Goal: Information Seeking & Learning: Check status

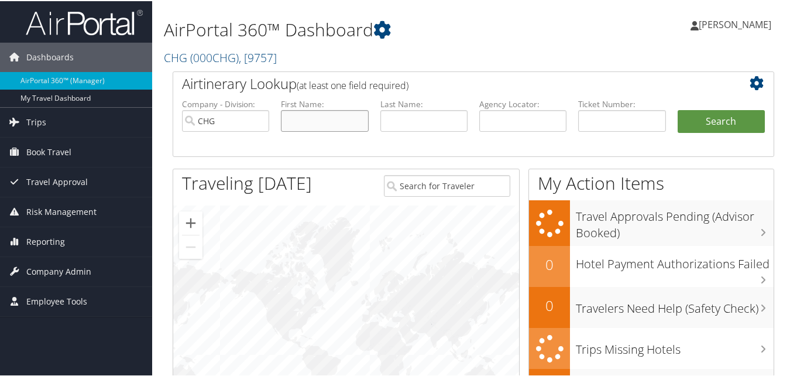
click at [311, 120] on input "text" at bounding box center [324, 120] width 87 height 22
paste input "Harvey"
type input "Harvey"
click at [220, 122] on input "CHG" at bounding box center [225, 120] width 87 height 22
click at [220, 122] on input "search" at bounding box center [225, 120] width 87 height 22
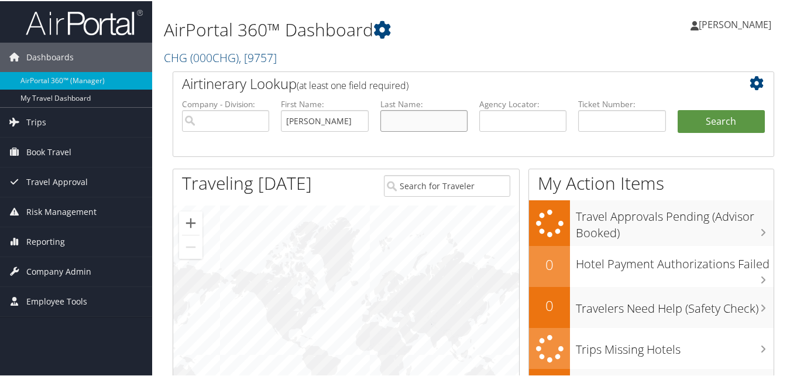
drag, startPoint x: 400, startPoint y: 114, endPoint x: 475, endPoint y: 120, distance: 75.7
click at [400, 114] on input "text" at bounding box center [423, 120] width 87 height 22
click at [461, 123] on input "text" at bounding box center [423, 120] width 87 height 22
paste input "Hopkins"
type input "Hopkins"
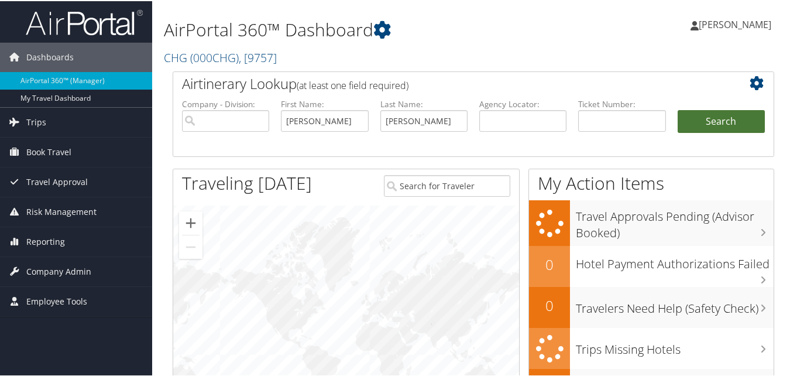
click at [699, 116] on button "Search" at bounding box center [721, 120] width 87 height 23
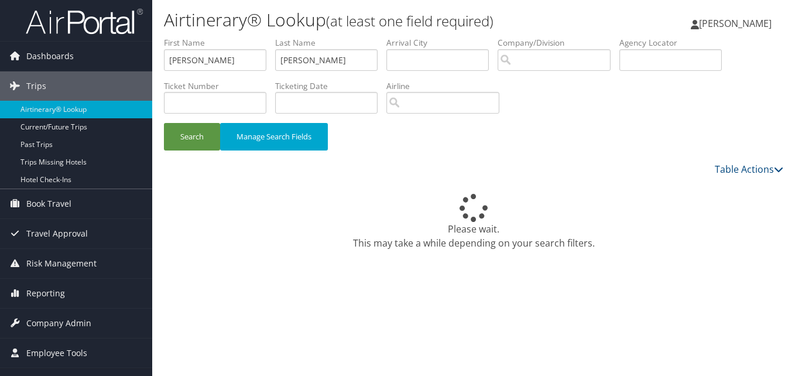
click at [466, 262] on div "Airtinerary® Lookup (at least one field required) Luke Perry Luke Perry My Sett…" at bounding box center [473, 188] width 643 height 376
click at [229, 63] on input "Harvey" at bounding box center [215, 60] width 102 height 22
paste input "Rosenberg"
type input "Rosenberg"
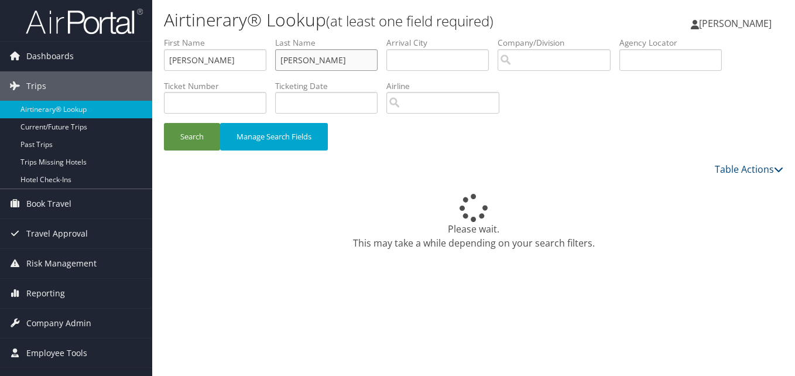
click at [294, 63] on input "Hopkins" at bounding box center [326, 60] width 102 height 22
paste input "Arlene"
click at [187, 131] on button "Search" at bounding box center [192, 137] width 56 height 28
click at [336, 68] on input "Arlene" at bounding box center [326, 60] width 102 height 22
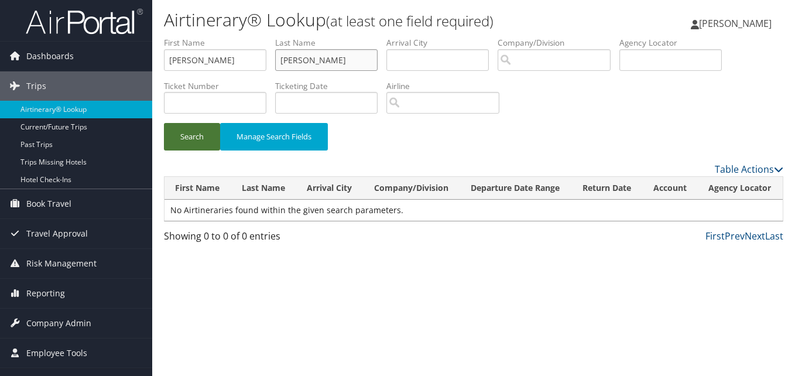
type input "Arlene"
click at [191, 139] on button "Search" at bounding box center [192, 137] width 56 height 28
click at [224, 47] on label "First Name" at bounding box center [219, 43] width 111 height 12
click at [224, 49] on input "Rosenberg" at bounding box center [215, 60] width 102 height 22
click at [311, 61] on input "Arlene" at bounding box center [326, 60] width 102 height 22
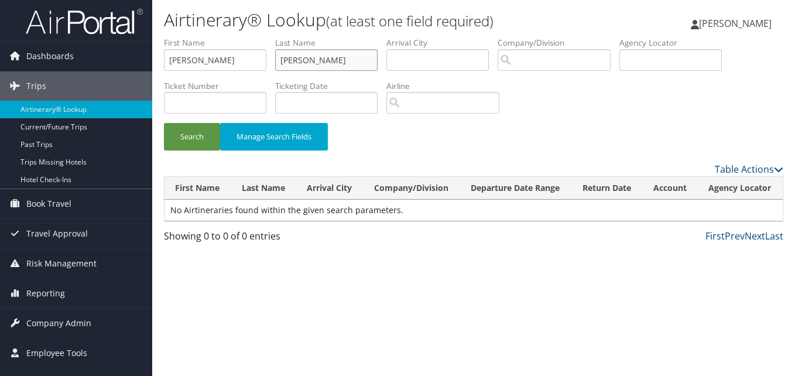
click at [311, 61] on input "Arlene" at bounding box center [326, 60] width 102 height 22
click at [225, 64] on input "Rosenberg" at bounding box center [215, 60] width 102 height 22
paste input "Arlene"
type input "Arlene"
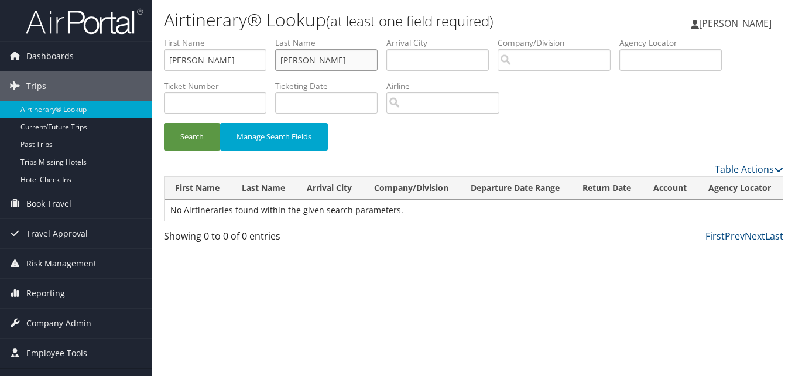
click at [339, 55] on input "Arlene" at bounding box center [326, 60] width 102 height 22
paste input "Rosenberg"
click at [291, 50] on input "Rosenberg" at bounding box center [326, 60] width 102 height 22
type input "Rosenberg"
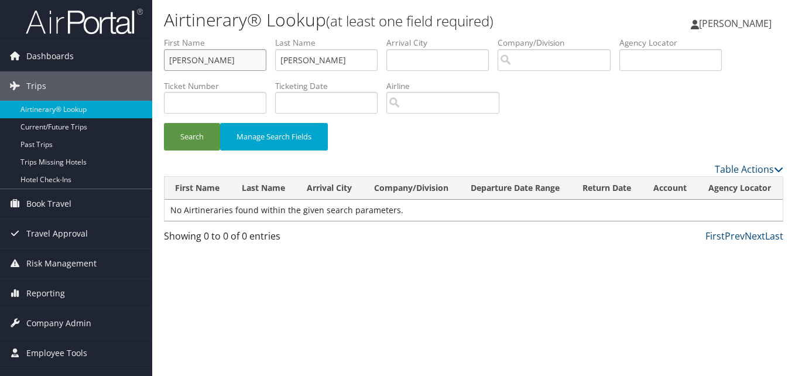
click at [238, 60] on input "Arlene" at bounding box center [215, 60] width 102 height 22
click at [197, 128] on button "Search" at bounding box center [192, 137] width 56 height 28
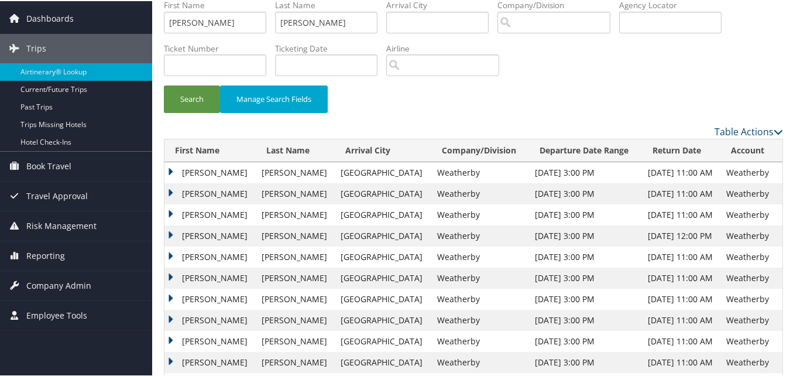
scroll to position [59, 0]
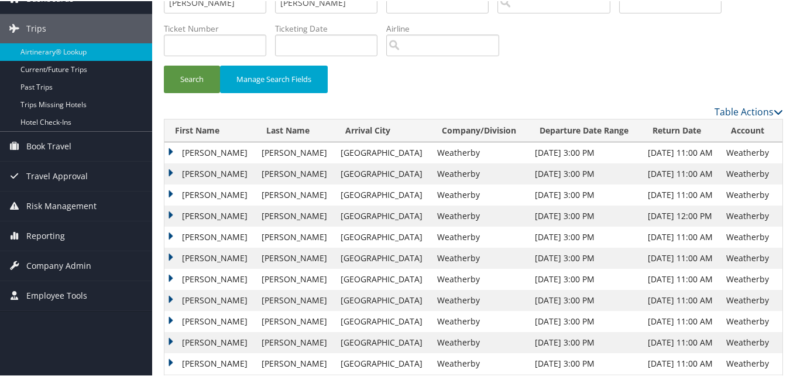
click at [171, 170] on td "Arlene" at bounding box center [209, 172] width 91 height 21
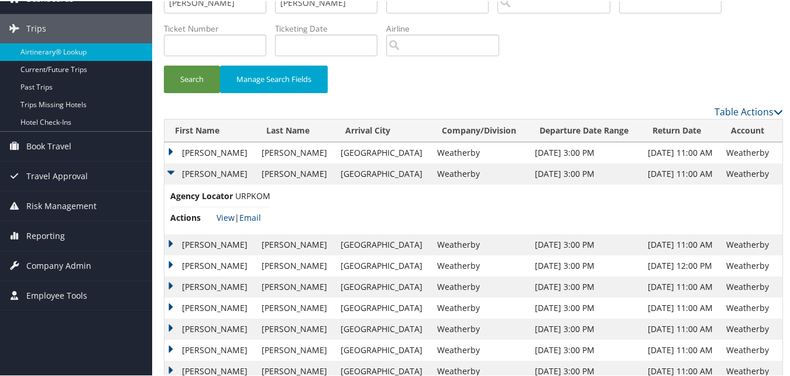
click at [234, 215] on span "View | Email" at bounding box center [239, 216] width 44 height 11
click at [228, 215] on link "View" at bounding box center [226, 216] width 18 height 11
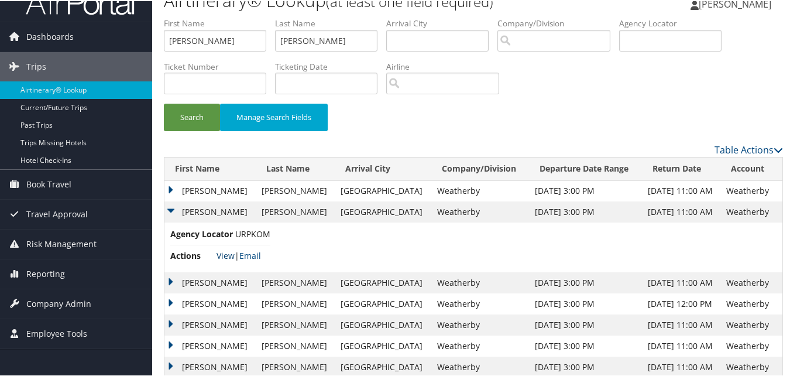
scroll to position [0, 0]
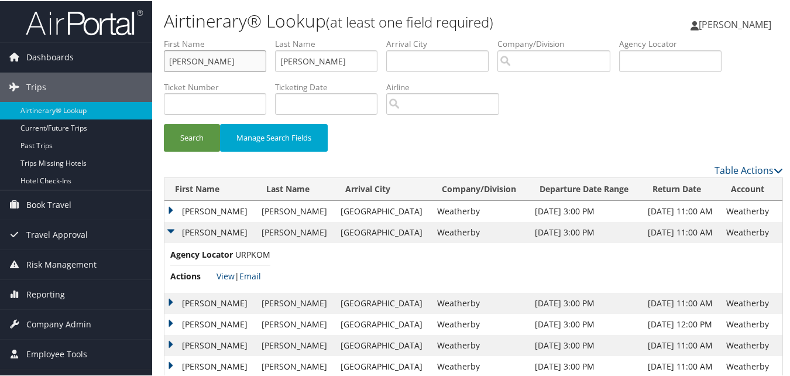
click at [217, 66] on input "Arlene" at bounding box center [215, 60] width 102 height 22
paste input "Faisal"
type input "Faisal"
click at [339, 61] on input "Rosenberg" at bounding box center [326, 60] width 102 height 22
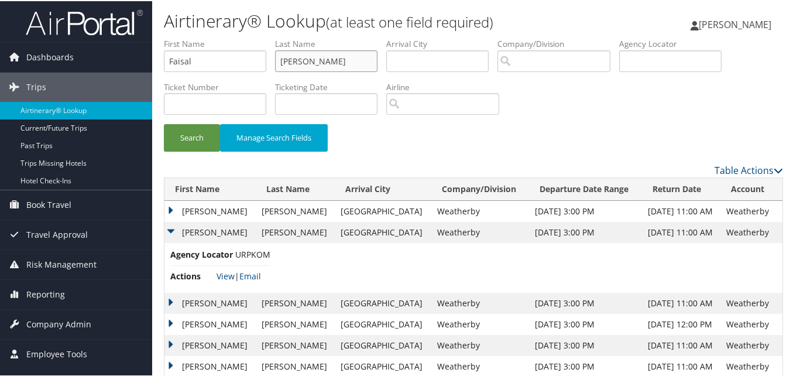
click at [339, 61] on input "Rosenberg" at bounding box center [326, 60] width 102 height 22
paste input "Siddiqui"
type input "Siddiqui"
click at [193, 129] on button "Search" at bounding box center [192, 137] width 56 height 28
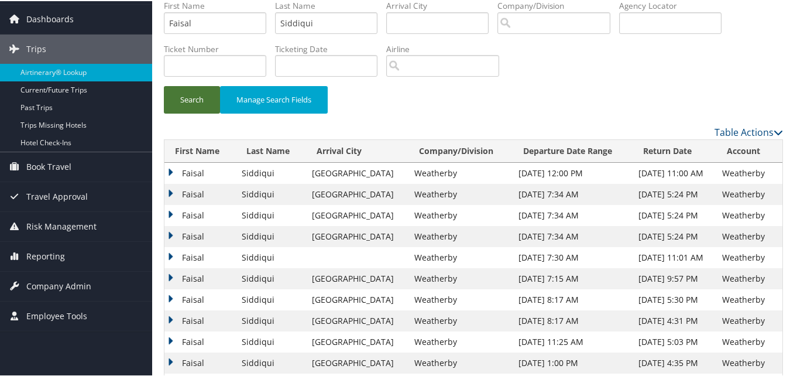
scroll to position [59, 0]
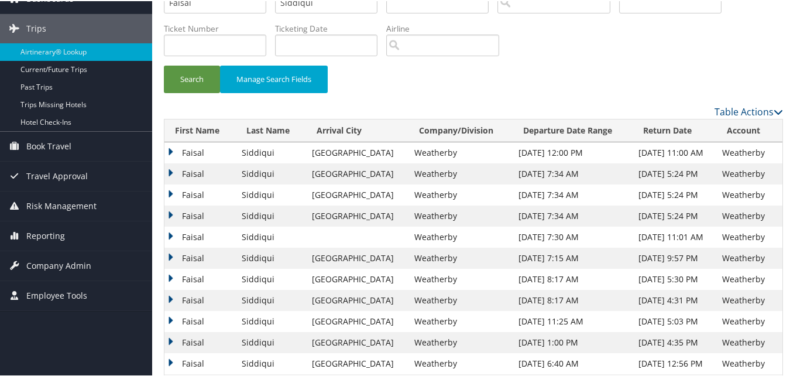
click at [171, 238] on td "Faisal" at bounding box center [199, 235] width 71 height 21
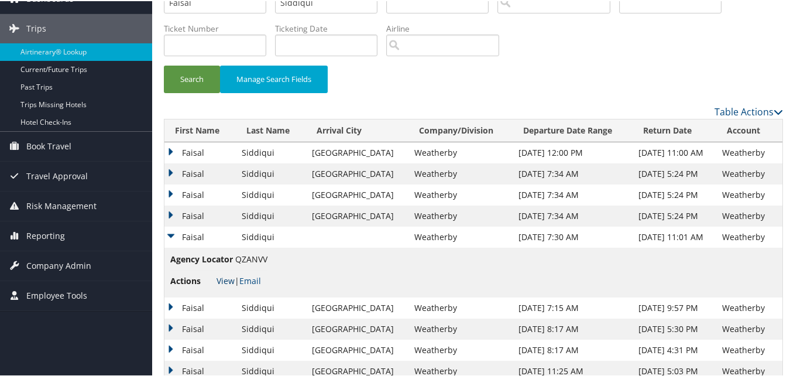
click at [222, 277] on link "View" at bounding box center [226, 279] width 18 height 11
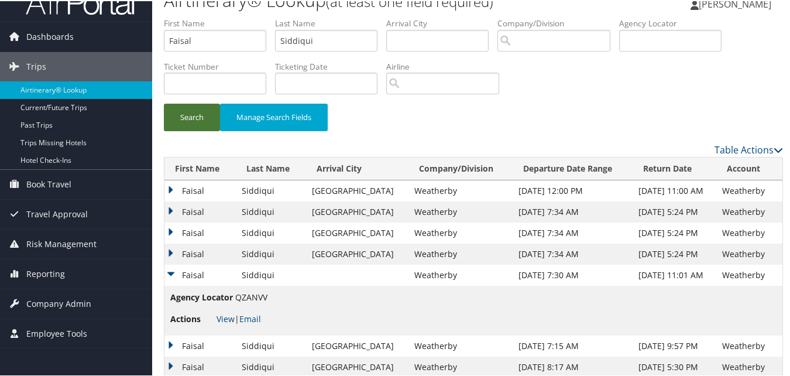
scroll to position [0, 0]
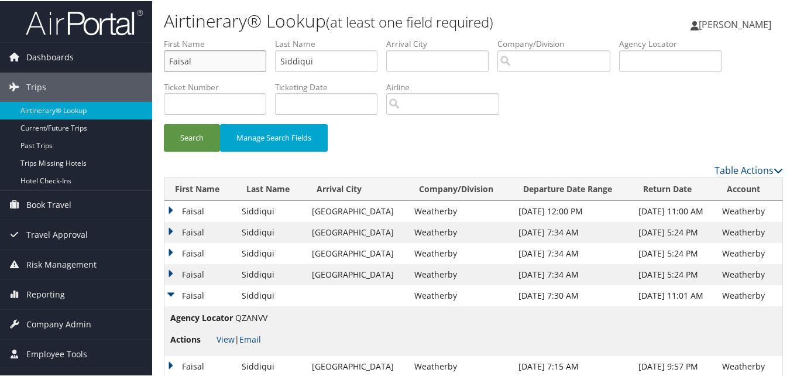
click at [202, 61] on input "Faisal" at bounding box center [215, 60] width 102 height 22
paste input "Melissa"
type input "Melissa"
click at [318, 61] on input "Siddiqui" at bounding box center [326, 60] width 102 height 22
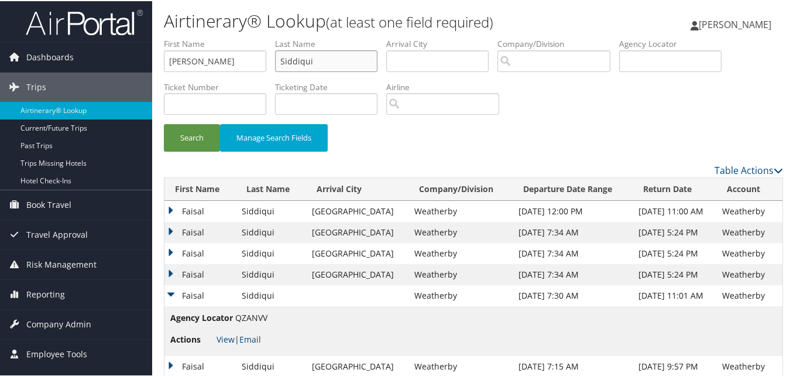
click at [318, 61] on input "Siddiqui" at bounding box center [326, 60] width 102 height 22
paste input "Bryan"
type input "Bryan"
click at [214, 135] on button "Search" at bounding box center [192, 137] width 56 height 28
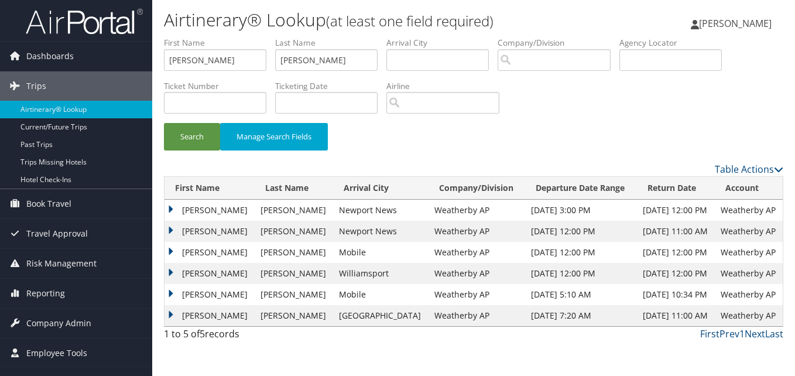
click at [170, 227] on td "Melissa" at bounding box center [209, 231] width 90 height 21
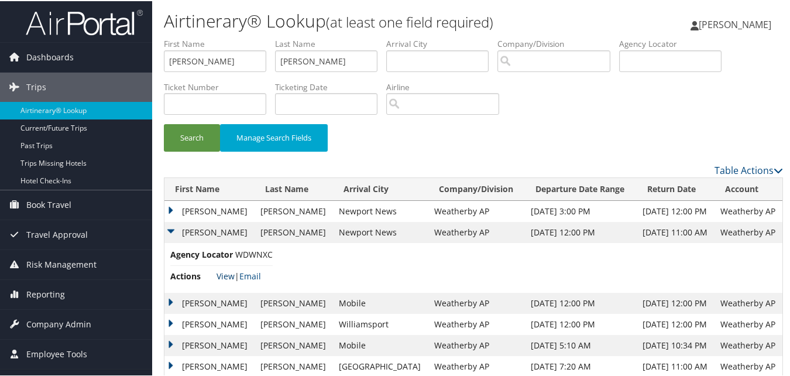
click at [220, 273] on link "View" at bounding box center [226, 274] width 18 height 11
click at [185, 50] on input "Melissa" at bounding box center [215, 60] width 102 height 22
paste input "Ev"
type input "Eva"
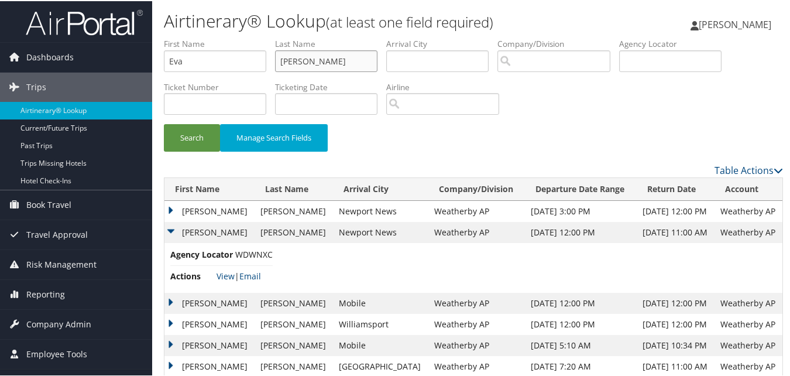
click at [355, 60] on input "Bryan" at bounding box center [326, 60] width 102 height 22
paste input "Conndo"
type input "Conndon"
click at [185, 137] on button "Search" at bounding box center [192, 137] width 56 height 28
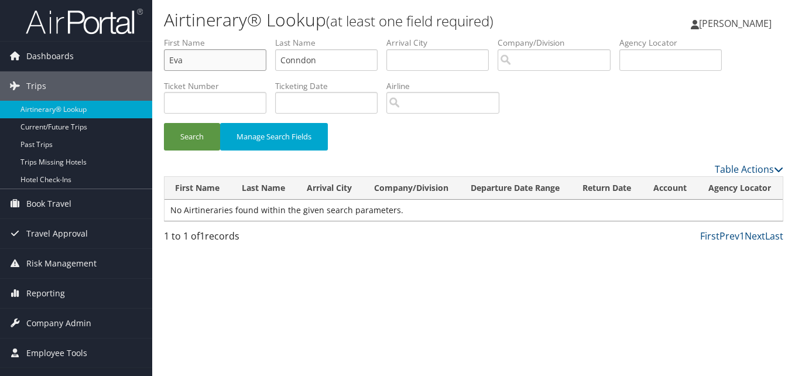
click at [242, 63] on input "Eva" at bounding box center [215, 60] width 102 height 22
click at [334, 68] on input "Conndon" at bounding box center [326, 60] width 102 height 22
click at [223, 65] on input "Eva" at bounding box center [215, 60] width 102 height 22
paste input "Victor"
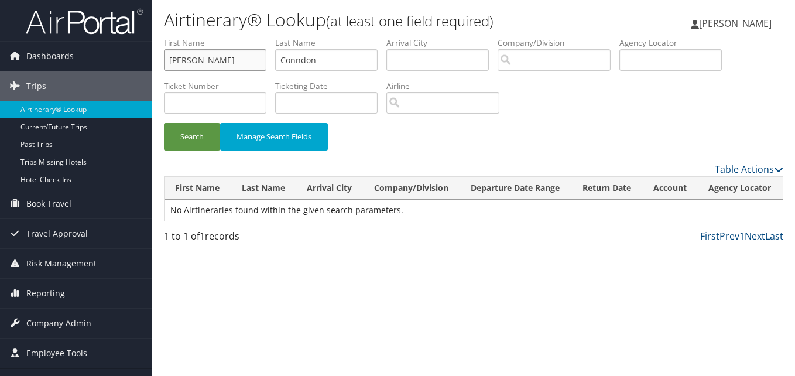
type input "Victor"
click at [330, 64] on input "Conndon" at bounding box center [326, 60] width 102 height 22
paste input "Njoku"
type input "Njoku"
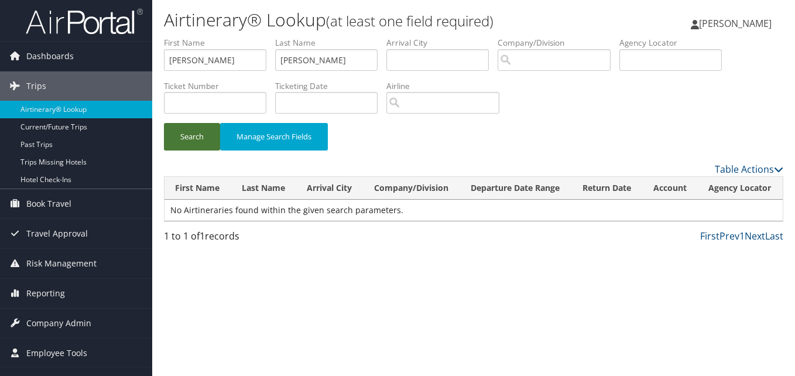
click at [194, 143] on button "Search" at bounding box center [192, 137] width 56 height 28
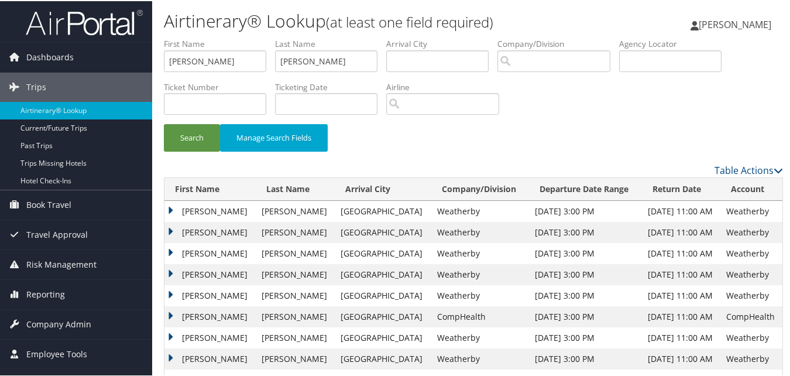
click at [171, 249] on td "Victor" at bounding box center [209, 252] width 91 height 21
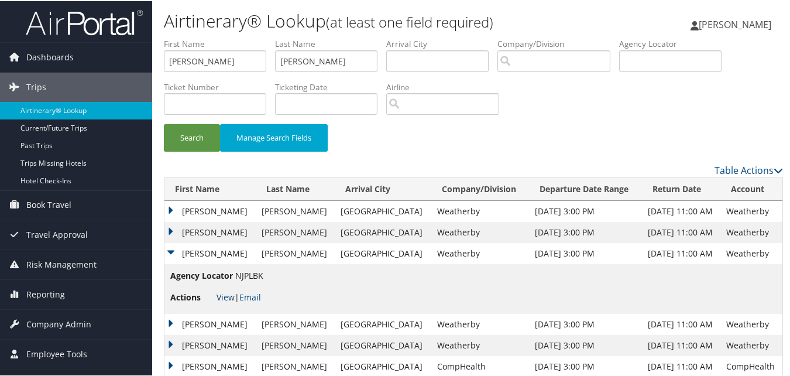
click at [229, 298] on link "View" at bounding box center [226, 295] width 18 height 11
click at [214, 69] on input "Victor" at bounding box center [215, 60] width 102 height 22
paste input "Michele"
type input "Michele"
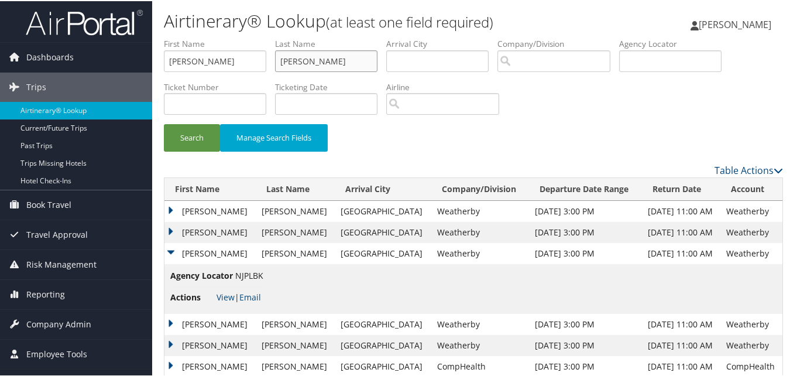
click at [335, 56] on input "Njoku" at bounding box center [326, 60] width 102 height 22
paste input "Cohen"
type input "Cohen"
click at [189, 138] on button "Search" at bounding box center [192, 137] width 56 height 28
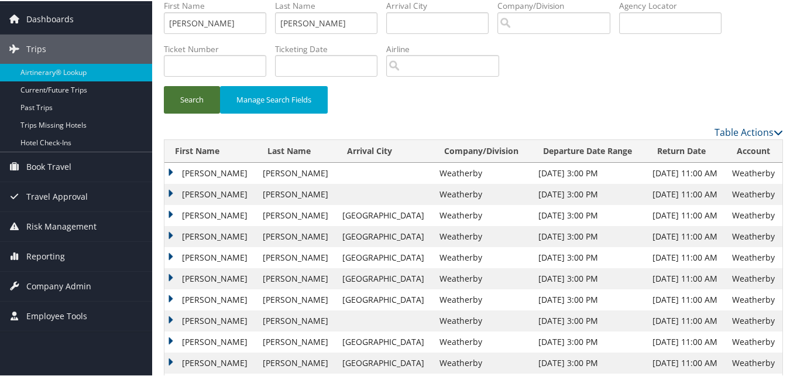
scroll to position [59, 0]
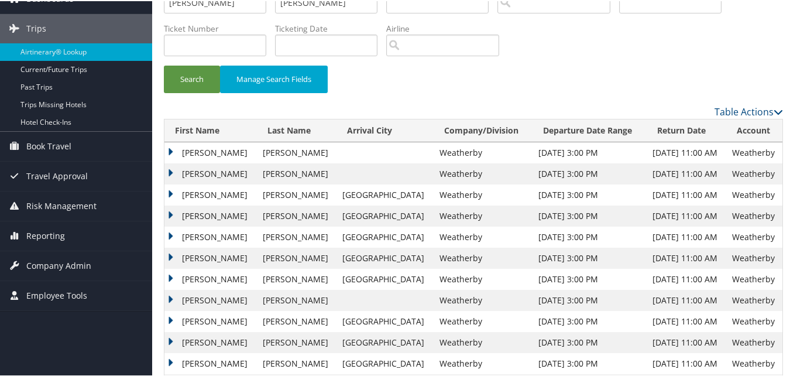
click at [166, 255] on td "Michele" at bounding box center [210, 256] width 92 height 21
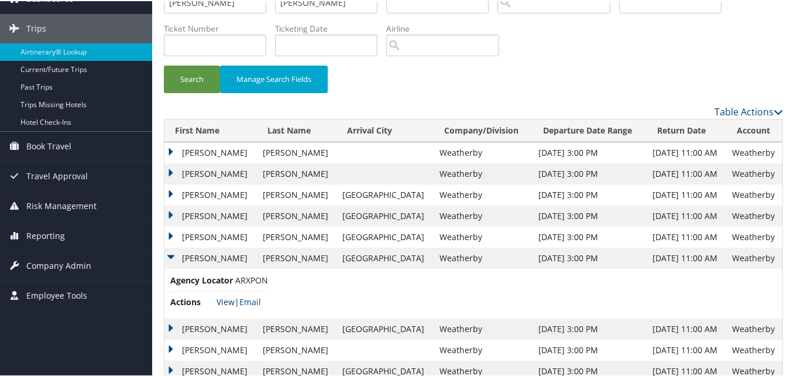
click at [222, 300] on link "View" at bounding box center [226, 300] width 18 height 11
click at [170, 236] on td "Michele" at bounding box center [210, 235] width 92 height 21
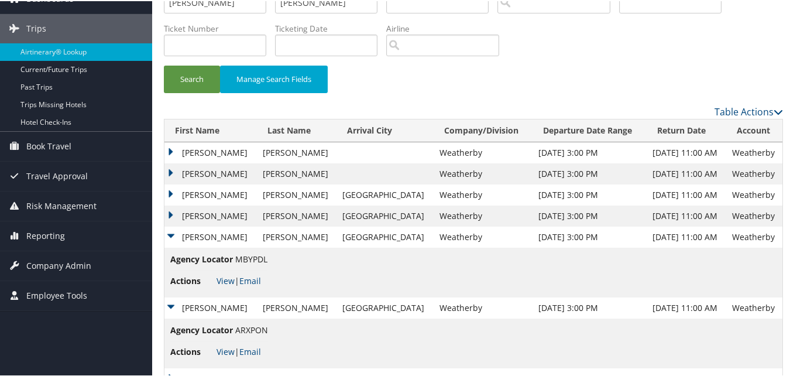
click at [212, 276] on span "Actions" at bounding box center [192, 279] width 44 height 13
click at [221, 278] on link "View" at bounding box center [226, 279] width 18 height 11
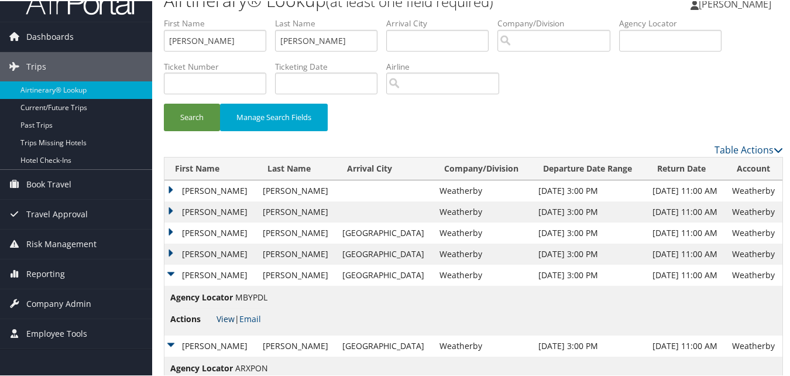
scroll to position [0, 0]
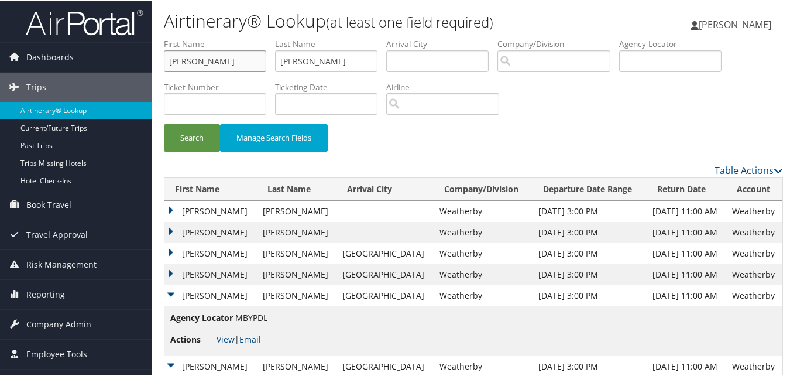
click at [203, 67] on input "Michele" at bounding box center [215, 60] width 102 height 22
paste input "Sehrish"
type input "Sehrish"
click at [329, 63] on input "Cohen" at bounding box center [326, 60] width 102 height 22
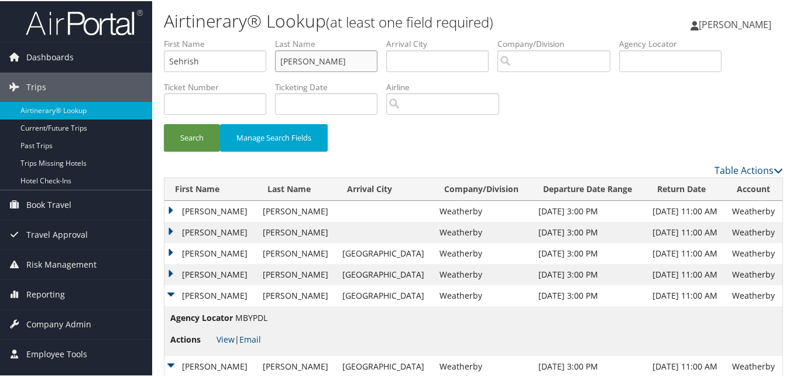
click at [329, 63] on input "Cohen" at bounding box center [326, 60] width 102 height 22
paste input "Memo"
type input "Memon"
click at [214, 139] on button "Search" at bounding box center [192, 137] width 56 height 28
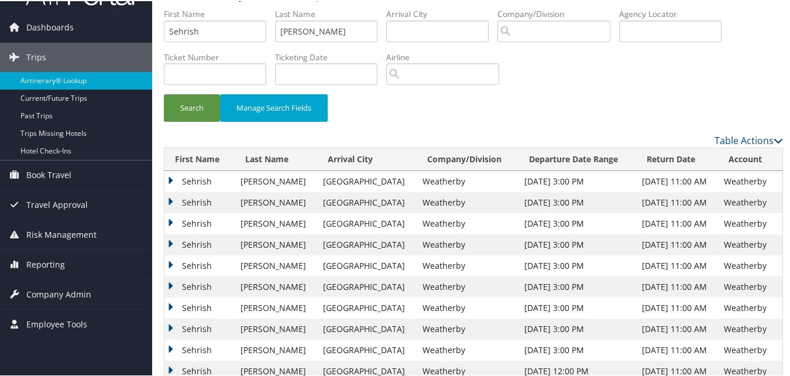
scroll to position [59, 0]
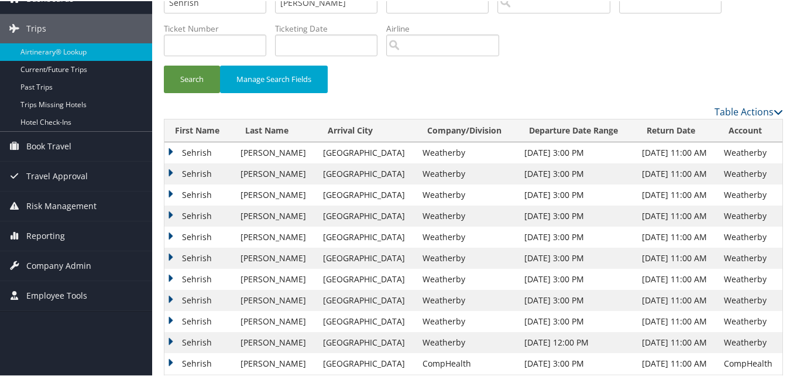
click at [170, 297] on td "Sehrish" at bounding box center [199, 299] width 70 height 21
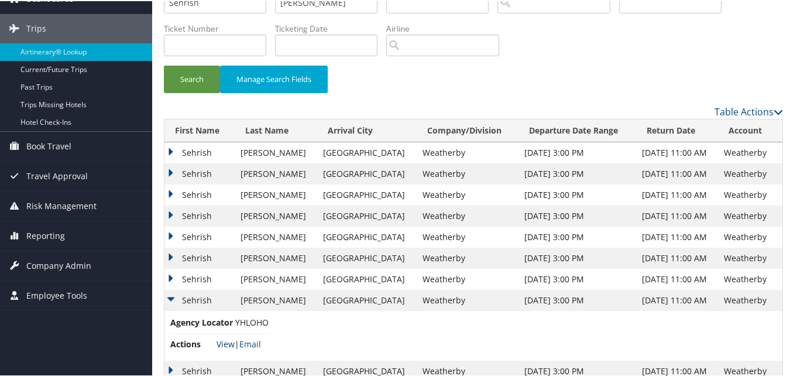
click at [223, 341] on link "View" at bounding box center [226, 342] width 18 height 11
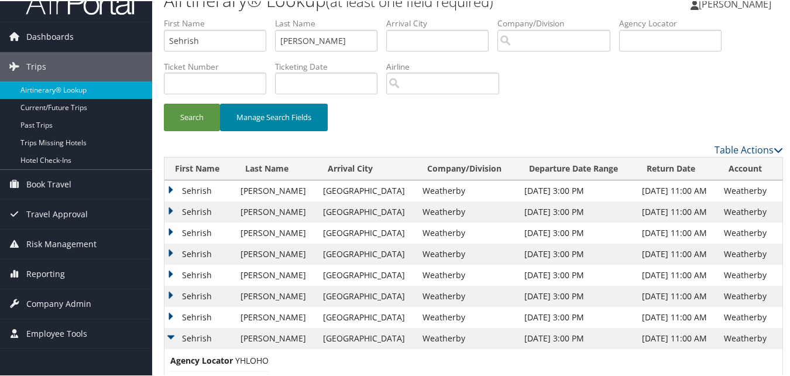
scroll to position [0, 0]
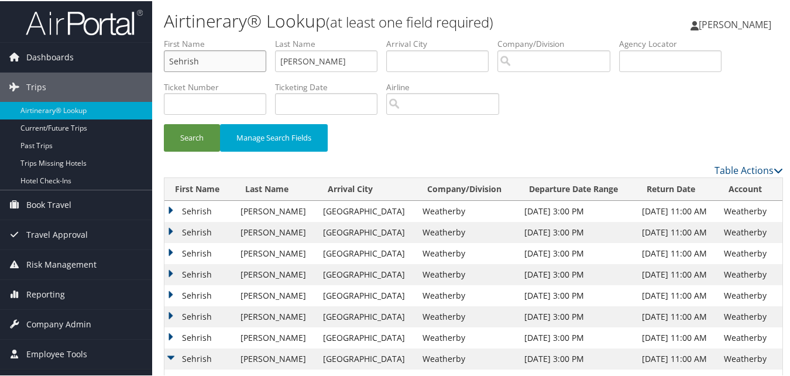
click at [210, 59] on input "Sehrish" at bounding box center [215, 60] width 102 height 22
paste input "Barbara"
type input "Barbara"
click at [362, 53] on input "Memon" at bounding box center [326, 60] width 102 height 22
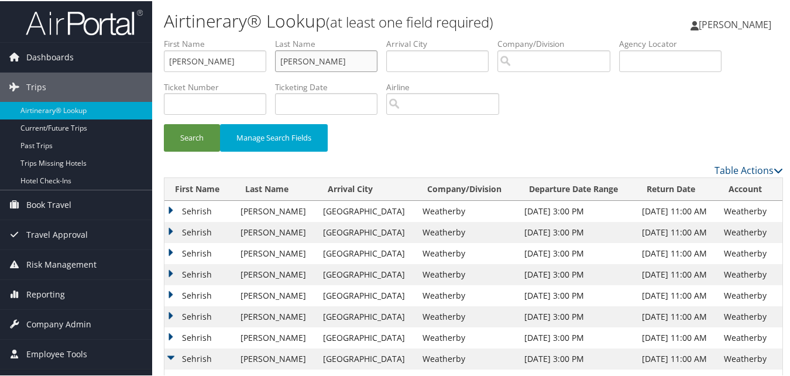
click at [362, 53] on input "Memon" at bounding box center [326, 60] width 102 height 22
paste input "Haskell"
type input "Haskell"
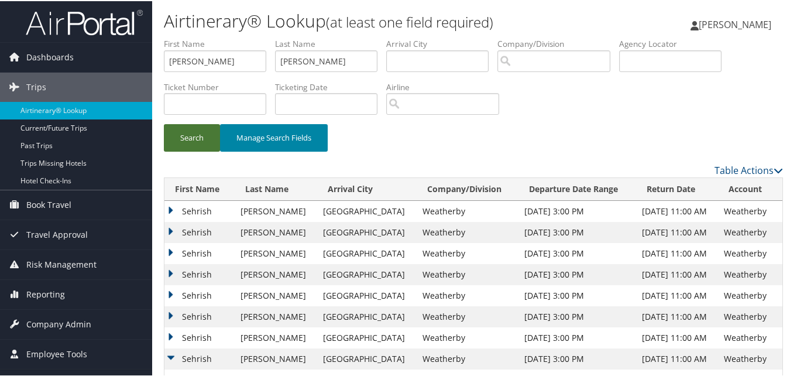
click at [215, 123] on button "Search" at bounding box center [192, 137] width 56 height 28
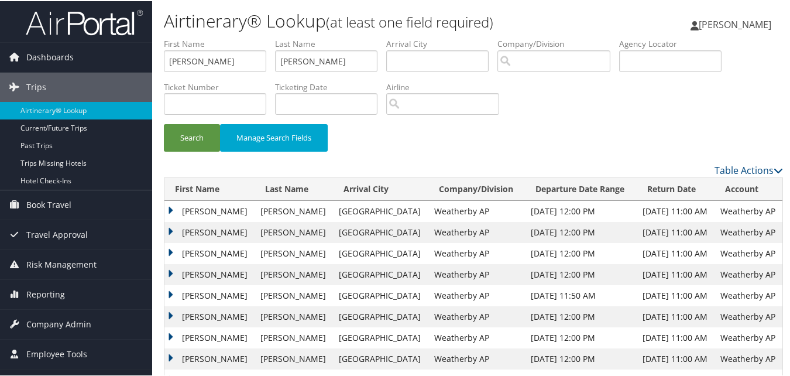
click at [167, 272] on td "Barbara" at bounding box center [209, 273] width 90 height 21
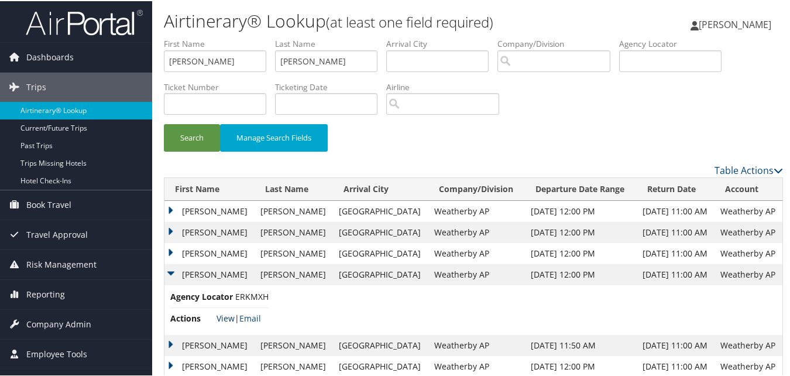
click at [221, 317] on link "View" at bounding box center [226, 316] width 18 height 11
click at [247, 53] on input "Barbara" at bounding box center [215, 60] width 102 height 22
paste input "Paul"
type input "Paul"
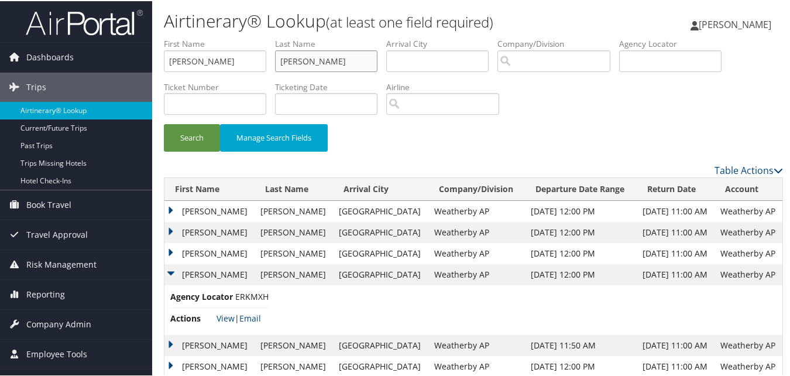
click at [352, 64] on input "Haskell" at bounding box center [326, 60] width 102 height 22
paste input "Young"
type input "Young"
click at [176, 139] on button "Search" at bounding box center [192, 137] width 56 height 28
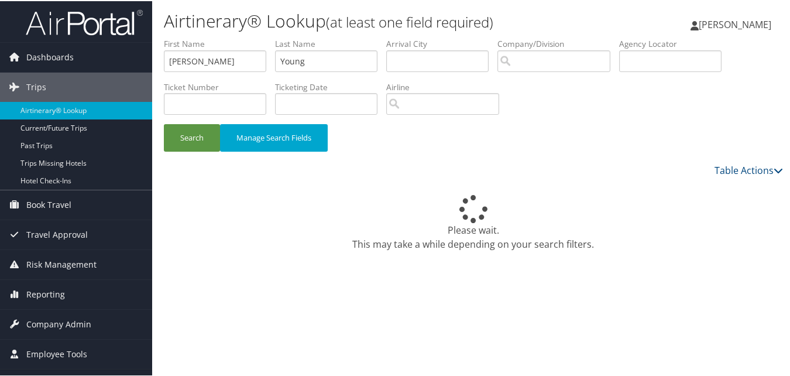
click at [413, 201] on div "Please wait. This may take a while depending on your search filters." at bounding box center [473, 222] width 619 height 56
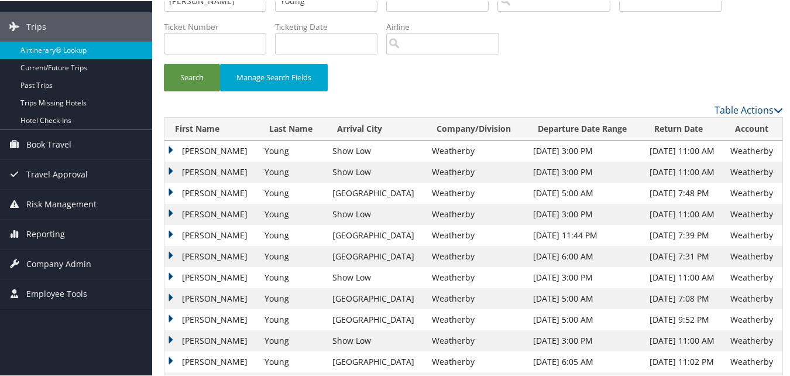
scroll to position [117, 0]
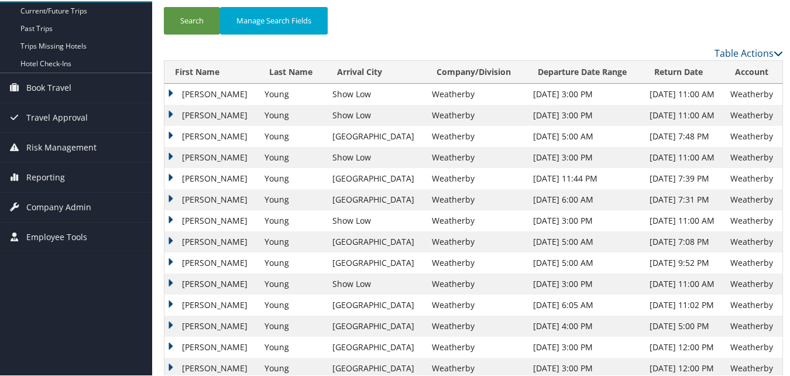
click at [170, 171] on td "Paul" at bounding box center [211, 177] width 94 height 21
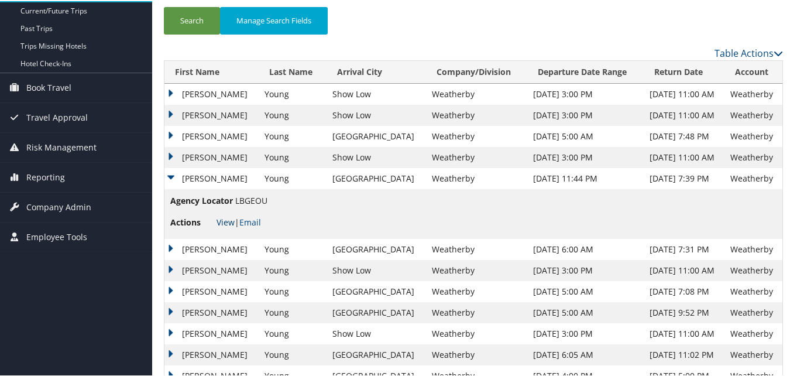
click at [229, 221] on link "View" at bounding box center [226, 220] width 18 height 11
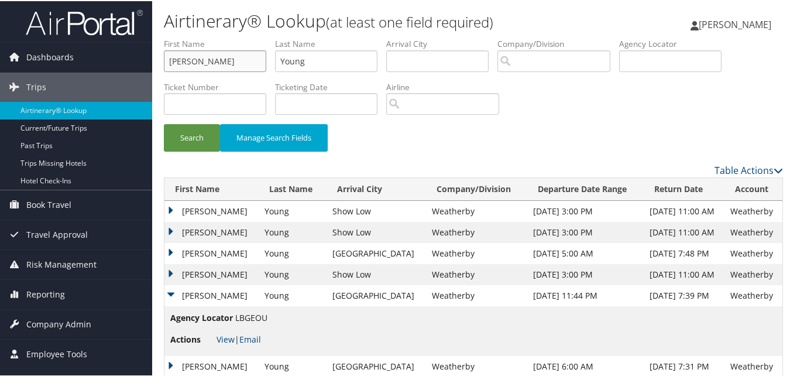
click at [195, 56] on input "Paul" at bounding box center [215, 60] width 102 height 22
paste input "John"
type input "John"
click at [331, 52] on input "Young" at bounding box center [326, 60] width 102 height 22
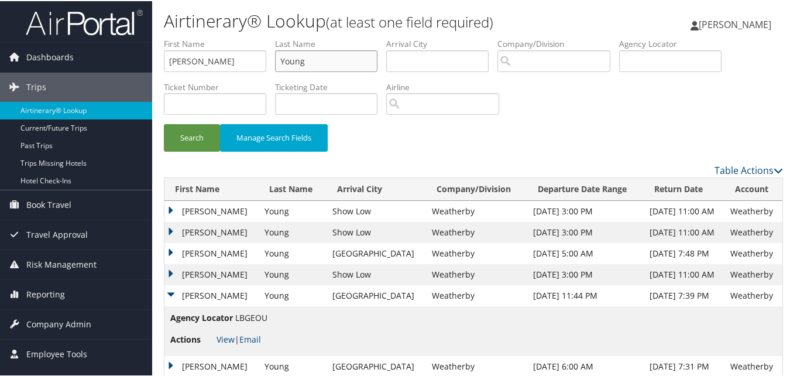
click at [331, 52] on input "Young" at bounding box center [326, 60] width 102 height 22
paste input "Larson"
type input "Larson"
click at [202, 140] on button "Search" at bounding box center [192, 137] width 56 height 28
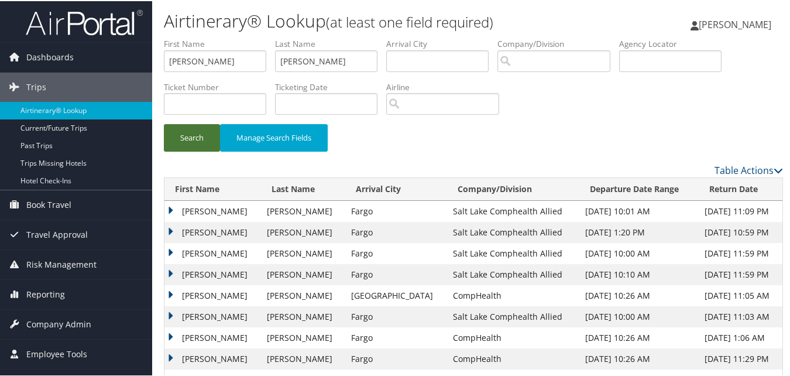
scroll to position [117, 0]
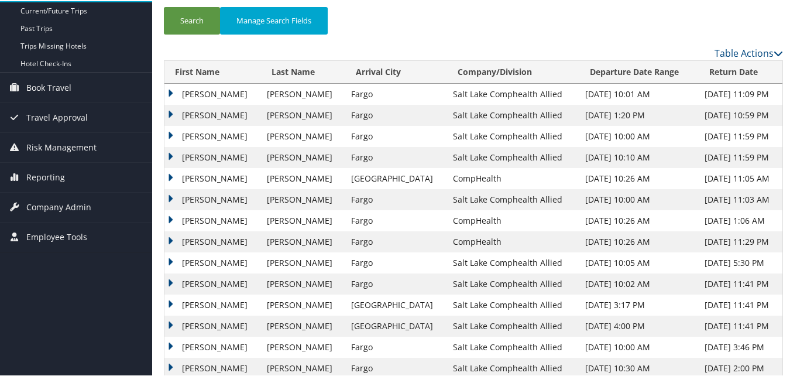
click at [169, 136] on td "John" at bounding box center [212, 135] width 97 height 21
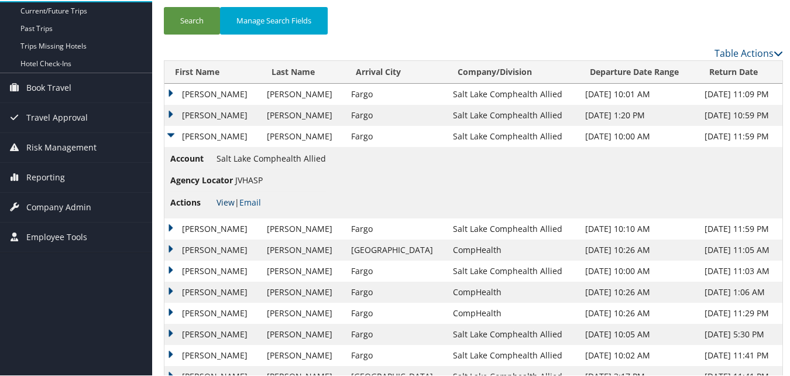
click at [221, 202] on link "View" at bounding box center [226, 200] width 18 height 11
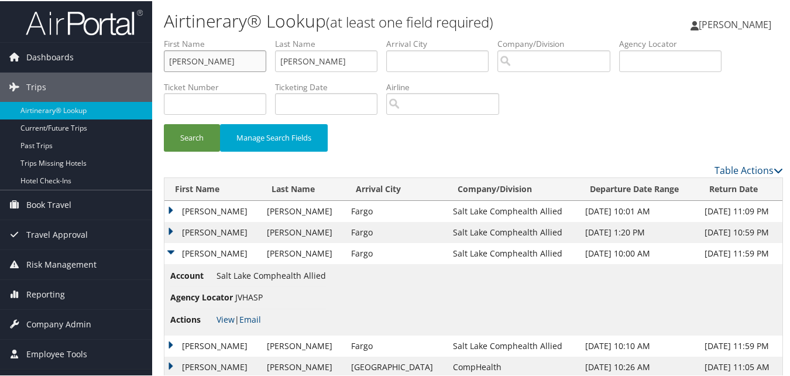
click at [200, 51] on input "John" at bounding box center [215, 60] width 102 height 22
paste input "Alva"
type input "Alva"
click at [335, 57] on input "Larson" at bounding box center [326, 60] width 102 height 22
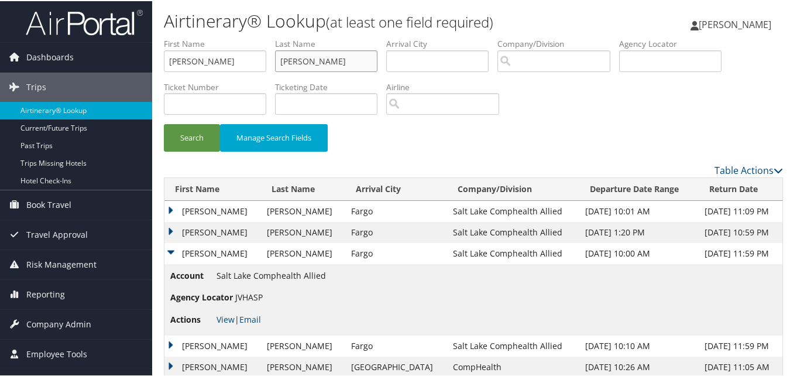
click at [335, 57] on input "Larson" at bounding box center [326, 60] width 102 height 22
paste input "Smith"
type input "Smith"
click at [193, 141] on button "Search" at bounding box center [192, 137] width 56 height 28
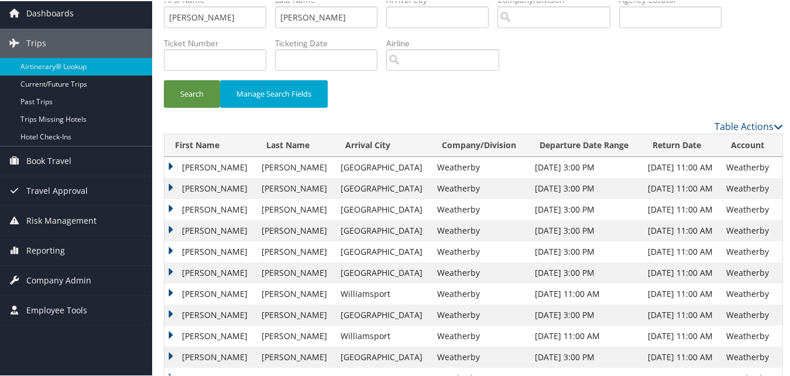
scroll to position [117, 0]
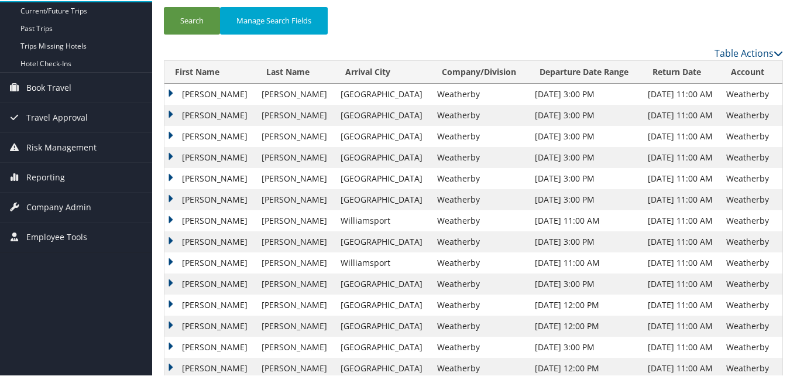
click at [167, 240] on td "Alva" at bounding box center [209, 240] width 91 height 21
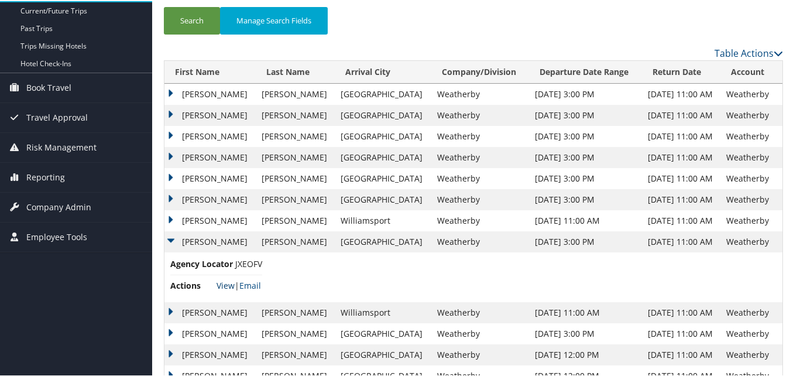
click at [221, 283] on link "View" at bounding box center [226, 284] width 18 height 11
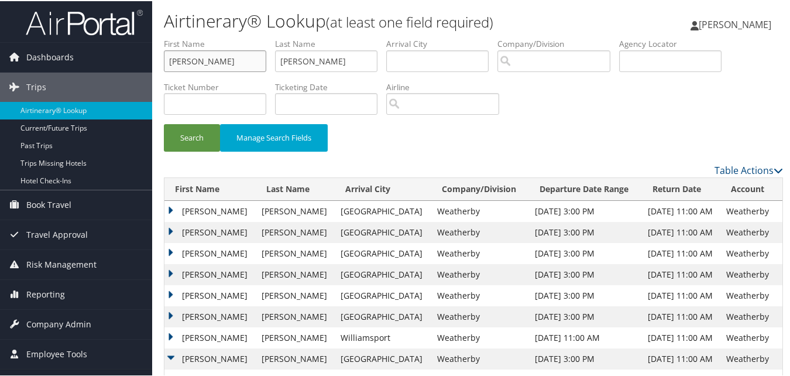
click at [190, 55] on input "Alva" at bounding box center [215, 60] width 102 height 22
paste input "Shannon"
click at [190, 55] on input "AlvaShannon" at bounding box center [215, 60] width 102 height 22
paste input "text"
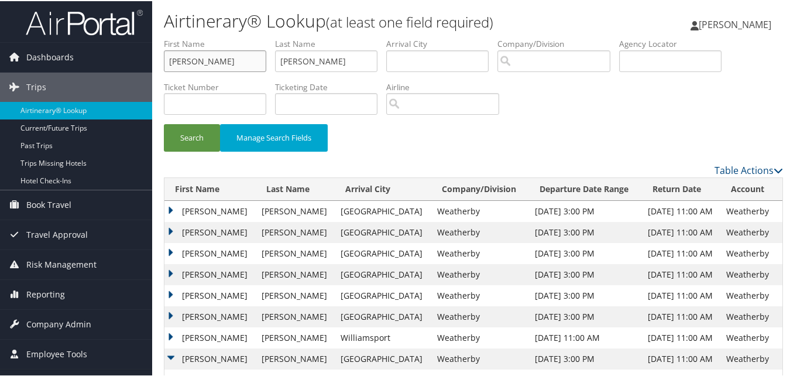
type input "Shannon"
click at [305, 55] on input "Smith" at bounding box center [326, 60] width 102 height 22
paste input "Wals"
type input "Walsh"
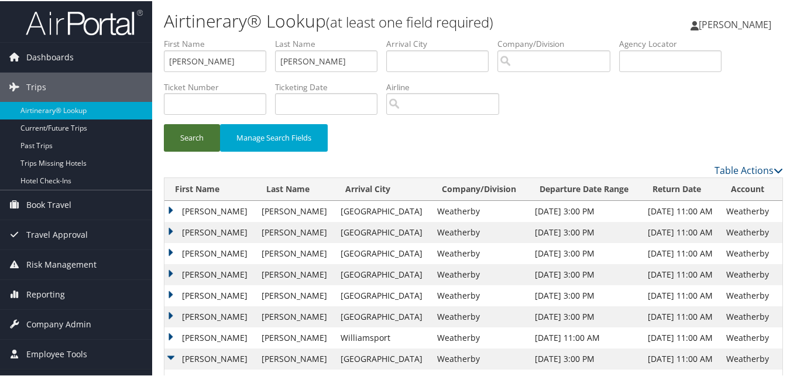
click at [177, 142] on button "Search" at bounding box center [192, 137] width 56 height 28
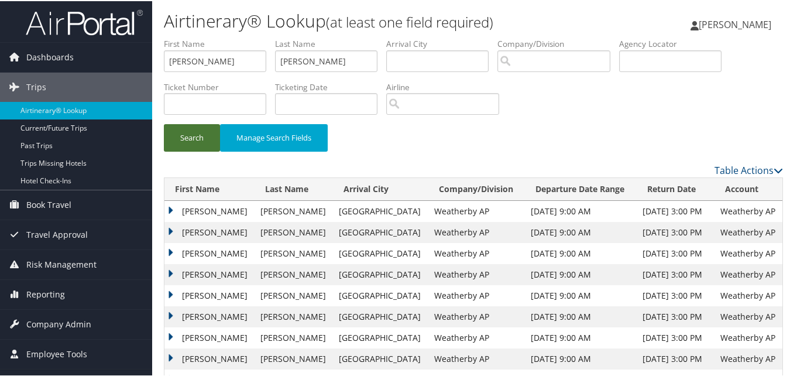
scroll to position [55, 0]
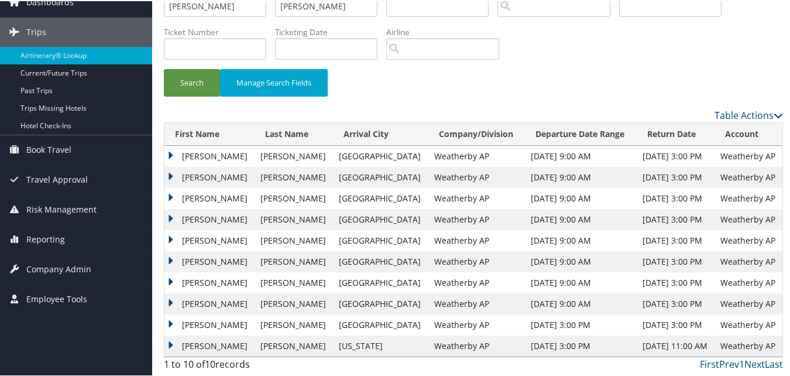
click at [173, 338] on td "Shannon" at bounding box center [209, 344] width 90 height 21
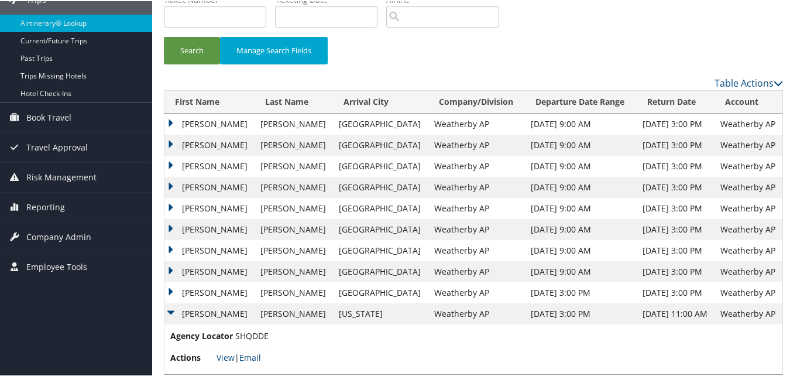
scroll to position [105, 0]
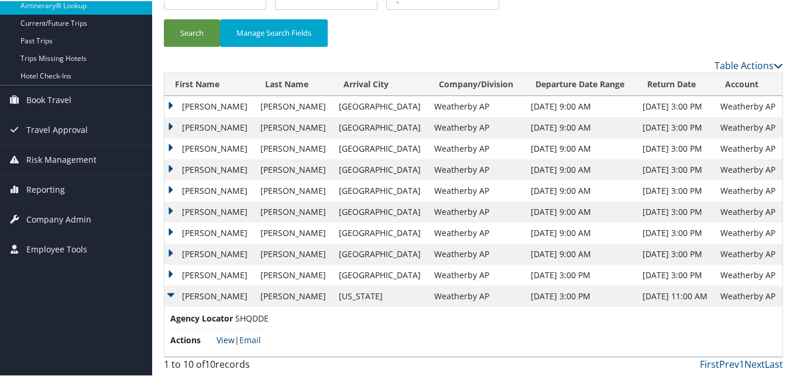
click at [223, 338] on link "View" at bounding box center [226, 338] width 18 height 11
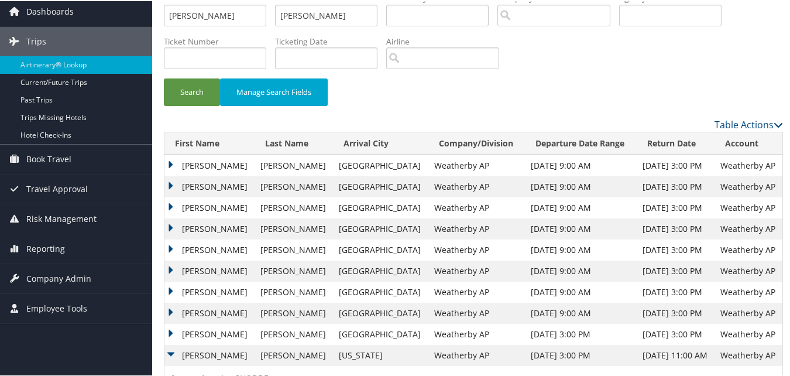
scroll to position [0, 0]
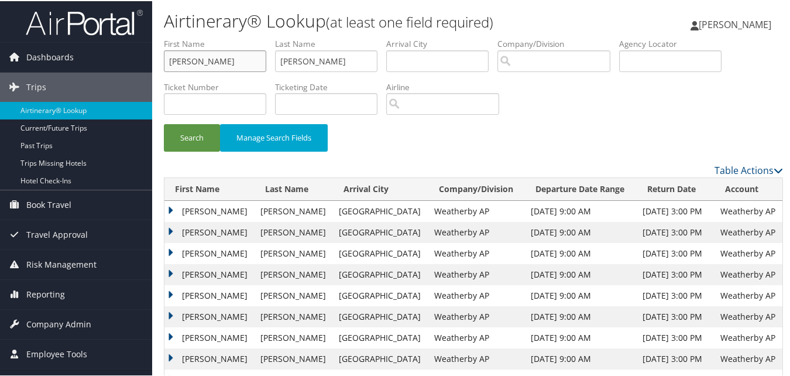
click at [221, 67] on input "Shannon" at bounding box center [215, 60] width 102 height 22
paste input "Ashish"
type input "Ashish"
click at [302, 61] on input "Walsh" at bounding box center [326, 60] width 102 height 22
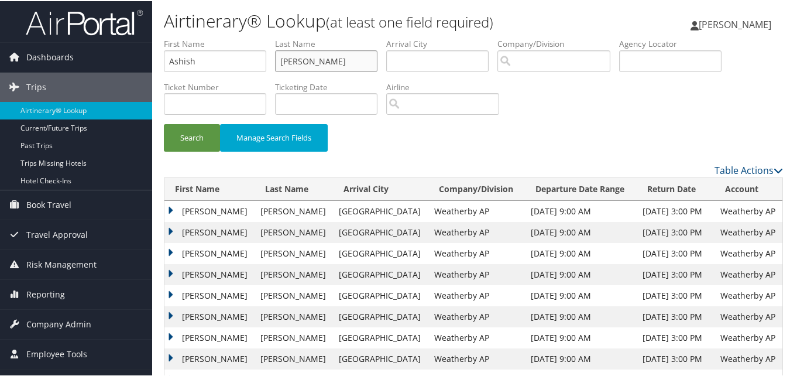
click at [302, 61] on input "Walsh" at bounding box center [326, 60] width 102 height 22
paste input "Patel"
type input "Patel"
click at [198, 132] on button "Search" at bounding box center [192, 137] width 56 height 28
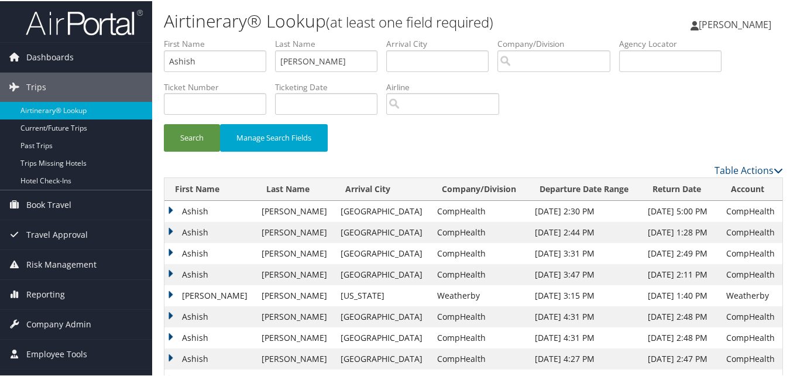
drag, startPoint x: 169, startPoint y: 230, endPoint x: 171, endPoint y: 238, distance: 8.5
click at [169, 230] on td "Ashish" at bounding box center [209, 231] width 91 height 21
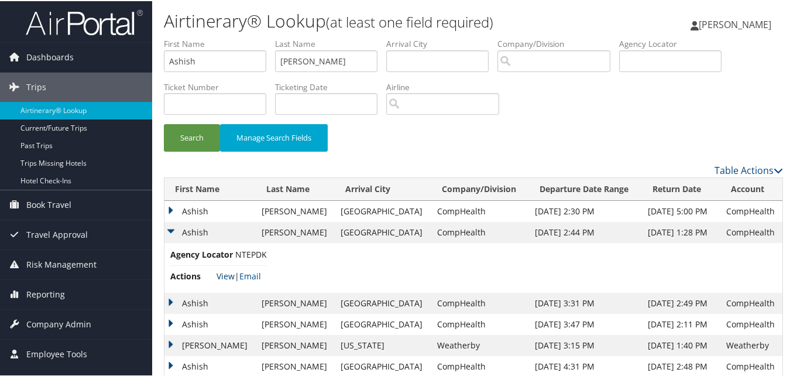
click at [217, 277] on link "View" at bounding box center [226, 274] width 18 height 11
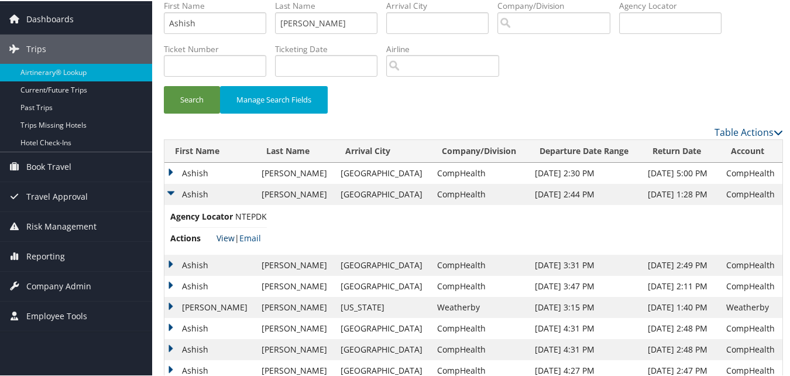
scroll to position [59, 0]
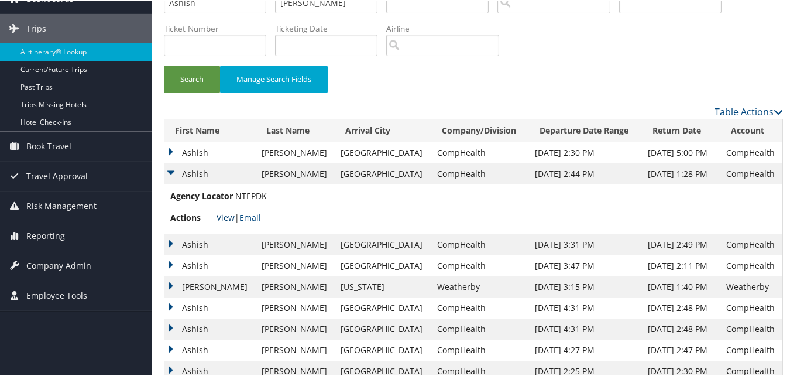
click at [226, 213] on link "View" at bounding box center [226, 216] width 18 height 11
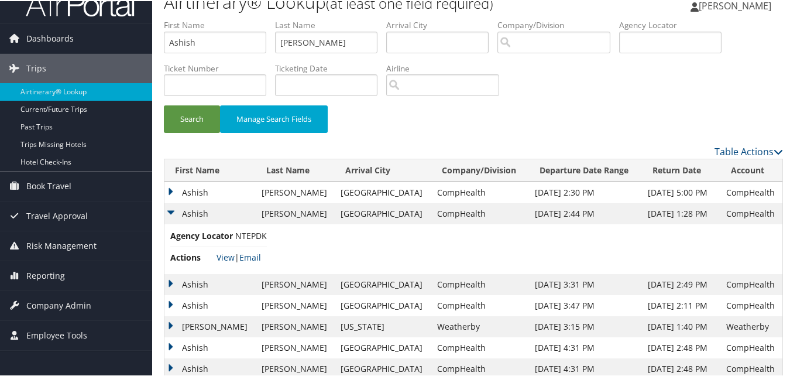
scroll to position [0, 0]
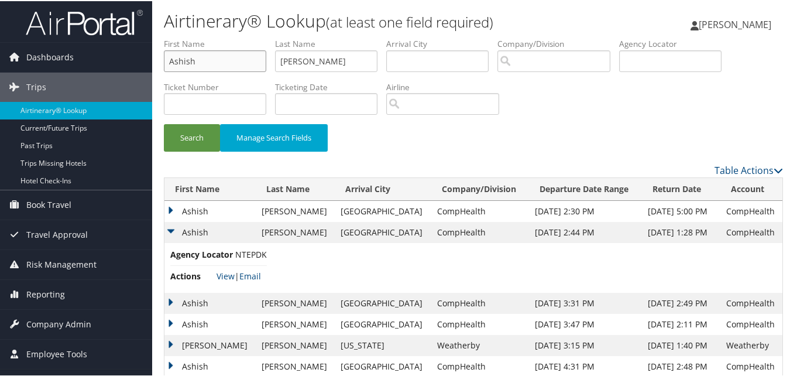
click at [201, 65] on input "Ashish" at bounding box center [215, 60] width 102 height 22
paste input "Boskey"
click at [313, 56] on input "Patel" at bounding box center [326, 60] width 102 height 22
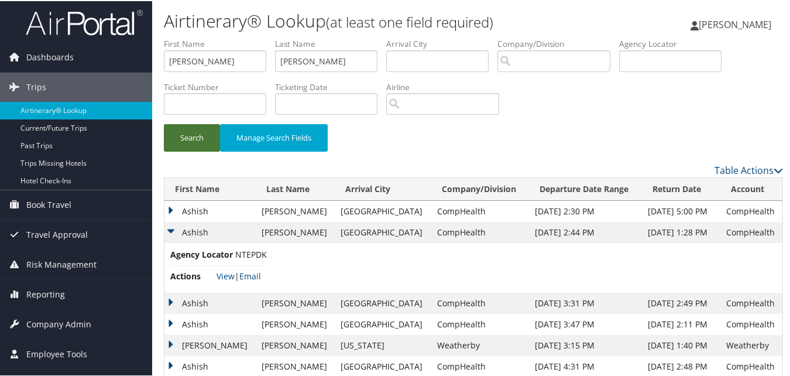
click at [176, 130] on button "Search" at bounding box center [192, 137] width 56 height 28
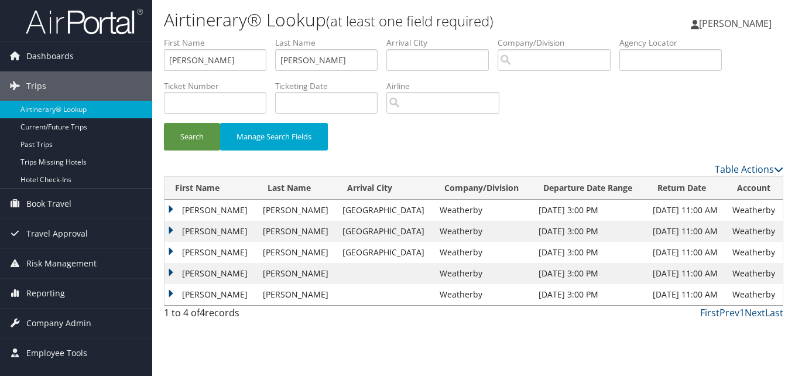
click at [176, 228] on td "Boskey" at bounding box center [210, 231] width 92 height 21
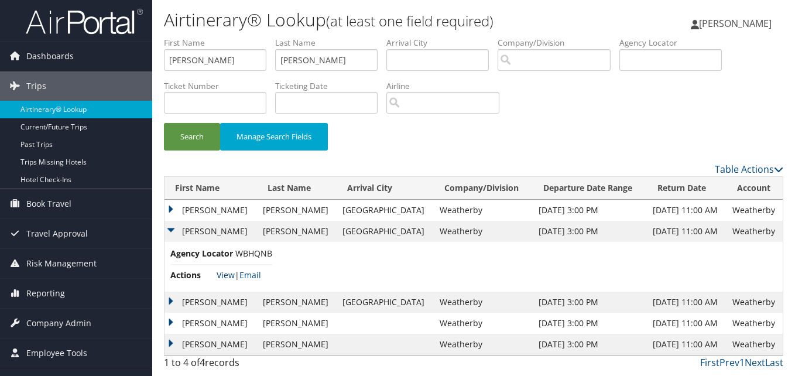
click at [230, 276] on link "View" at bounding box center [226, 274] width 18 height 11
click at [217, 58] on input "Boskey" at bounding box center [215, 60] width 102 height 22
paste input "Mar"
type input "Mary"
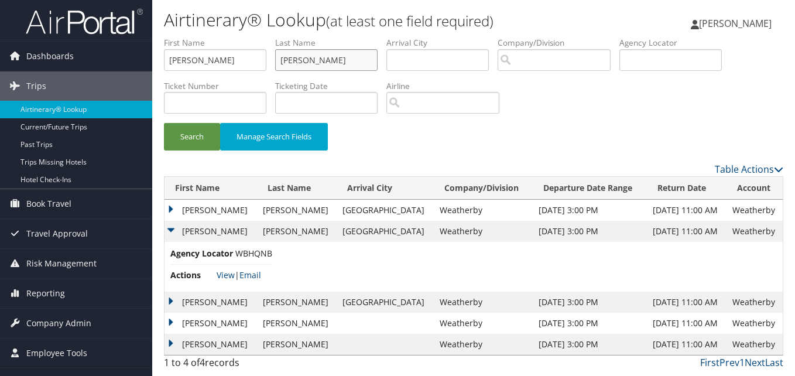
click at [296, 57] on input "Patel" at bounding box center [326, 60] width 102 height 22
paste input "Dacosta"
type input "Dacosta"
click at [201, 139] on button "Search" at bounding box center [192, 137] width 56 height 28
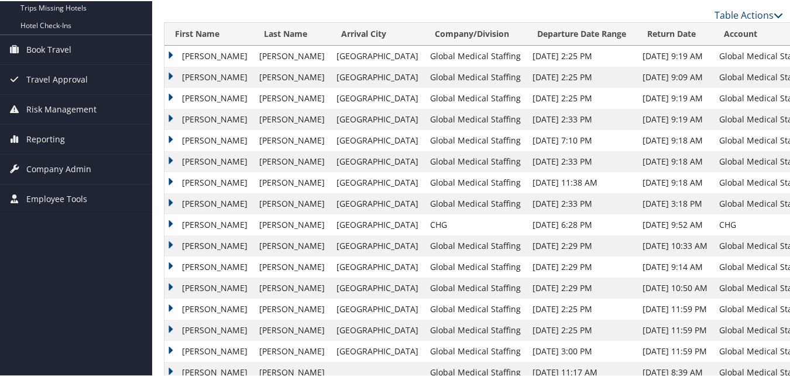
scroll to position [176, 0]
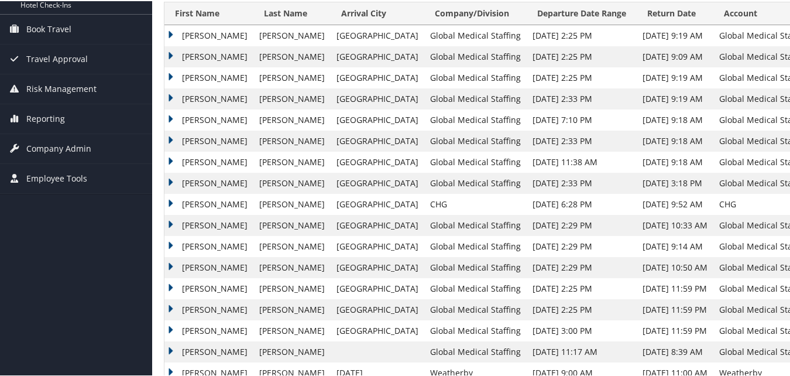
click at [173, 184] on td "Mary" at bounding box center [208, 181] width 89 height 21
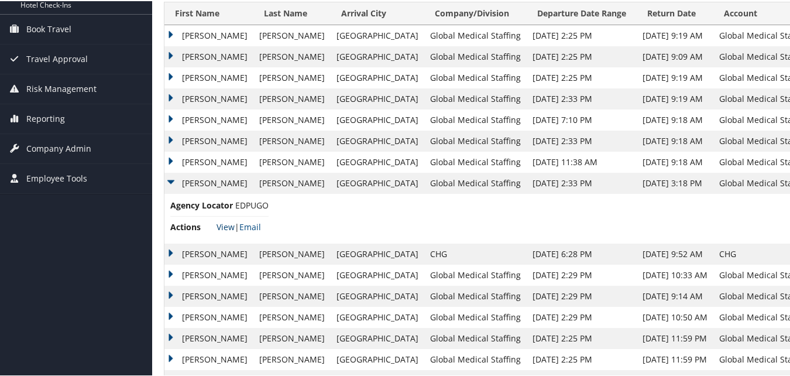
click at [218, 229] on link "View" at bounding box center [226, 225] width 18 height 11
click at [170, 157] on td "Mary" at bounding box center [208, 160] width 89 height 21
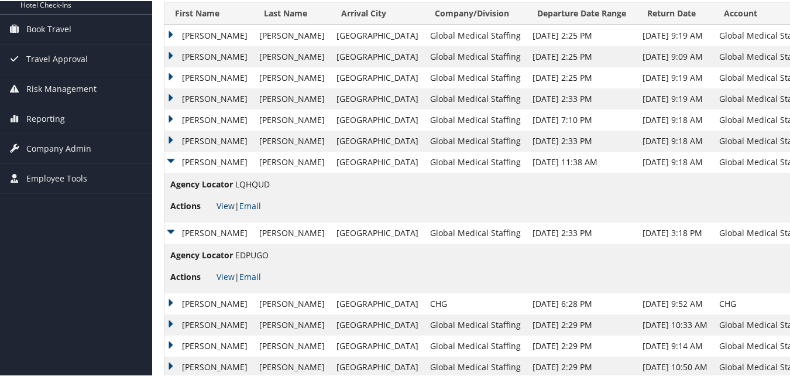
click at [228, 206] on link "View" at bounding box center [226, 204] width 18 height 11
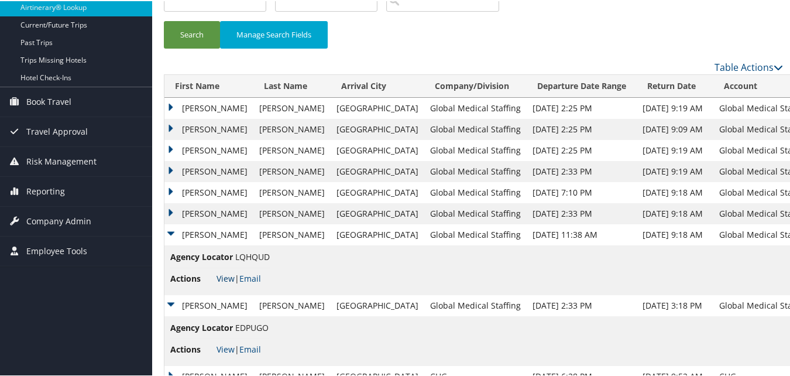
scroll to position [0, 0]
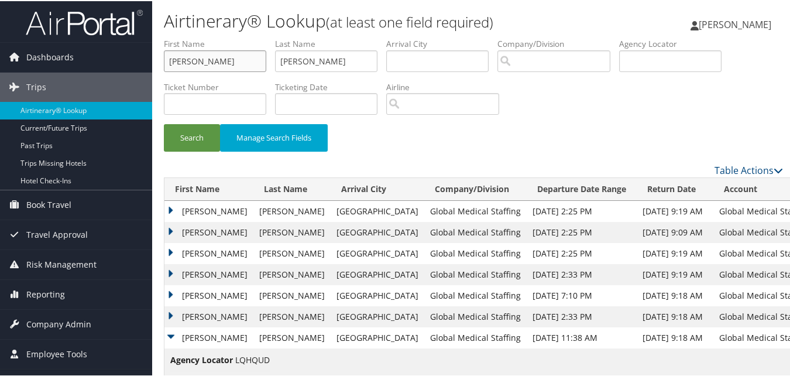
click at [233, 53] on input "Mary" at bounding box center [215, 60] width 102 height 22
paste input "Hen"
type input "Henry"
click at [346, 66] on input "Dacosta" at bounding box center [326, 60] width 102 height 22
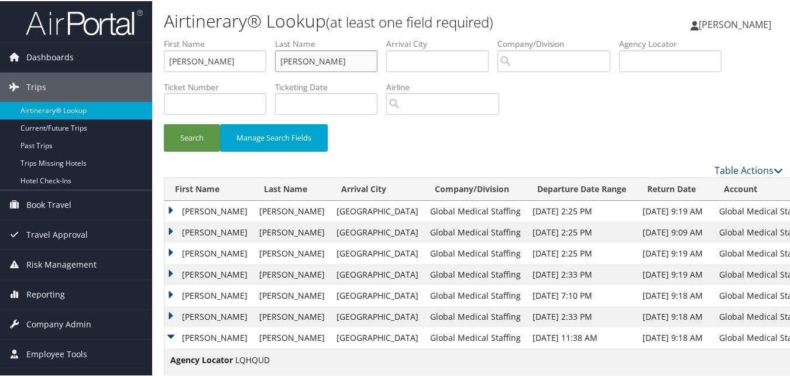
click at [346, 66] on input "Dacosta" at bounding box center [326, 60] width 102 height 22
paste input "Behar"
type input "Behar"
click at [192, 134] on button "Search" at bounding box center [192, 137] width 56 height 28
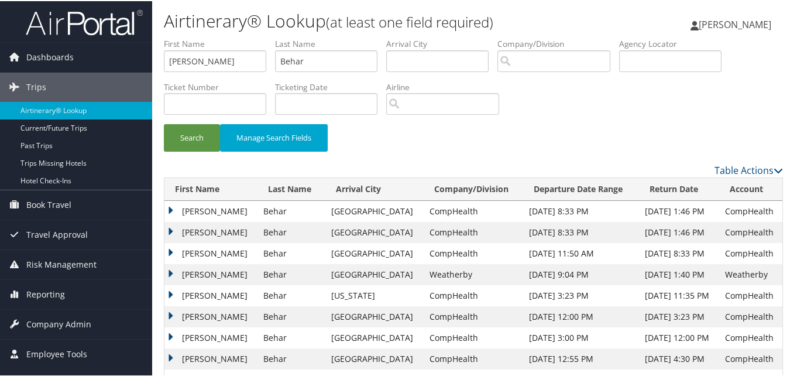
scroll to position [59, 0]
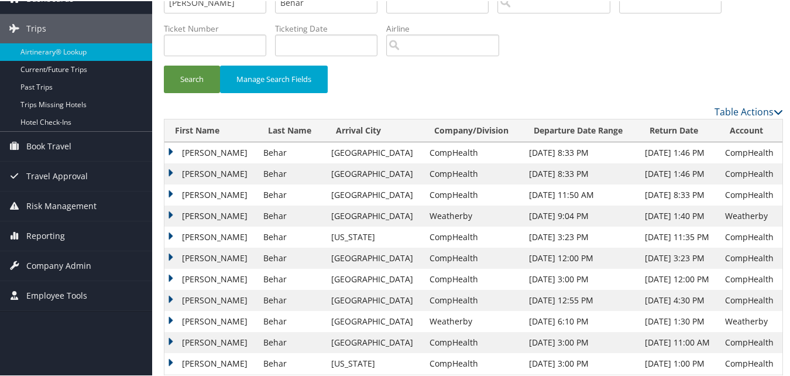
click at [173, 278] on td "Henry" at bounding box center [210, 277] width 93 height 21
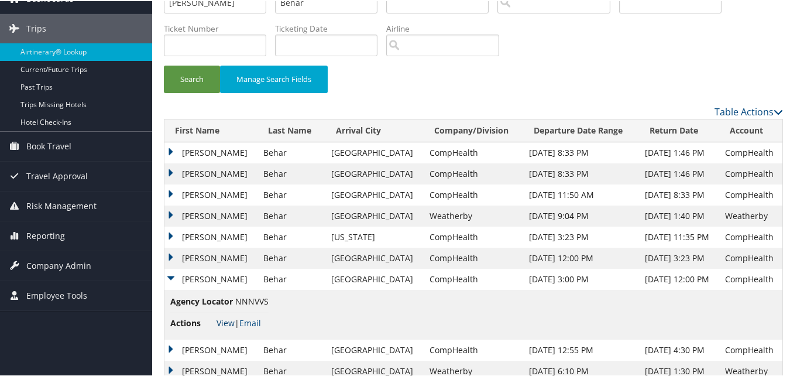
click at [223, 320] on link "View" at bounding box center [226, 321] width 18 height 11
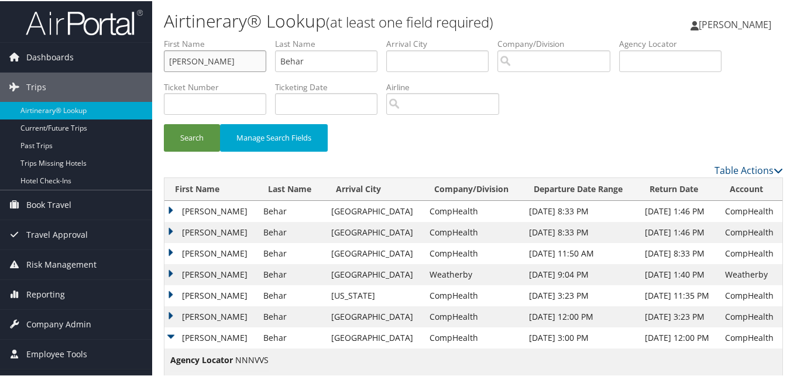
click at [231, 57] on input "Henry" at bounding box center [215, 60] width 102 height 22
paste input "Manouchehr"
type input "Manouchehr"
click at [317, 63] on input "Behar" at bounding box center [326, 60] width 102 height 22
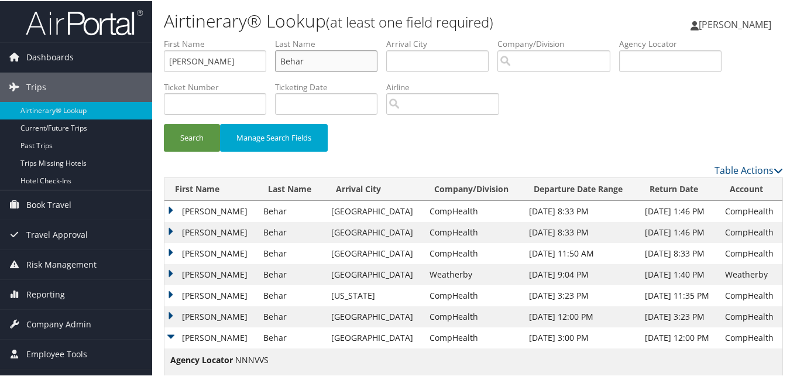
click at [317, 63] on input "Behar" at bounding box center [326, 60] width 102 height 22
paste input "Seyfzadeh"
type input "Seyfzadeh"
click at [189, 136] on button "Search" at bounding box center [192, 137] width 56 height 28
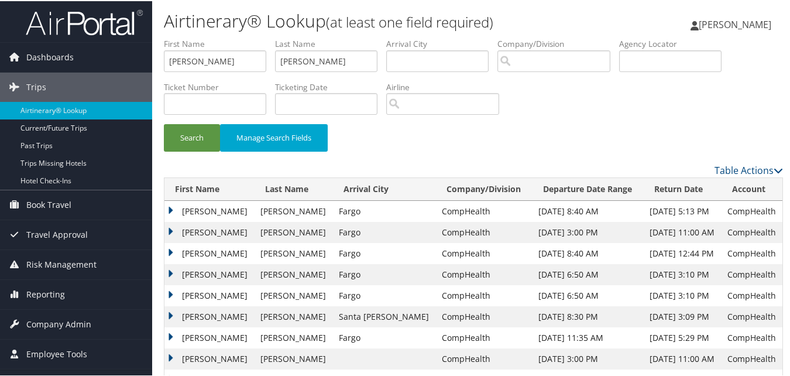
drag, startPoint x: 167, startPoint y: 250, endPoint x: 174, endPoint y: 260, distance: 11.8
click at [167, 250] on td "Manouchehr" at bounding box center [209, 252] width 90 height 21
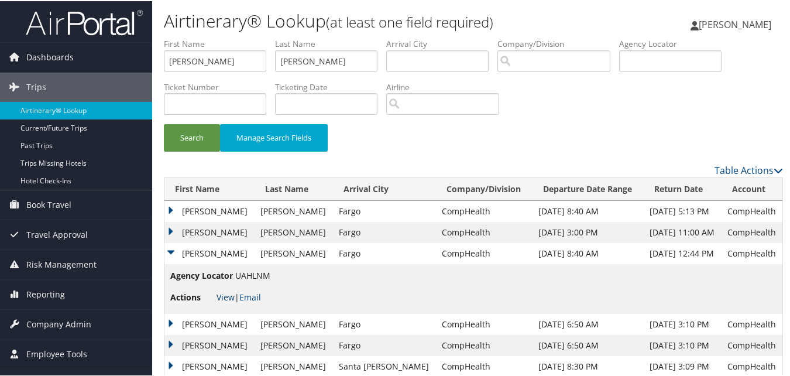
click at [226, 296] on link "View" at bounding box center [226, 295] width 18 height 11
click at [207, 62] on input "Manouchehr" at bounding box center [215, 60] width 102 height 22
paste input "Sobia"
type input "Sobia"
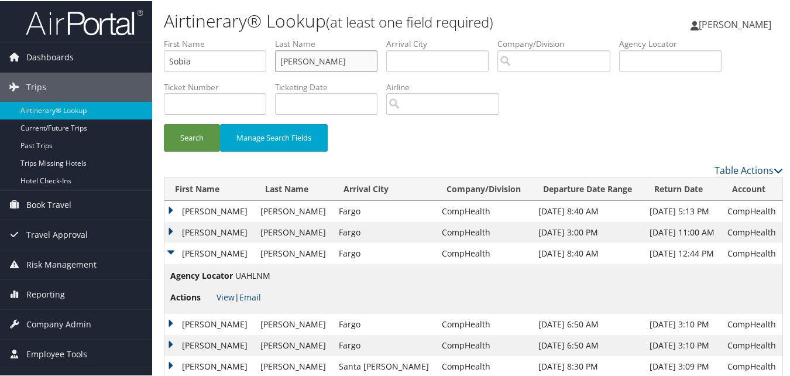
click at [344, 64] on input "Seyfzadeh" at bounding box center [326, 60] width 102 height 22
paste input "Nabeel"
type input "Nabeel"
click at [170, 146] on button "Search" at bounding box center [192, 137] width 56 height 28
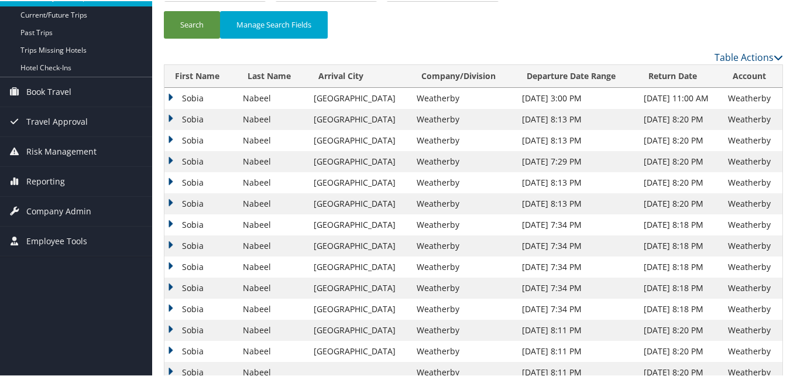
scroll to position [117, 0]
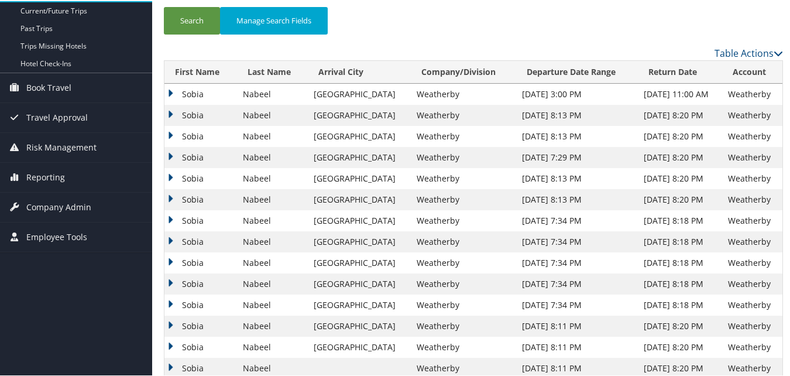
click at [170, 301] on td "Sobia" at bounding box center [200, 303] width 73 height 21
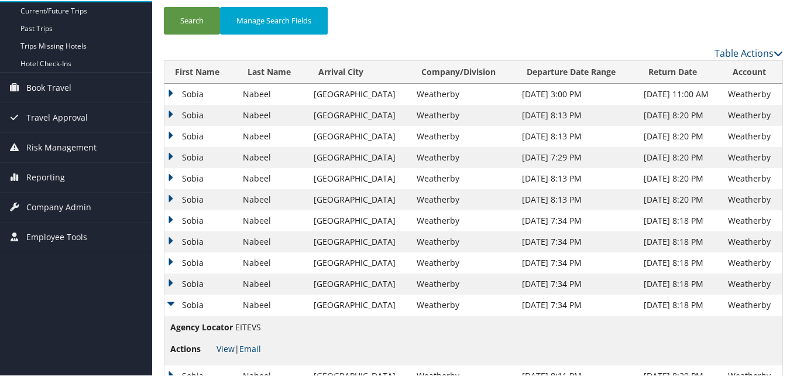
click at [217, 346] on link "View" at bounding box center [226, 347] width 18 height 11
click at [169, 280] on td "Sobia" at bounding box center [200, 282] width 73 height 21
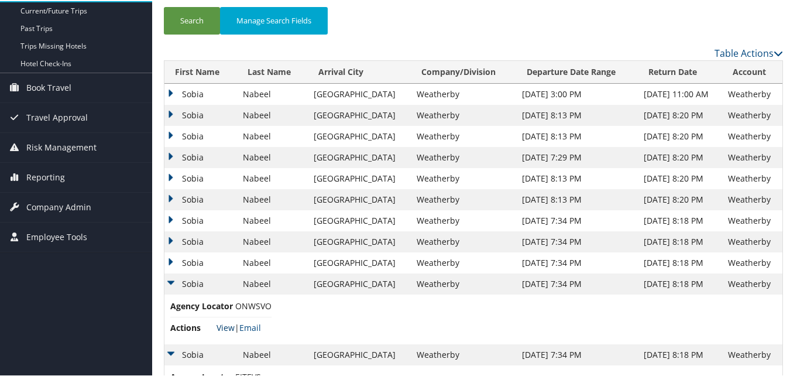
click at [217, 329] on link "View" at bounding box center [226, 326] width 18 height 11
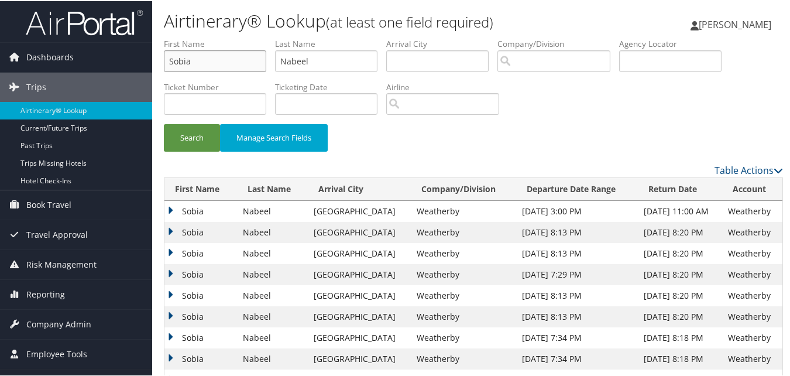
click at [211, 54] on input "Sobia" at bounding box center [215, 60] width 102 height 22
paste input "Jeffrey"
type input "Jeffrey"
click at [319, 62] on input "Nabeel" at bounding box center [326, 60] width 102 height 22
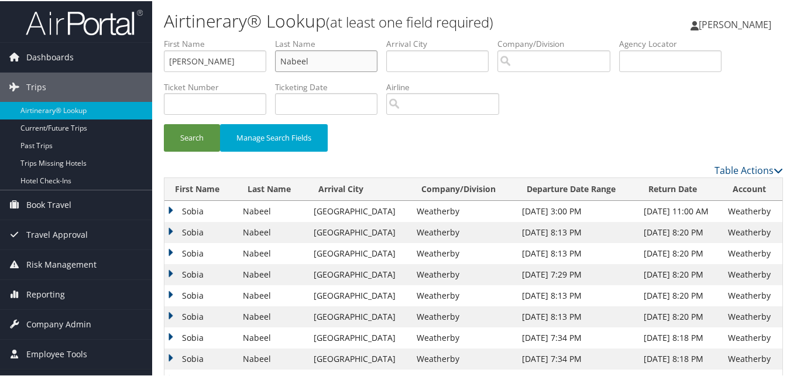
click at [319, 62] on input "Nabeel" at bounding box center [326, 60] width 102 height 22
paste input "Cleary"
type input "Cleary"
click at [202, 131] on button "Search" at bounding box center [192, 137] width 56 height 28
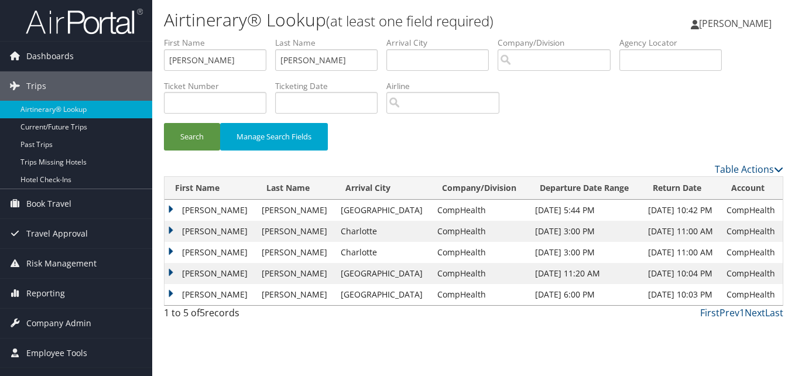
click at [173, 225] on td "Jeffrey" at bounding box center [209, 231] width 91 height 21
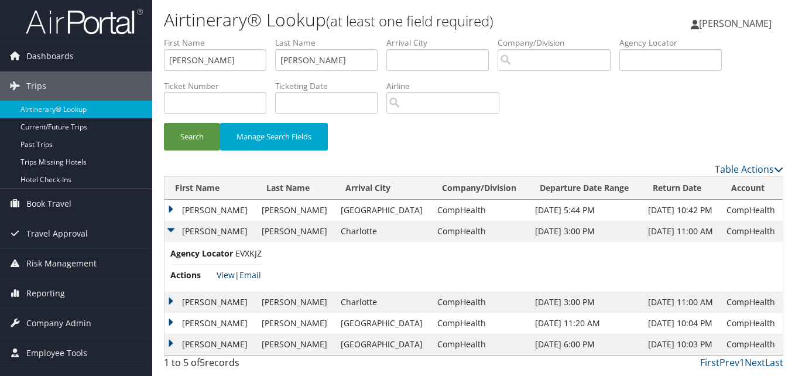
click at [224, 280] on link "View" at bounding box center [226, 274] width 18 height 11
click at [234, 70] on input "Jeffrey" at bounding box center [215, 60] width 102 height 22
paste input "Mark"
type input "Mark"
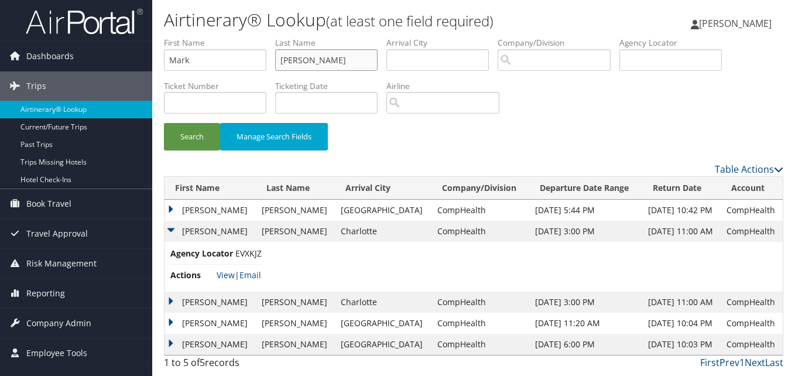
click at [332, 51] on input "Cleary" at bounding box center [326, 60] width 102 height 22
paste input "Komorowski"
type input "Komorowski"
click at [184, 138] on button "Search" at bounding box center [192, 137] width 56 height 28
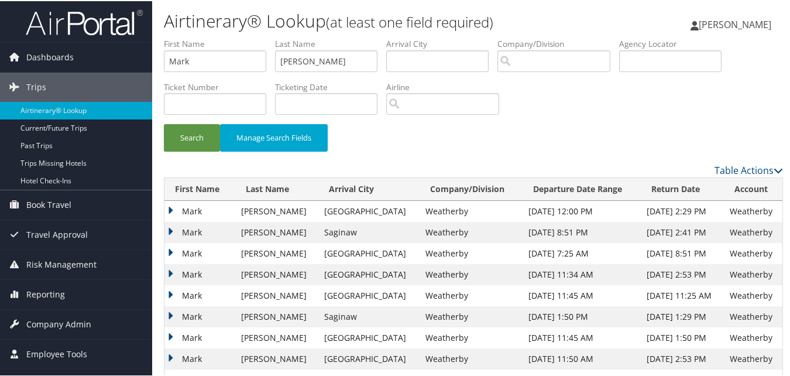
click at [173, 296] on td "Mark" at bounding box center [199, 294] width 71 height 21
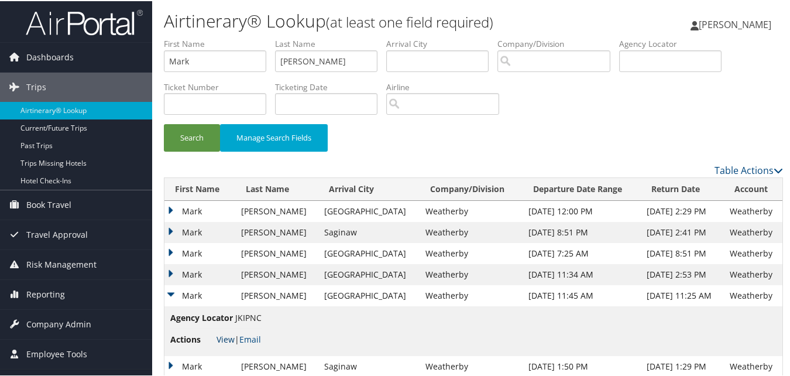
click at [222, 336] on link "View" at bounding box center [226, 337] width 18 height 11
click at [207, 56] on input "Mark" at bounding box center [215, 60] width 102 height 22
paste input "Baza"
type input "Bazak"
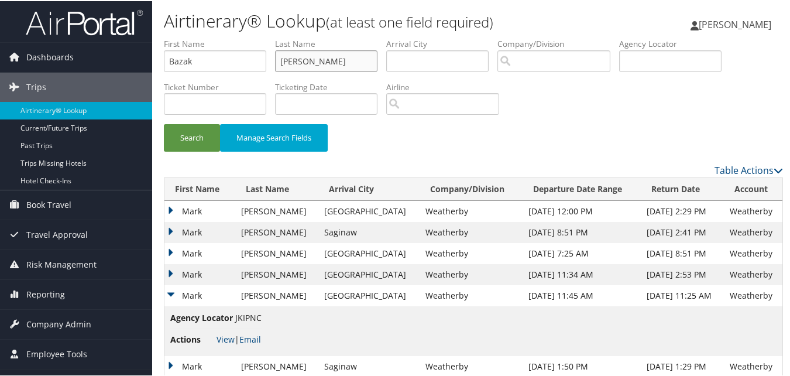
click at [298, 61] on input "Komorowski" at bounding box center [326, 60] width 102 height 22
paste input "Sharon"
type input "Sharon"
click at [180, 133] on button "Search" at bounding box center [192, 137] width 56 height 28
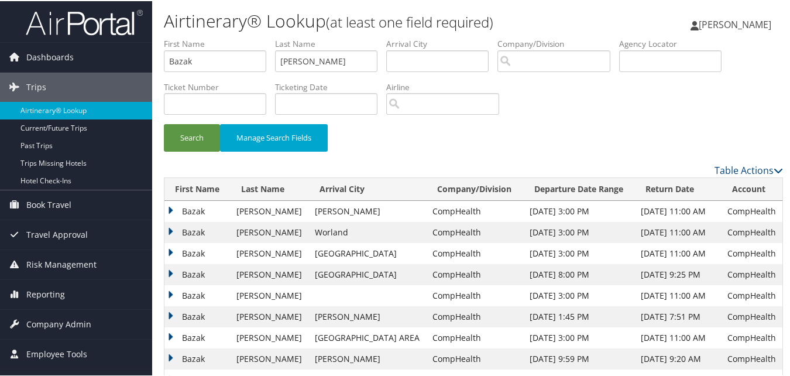
click at [172, 293] on td "Bazak" at bounding box center [197, 294] width 66 height 21
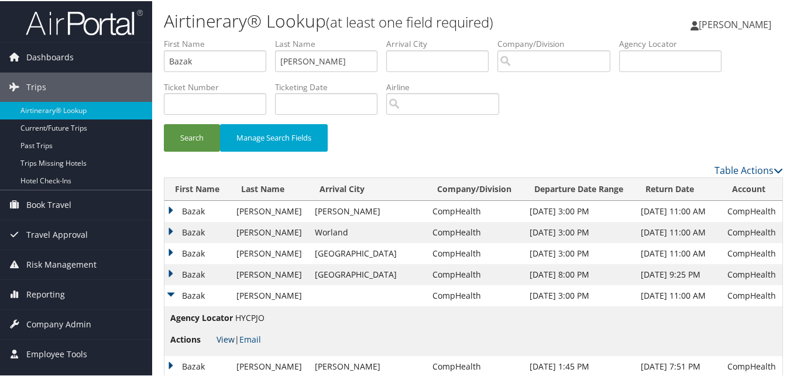
click at [221, 338] on link "View" at bounding box center [226, 337] width 18 height 11
click at [225, 339] on link "View" at bounding box center [226, 337] width 18 height 11
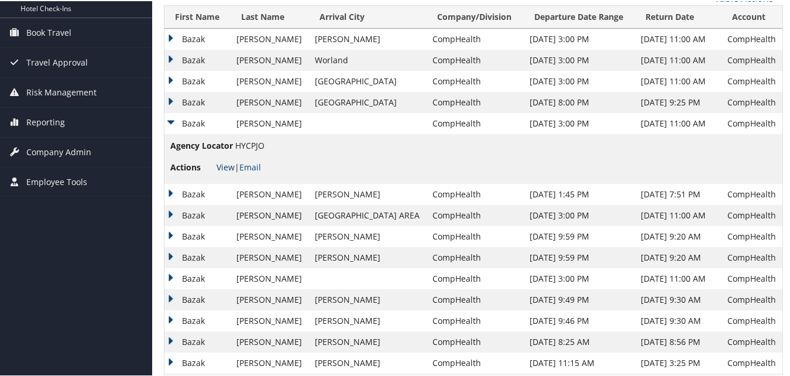
scroll to position [117, 0]
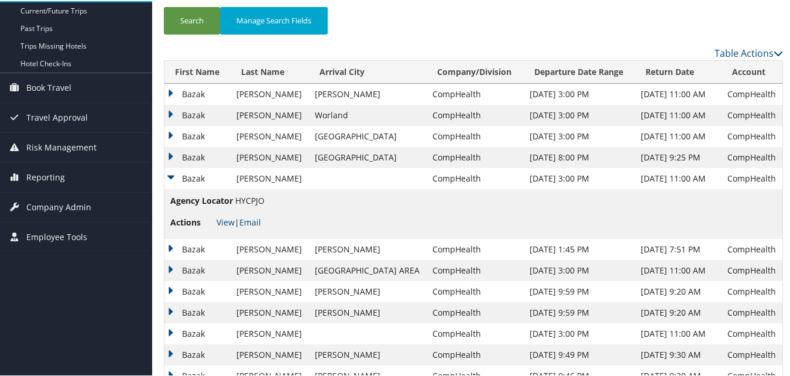
click at [175, 156] on td "Bazak" at bounding box center [197, 156] width 66 height 21
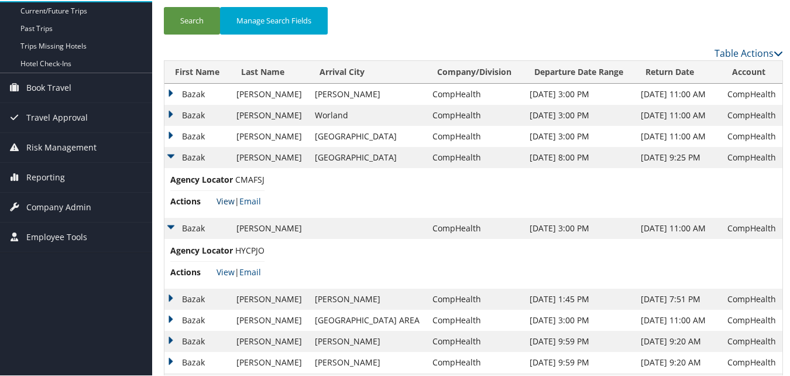
click at [217, 201] on link "View" at bounding box center [226, 199] width 18 height 11
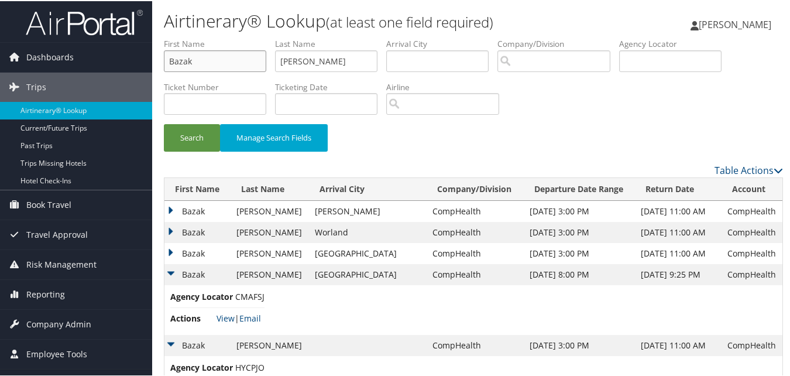
click at [216, 54] on input "Bazak" at bounding box center [215, 60] width 102 height 22
paste input "Argun"
type input "Argun"
click at [317, 51] on input "Sharon" at bounding box center [326, 60] width 102 height 22
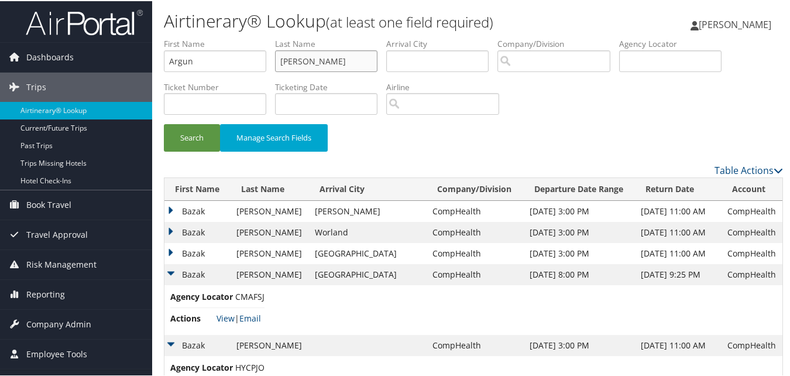
click at [317, 51] on input "Sharon" at bounding box center [326, 60] width 102 height 22
paste input "Ca"
type input "Can"
click at [205, 140] on button "Search" at bounding box center [192, 137] width 56 height 28
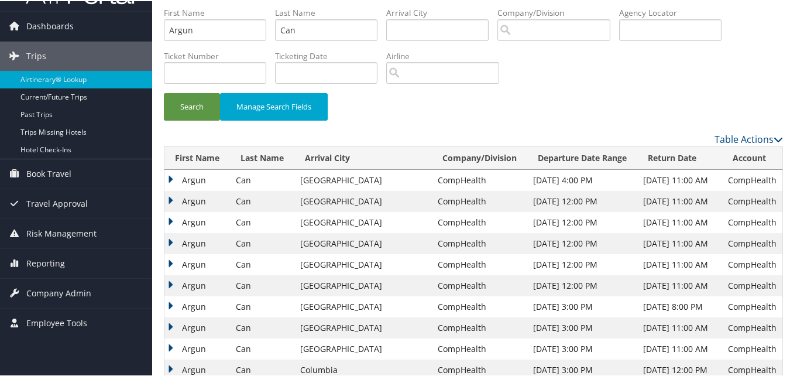
scroll to position [59, 0]
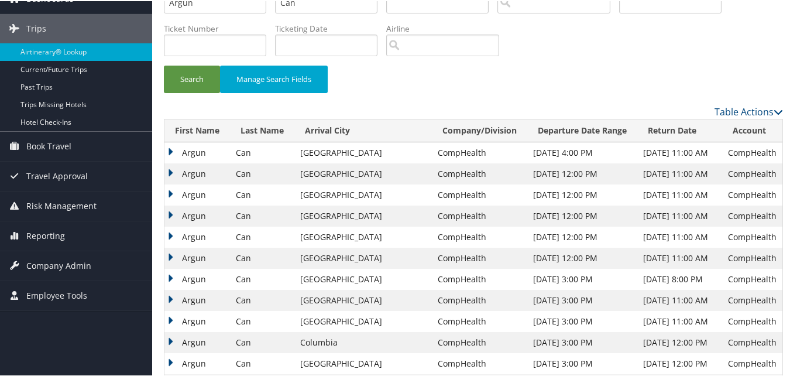
click at [176, 145] on td "Argun" at bounding box center [197, 151] width 66 height 21
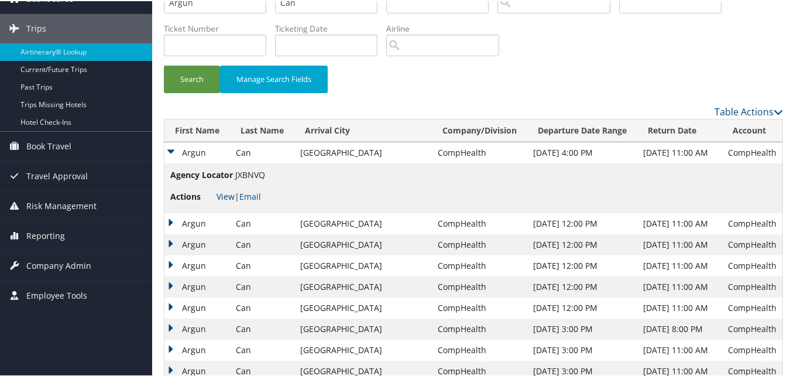
click at [219, 194] on link "View" at bounding box center [226, 195] width 18 height 11
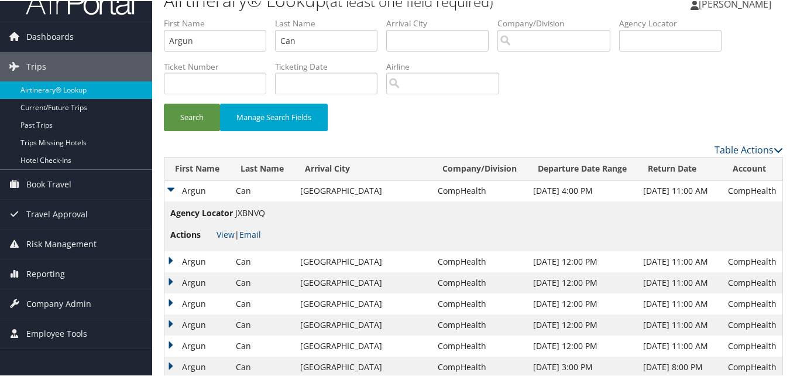
scroll to position [0, 0]
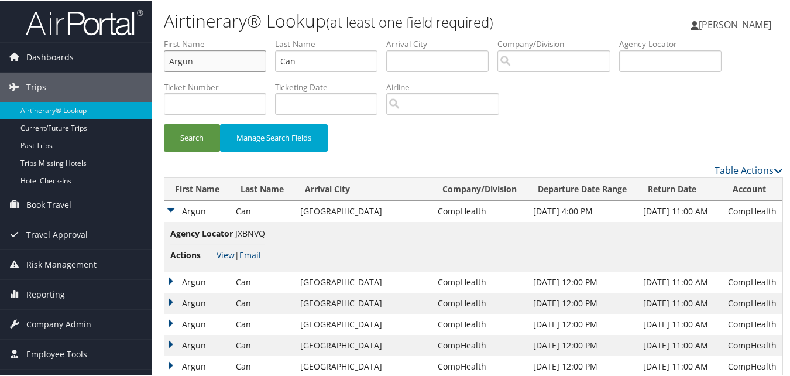
click at [173, 57] on input "Argun" at bounding box center [215, 60] width 102 height 22
paste input "yobami"
type input "Ayobami"
click at [295, 54] on input "Can" at bounding box center [326, 60] width 102 height 22
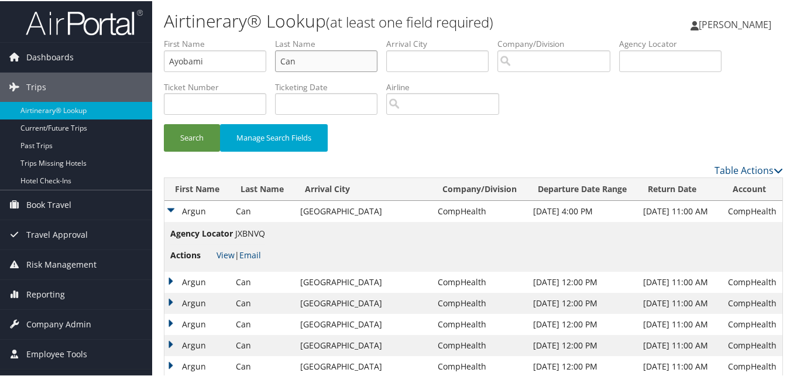
click at [295, 54] on input "Can" at bounding box center [326, 60] width 102 height 22
paste input "Eluwole"
type input "Eluwole"
click at [197, 133] on button "Search" at bounding box center [192, 137] width 56 height 28
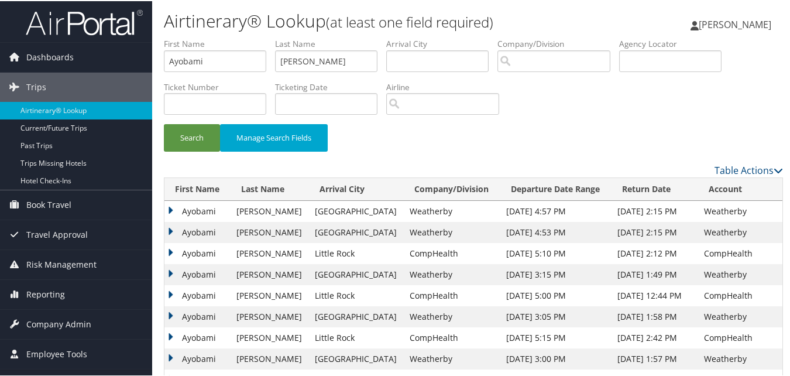
click at [174, 272] on td "Ayobami" at bounding box center [197, 273] width 66 height 21
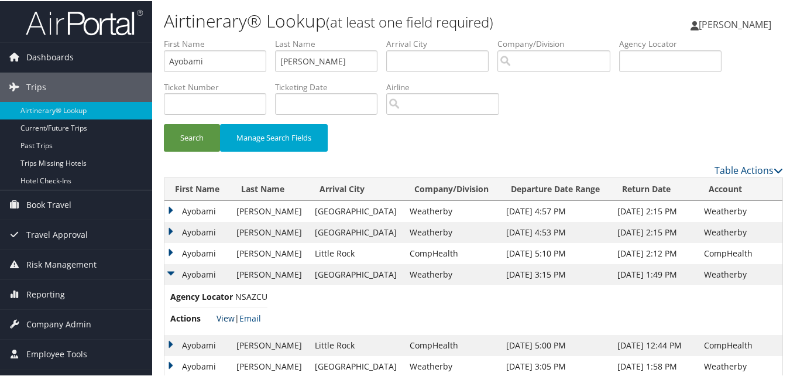
click at [227, 316] on link "View" at bounding box center [226, 316] width 18 height 11
click at [217, 56] on input "Ayobami" at bounding box center [215, 60] width 102 height 22
paste input "Jose"
type input "Jose"
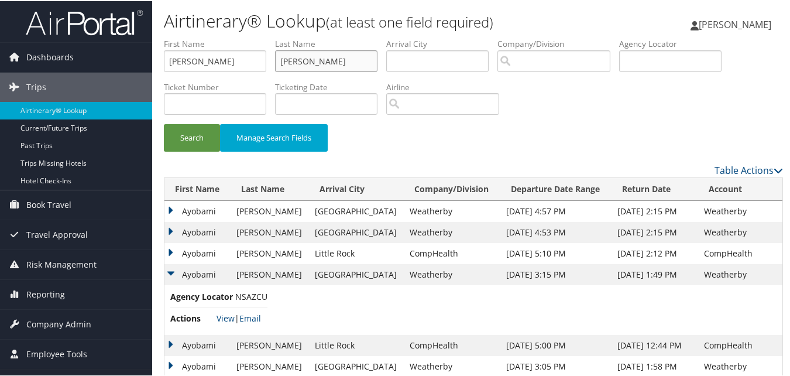
click at [298, 51] on input "Eluwole" at bounding box center [326, 60] width 102 height 22
click at [298, 53] on input "Eluwole" at bounding box center [326, 60] width 102 height 22
paste input "Torres"
click at [296, 56] on input "EluwTorresole" at bounding box center [326, 60] width 102 height 22
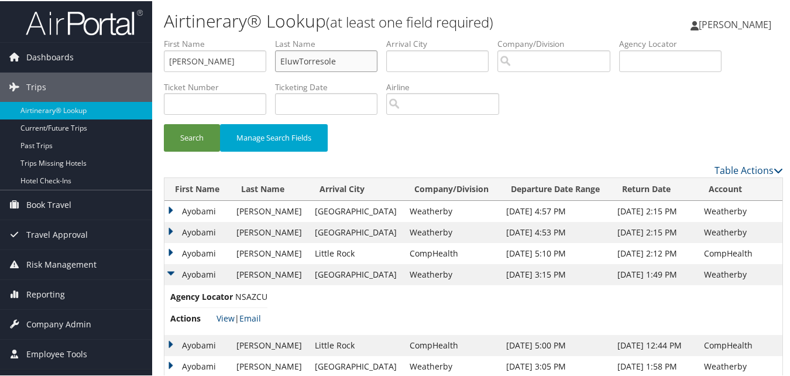
paste input "Torres"
type input "Torres"
click at [205, 138] on button "Search" at bounding box center [192, 137] width 56 height 28
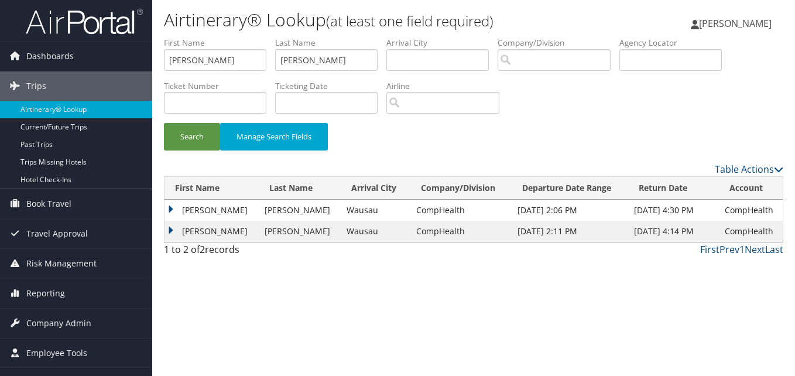
click at [170, 229] on td "Jose" at bounding box center [211, 231] width 94 height 21
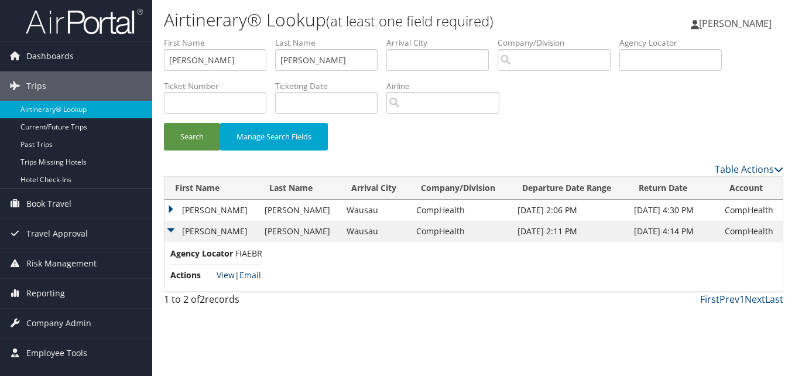
click at [222, 276] on link "View" at bounding box center [226, 274] width 18 height 11
click at [206, 51] on input "Jose" at bounding box center [215, 60] width 102 height 22
paste input "anna"
type input "Joanna"
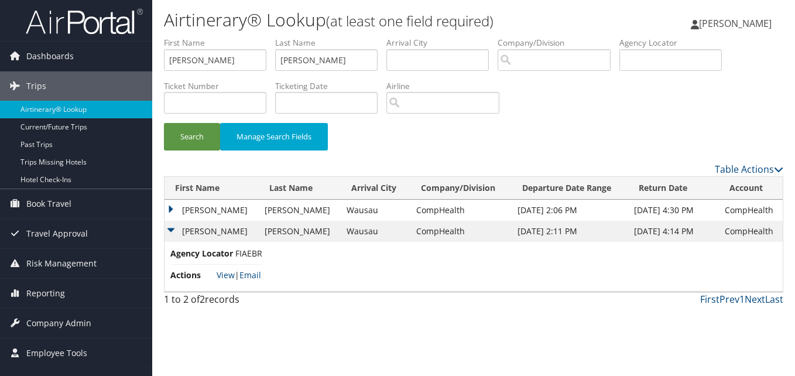
click at [284, 77] on li "Last Name Torres" at bounding box center [330, 58] width 111 height 43
click at [295, 59] on input "Torres" at bounding box center [326, 60] width 102 height 22
paste input "Galezowska"
type input "Galezowska"
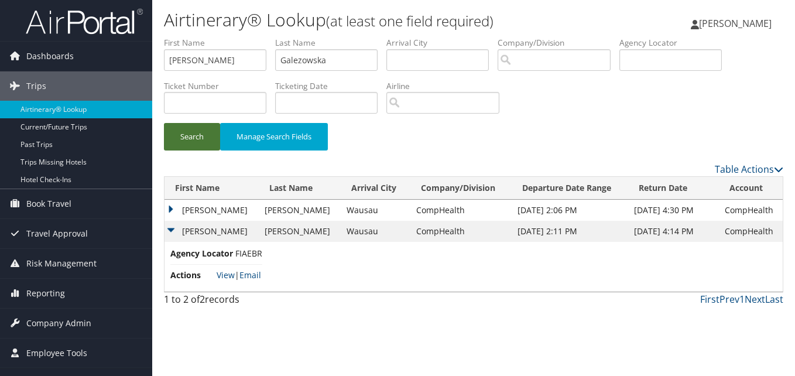
click at [205, 138] on button "Search" at bounding box center [192, 137] width 56 height 28
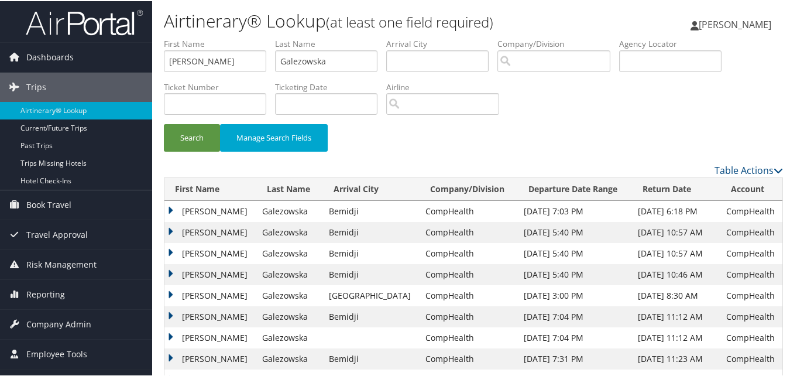
click at [174, 249] on td "Joanna" at bounding box center [210, 252] width 92 height 21
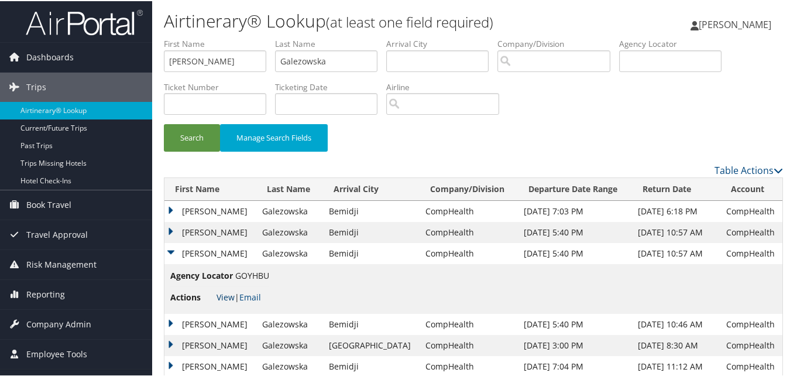
click at [221, 296] on link "View" at bounding box center [226, 295] width 18 height 11
click at [178, 66] on input "Joanna" at bounding box center [215, 60] width 102 height 22
paste input "Ev"
type input "Eva"
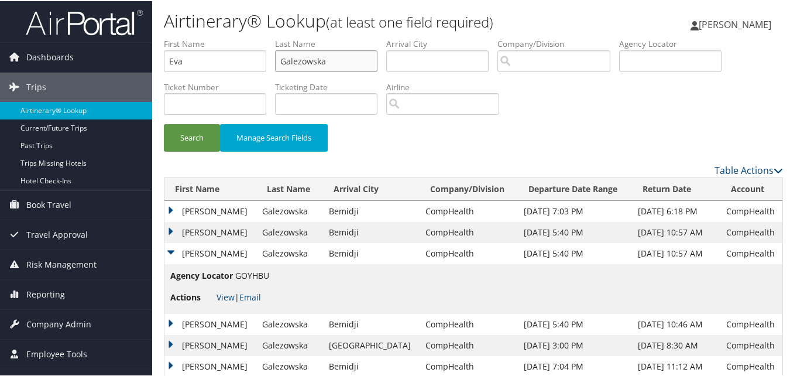
click at [335, 64] on input "Galezowska" at bounding box center [326, 60] width 102 height 22
paste input "Conndon"
type input "Conndon"
click at [181, 149] on button "Search" at bounding box center [192, 137] width 56 height 28
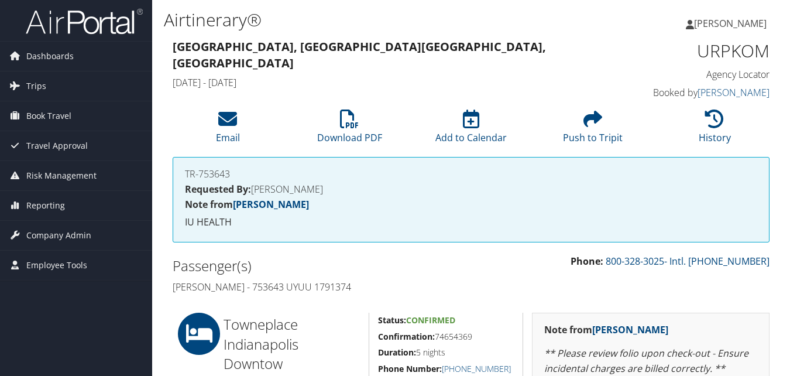
scroll to position [234, 0]
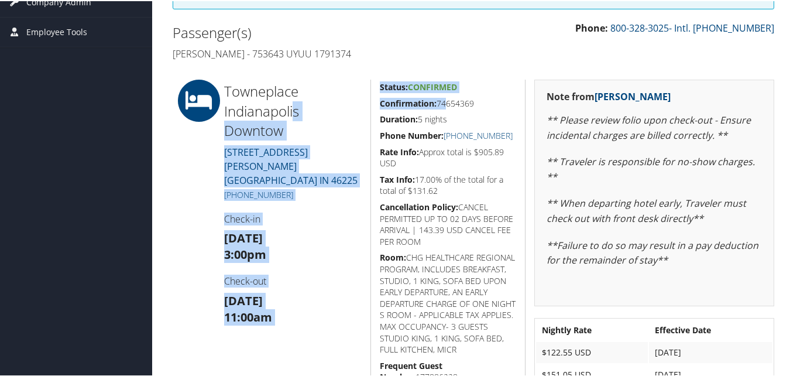
click at [442, 107] on div "Towneplace Indianapolis Downtow 629 RUSSELL AVENUE INDIANAPOLIS IN 46225 +1 (46…" at bounding box center [473, 259] width 619 height 363
click at [442, 107] on h5 "Confirmation: 74654369" at bounding box center [448, 103] width 137 height 12
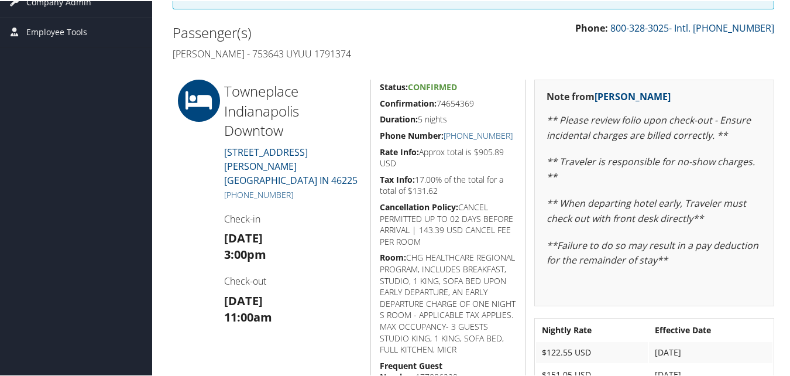
drag, startPoint x: 435, startPoint y: 101, endPoint x: 478, endPoint y: 104, distance: 43.4
click at [478, 104] on h5 "Confirmation: 74654369" at bounding box center [448, 103] width 137 height 12
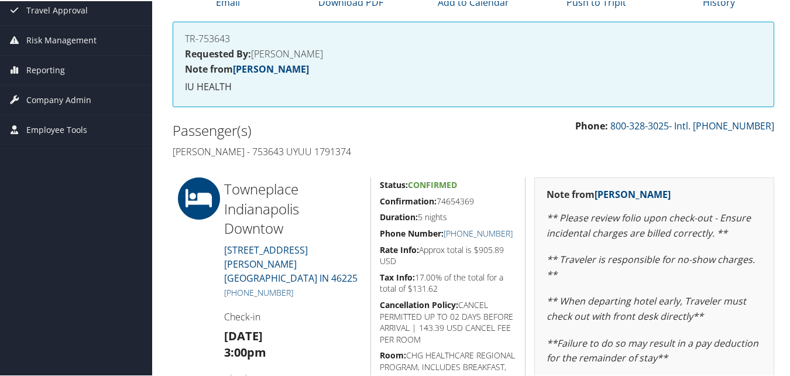
scroll to position [0, 0]
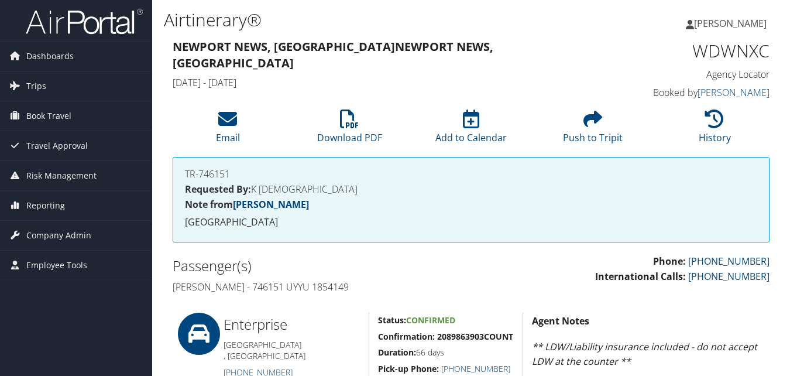
scroll to position [527, 0]
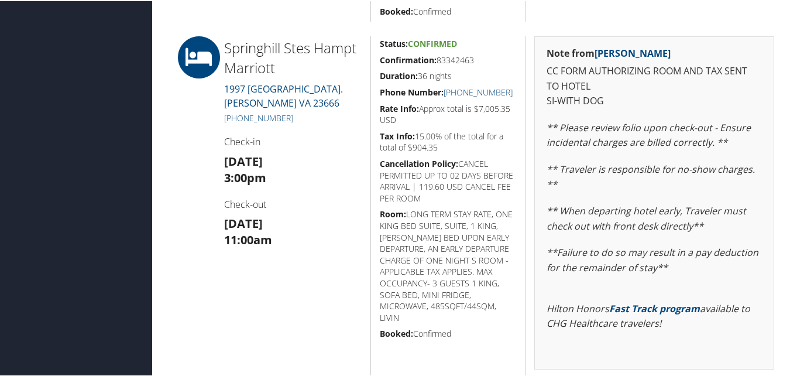
drag, startPoint x: 377, startPoint y: 59, endPoint x: 473, endPoint y: 60, distance: 95.4
click at [473, 60] on h5 "Confirmation: 83342463" at bounding box center [448, 59] width 137 height 12
copy h5 "Confirmation: 83342463"
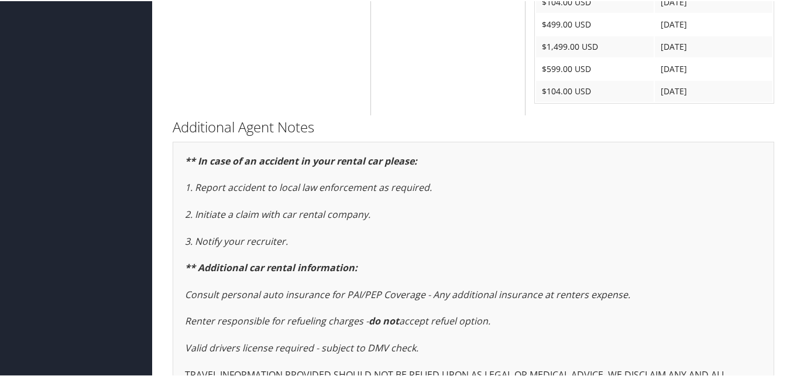
scroll to position [984, 0]
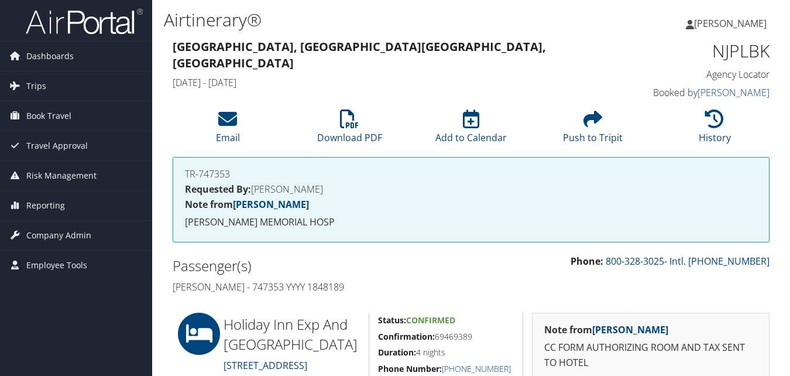
scroll to position [293, 0]
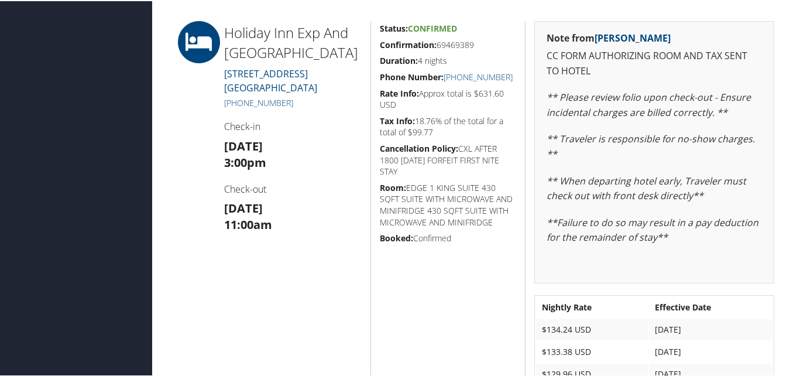
drag, startPoint x: 374, startPoint y: 44, endPoint x: 473, endPoint y: 45, distance: 99.5
click at [473, 45] on div "Status: Confirmed Confirmation: 69469389 Duration: 4 nights Phone Number: (229)…" at bounding box center [447, 208] width 155 height 377
copy h5 "Confirmation: 69469389"
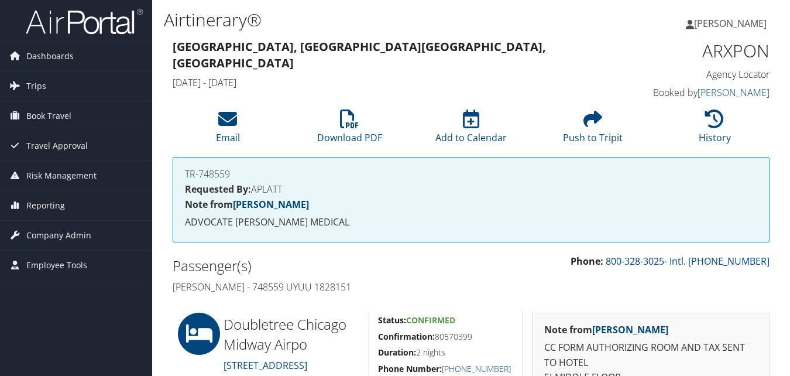
scroll to position [234, 0]
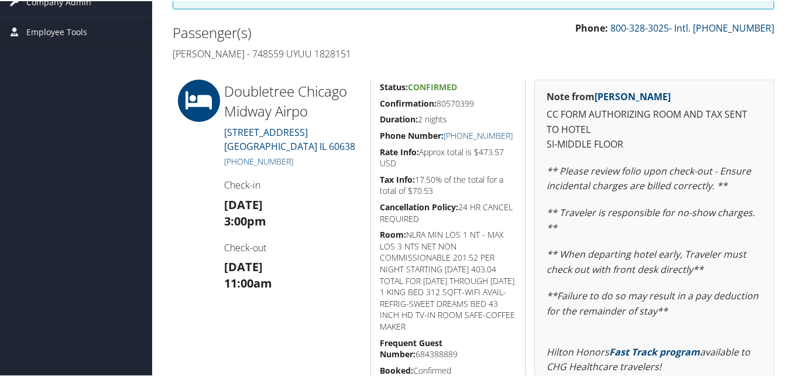
drag, startPoint x: 444, startPoint y: 106, endPoint x: 455, endPoint y: 97, distance: 14.2
click at [455, 97] on div "Status: Confirmed Confirmation: 80570399 Duration: 2 nights Phone Number: [PHON…" at bounding box center [447, 279] width 155 height 403
drag, startPoint x: 455, startPoint y: 97, endPoint x: 432, endPoint y: 95, distance: 22.9
click at [432, 95] on div "Status: Confirmed Confirmation: 80570399 Duration: 2 nights Phone Number: +1 (7…" at bounding box center [447, 279] width 155 height 403
drag, startPoint x: 380, startPoint y: 102, endPoint x: 484, endPoint y: 102, distance: 104.2
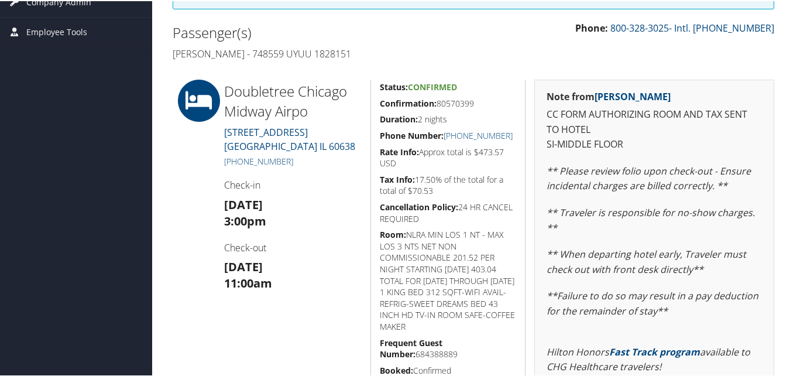
click at [484, 102] on h5 "Confirmation: 80570399" at bounding box center [448, 103] width 137 height 12
copy h5 "Confirmation: 80570399"
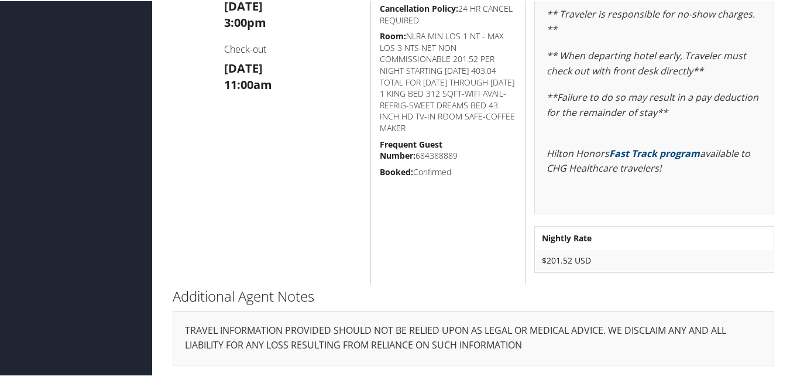
scroll to position [198, 0]
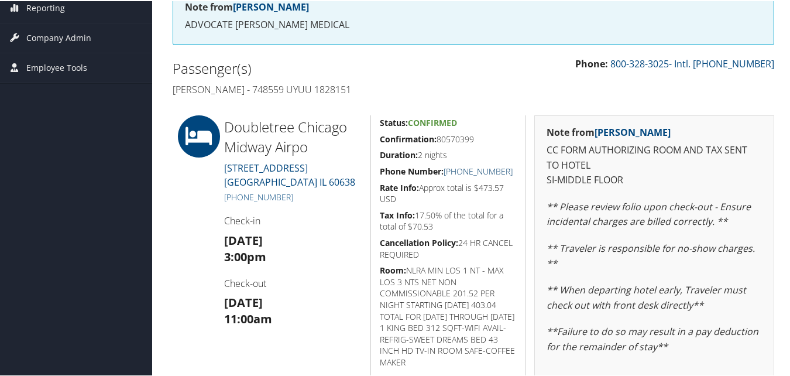
drag, startPoint x: 516, startPoint y: 171, endPoint x: 456, endPoint y: 171, distance: 59.7
click at [456, 171] on div "Status: Confirmed Confirmation: 80570399 Duration: 2 nights Phone Number: +1 (7…" at bounding box center [447, 315] width 155 height 403
copy link "(708) 563-6490"
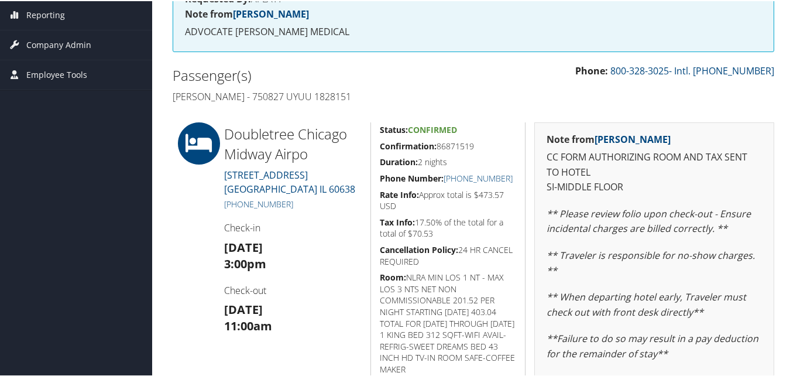
scroll to position [176, 0]
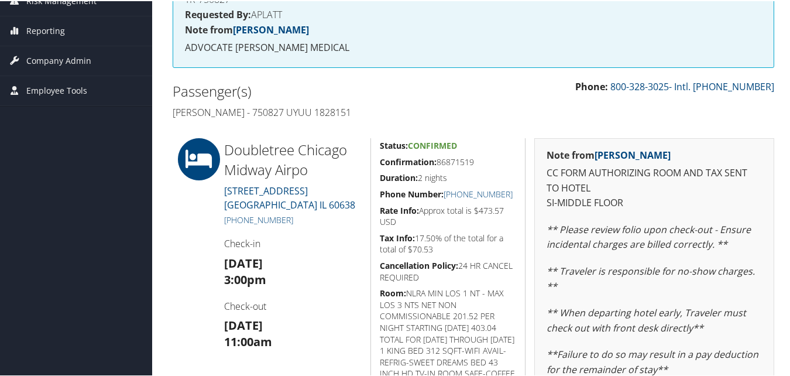
drag, startPoint x: 421, startPoint y: 159, endPoint x: 489, endPoint y: 159, distance: 68.5
click at [489, 159] on h5 "Confirmation: 86871519" at bounding box center [448, 161] width 137 height 12
drag, startPoint x: 489, startPoint y: 159, endPoint x: 449, endPoint y: 164, distance: 40.7
click at [449, 164] on h5 "Confirmation: 86871519" at bounding box center [448, 161] width 137 height 12
drag, startPoint x: 392, startPoint y: 159, endPoint x: 471, endPoint y: 161, distance: 79.6
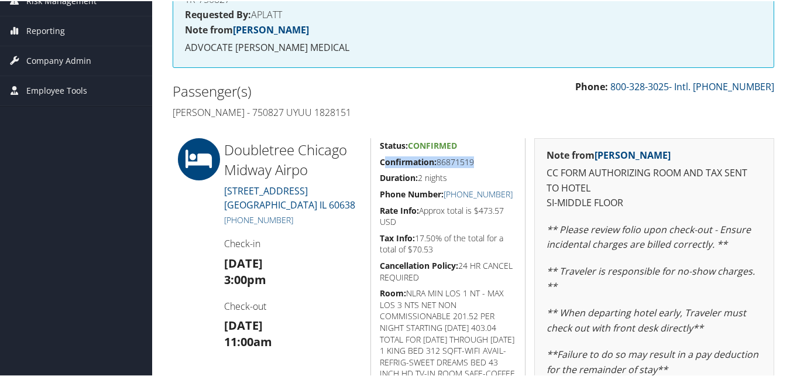
click at [471, 161] on h5 "Confirmation: 86871519" at bounding box center [448, 161] width 137 height 12
drag, startPoint x: 471, startPoint y: 161, endPoint x: 445, endPoint y: 166, distance: 26.3
click at [445, 166] on h5 "Confirmation: 86871519" at bounding box center [448, 161] width 137 height 12
drag, startPoint x: 378, startPoint y: 165, endPoint x: 476, endPoint y: 160, distance: 97.9
click at [476, 160] on h5 "Confirmation: 86871519" at bounding box center [448, 161] width 137 height 12
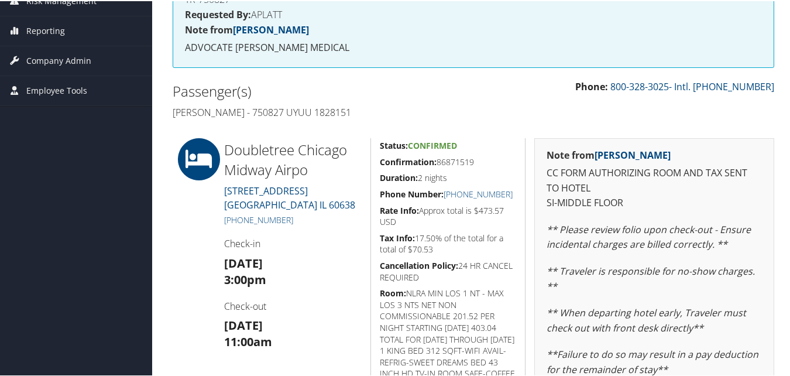
copy h5 "Confirmation: 86871519"
drag, startPoint x: 516, startPoint y: 188, endPoint x: 456, endPoint y: 195, distance: 60.1
click at [456, 195] on div "Status: Confirmed Confirmation: 86871519 Duration: 2 nights Phone Number: +1 (7…" at bounding box center [447, 338] width 155 height 403
copy link "[PHONE_NUMBER]"
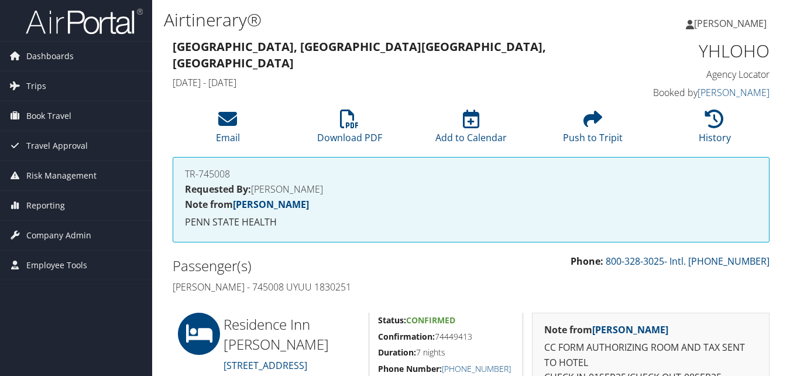
scroll to position [234, 0]
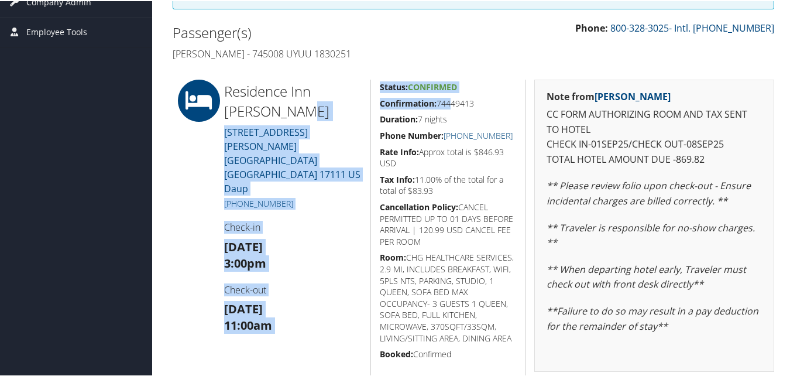
drag, startPoint x: 0, startPoint y: 0, endPoint x: 404, endPoint y: 104, distance: 416.9
click at [444, 104] on h5 "Confirmation: 74449413" at bounding box center [448, 103] width 137 height 12
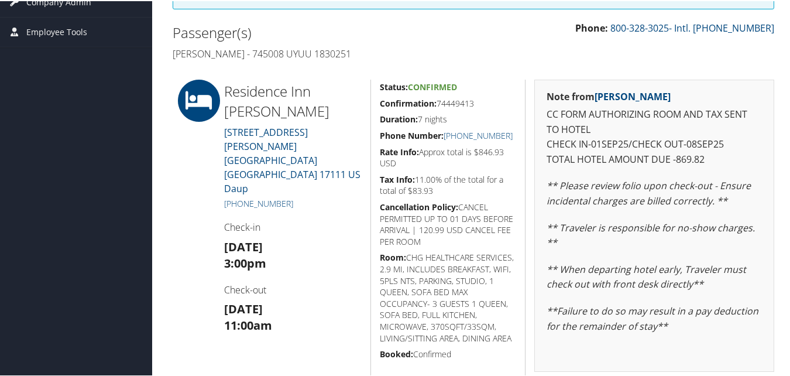
drag, startPoint x: 375, startPoint y: 101, endPoint x: 476, endPoint y: 102, distance: 101.2
click at [476, 102] on div "Status: Confirmed Confirmation: 74449413 Duration: 7 nights Phone Number: [PHON…" at bounding box center [447, 259] width 155 height 362
copy h5 "Confirmation: 74449413"
drag, startPoint x: 516, startPoint y: 136, endPoint x: 456, endPoint y: 131, distance: 60.6
click at [456, 131] on div "Status: Confirmed Confirmation: 74449413 Duration: 7 nights Phone Number: [PHON…" at bounding box center [447, 259] width 155 height 362
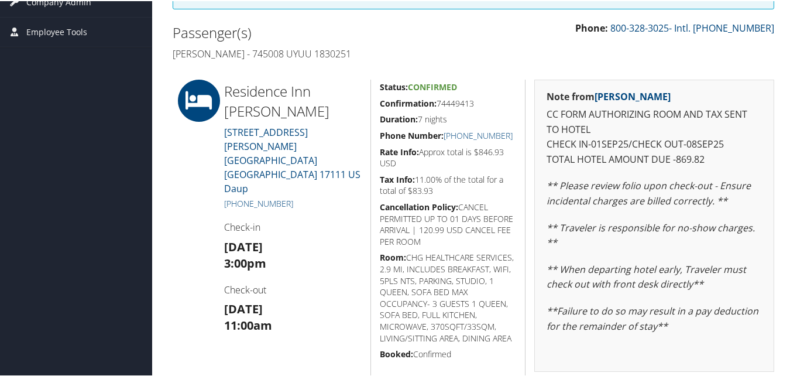
copy link "[PHONE_NUMBER]"
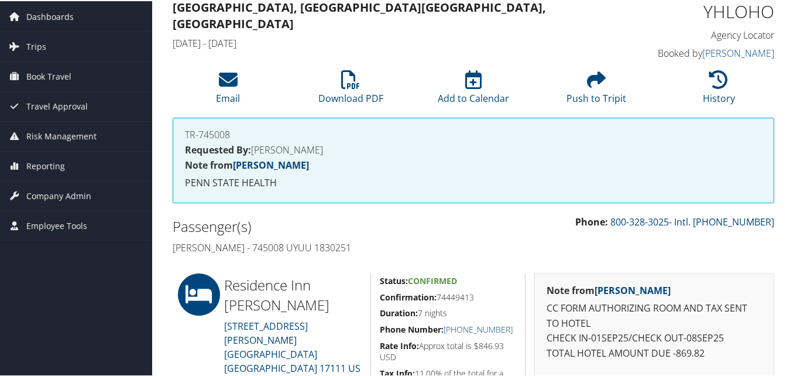
scroll to position [0, 0]
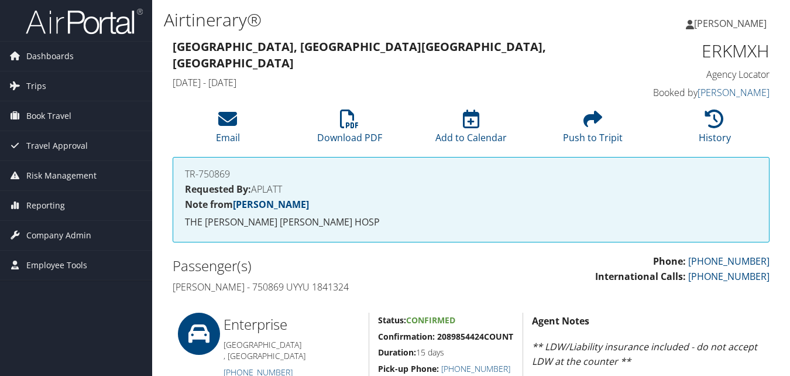
scroll to position [468, 0]
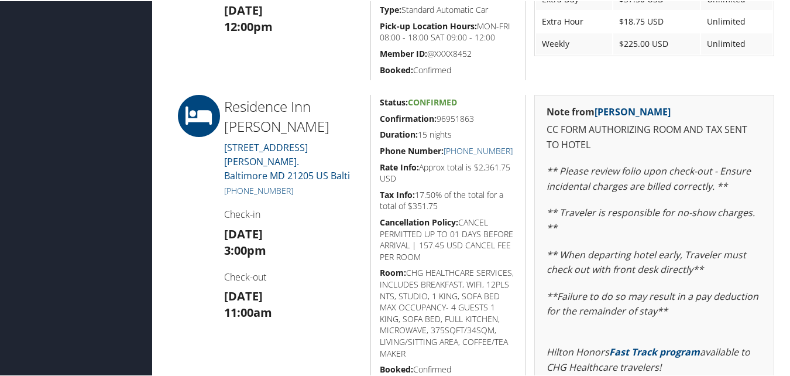
drag, startPoint x: 393, startPoint y: 119, endPoint x: 490, endPoint y: 119, distance: 96.6
click at [490, 119] on h5 "Confirmation: 96951863" at bounding box center [448, 118] width 137 height 12
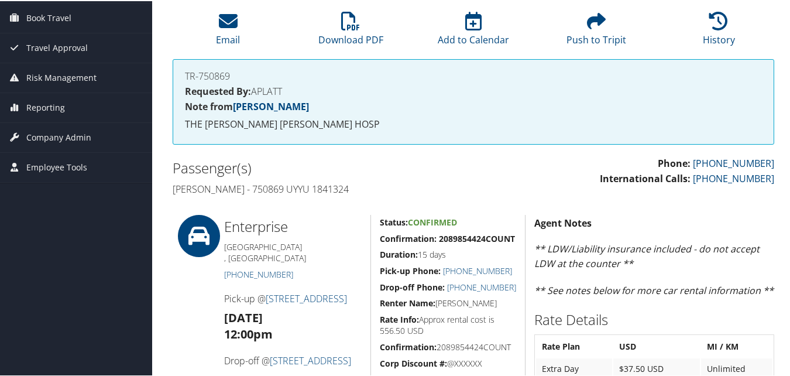
scroll to position [0, 0]
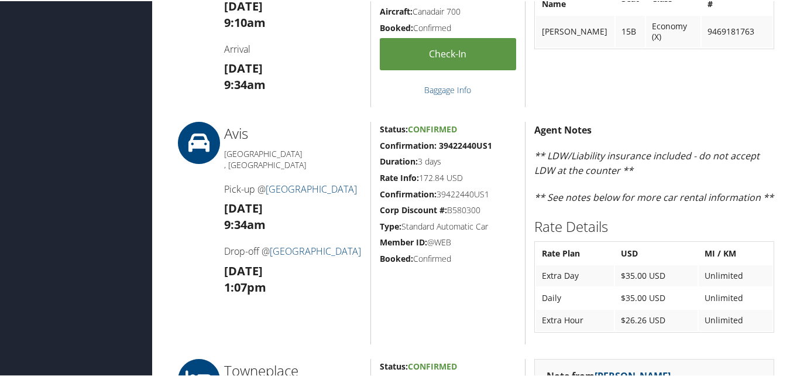
scroll to position [878, 0]
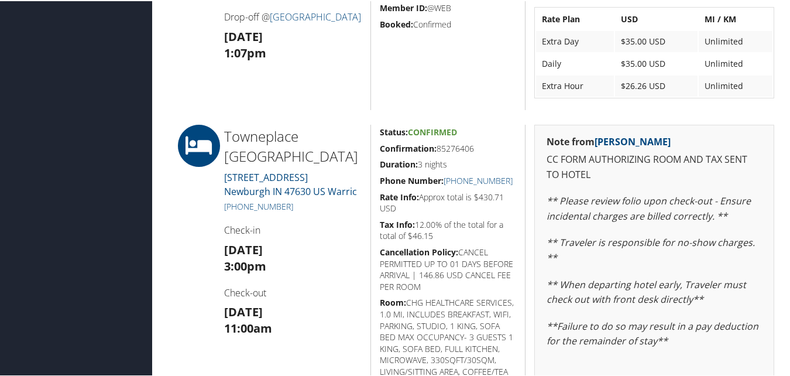
drag, startPoint x: 379, startPoint y: 146, endPoint x: 490, endPoint y: 149, distance: 111.8
click at [490, 149] on h5 "Confirmation: 85276406" at bounding box center [448, 148] width 137 height 12
copy h5 "Confirmation: 85276406"
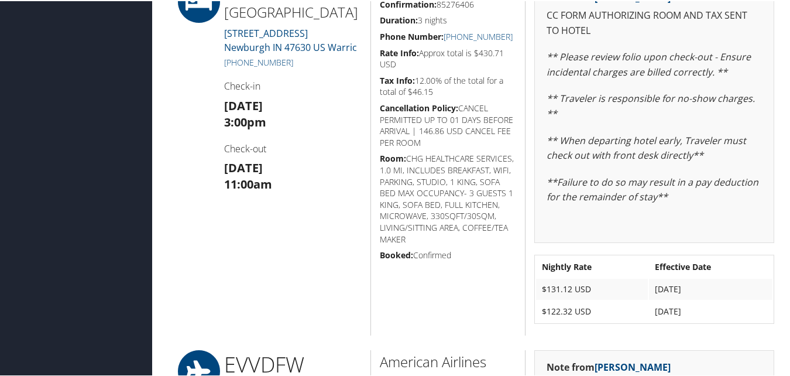
scroll to position [936, 0]
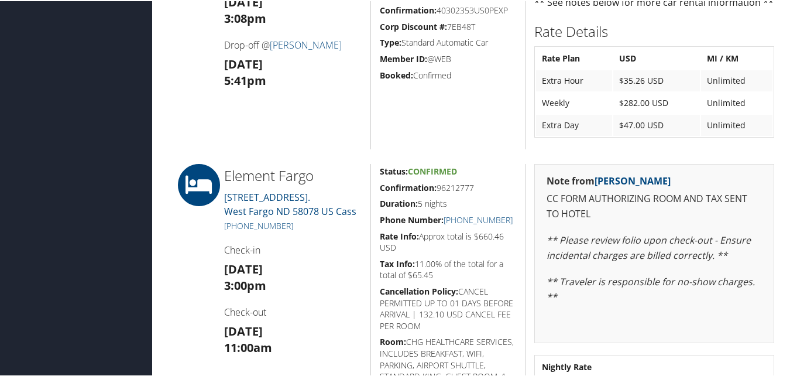
scroll to position [878, 0]
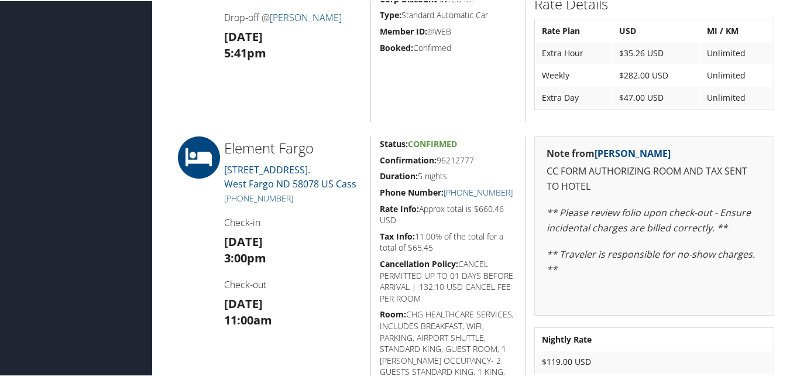
drag, startPoint x: 378, startPoint y: 159, endPoint x: 488, endPoint y: 158, distance: 110.0
click at [488, 158] on h5 "Confirmation: 96212777" at bounding box center [448, 159] width 137 height 12
copy h5 "Confirmation: 96212777"
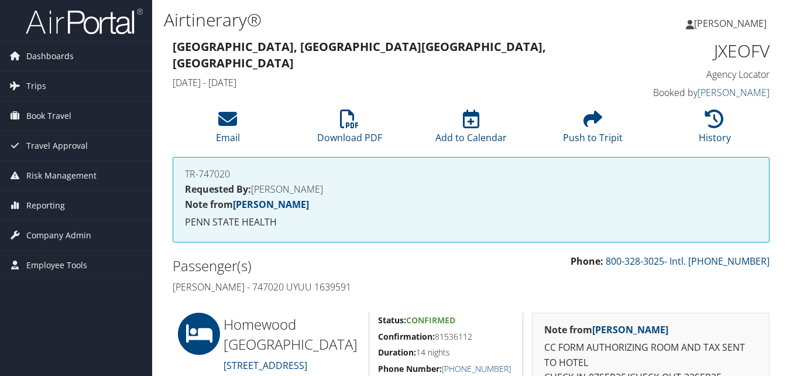
scroll to position [176, 0]
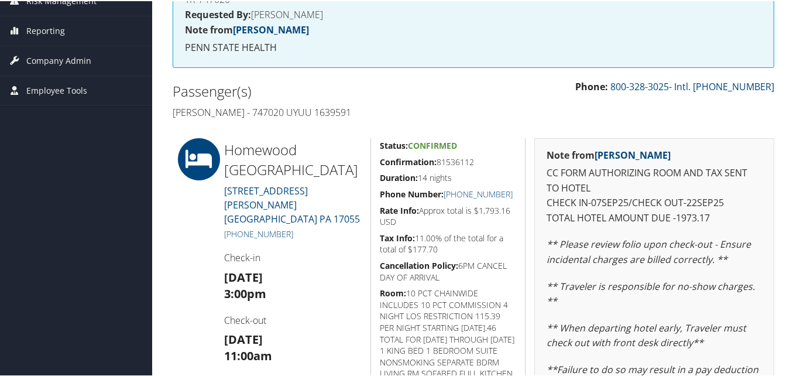
drag, startPoint x: 447, startPoint y: 157, endPoint x: 485, endPoint y: 157, distance: 38.6
click at [485, 157] on h5 "Confirmation: 81536112" at bounding box center [448, 161] width 137 height 12
drag, startPoint x: 379, startPoint y: 162, endPoint x: 486, endPoint y: 160, distance: 106.5
click at [486, 160] on h5 "Confirmation: 81536112" at bounding box center [448, 161] width 137 height 12
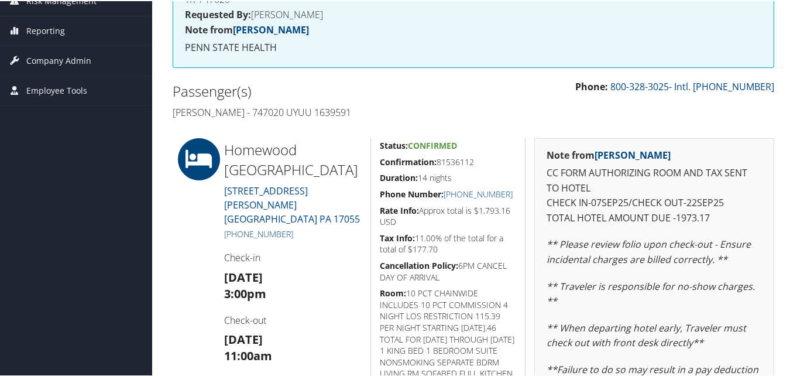
copy h5 "Confirmation: 81536112"
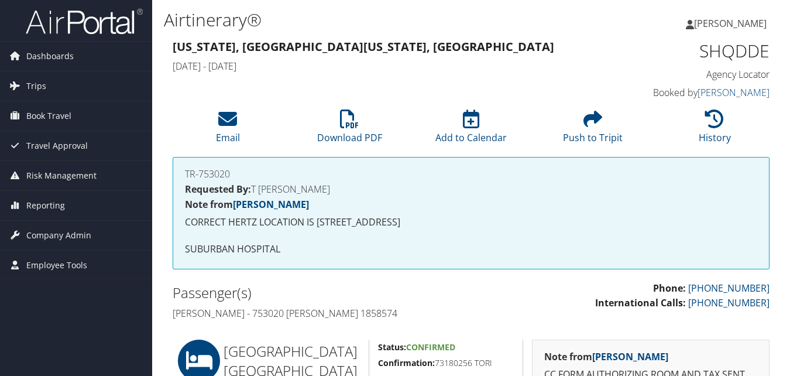
scroll to position [293, 0]
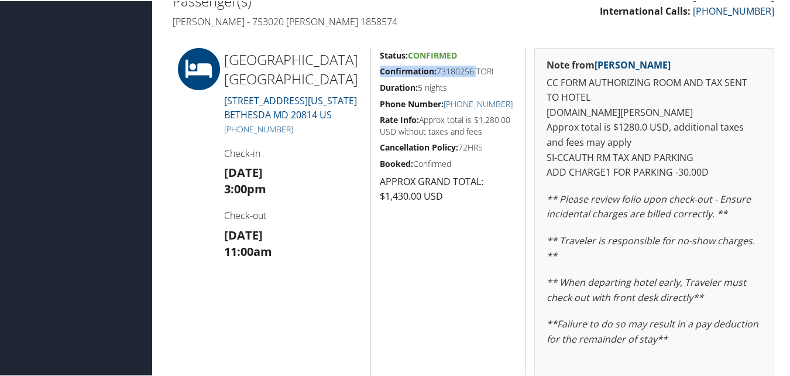
drag, startPoint x: 377, startPoint y: 73, endPoint x: 475, endPoint y: 70, distance: 97.8
click at [475, 70] on div "Status: Confirmed Confirmation: 73180256 TORI Duration: 5 nights Phone Number: …" at bounding box center [447, 278] width 155 height 463
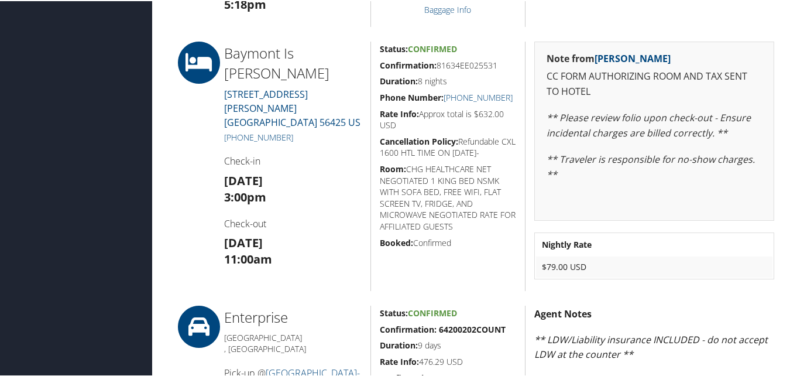
scroll to position [410, 0]
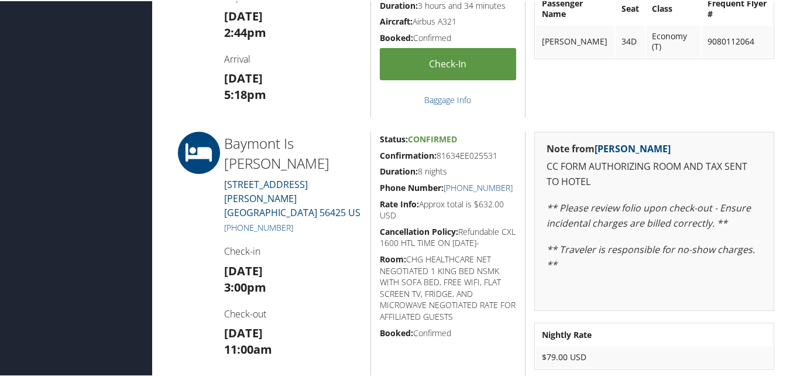
drag, startPoint x: 373, startPoint y: 152, endPoint x: 497, endPoint y: 156, distance: 124.7
click at [497, 156] on div "Status: Confirmed Confirmation: 81634EE025531 Duration: 8 nights Phone Number: …" at bounding box center [447, 255] width 155 height 249
copy h5 "Confirmation: 81634EE025531"
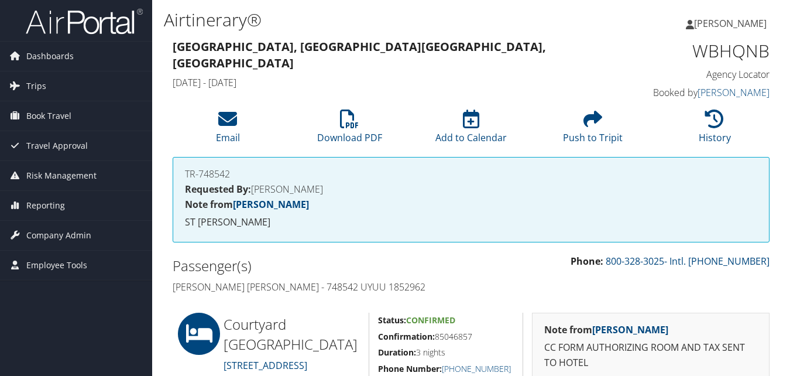
scroll to position [181, 0]
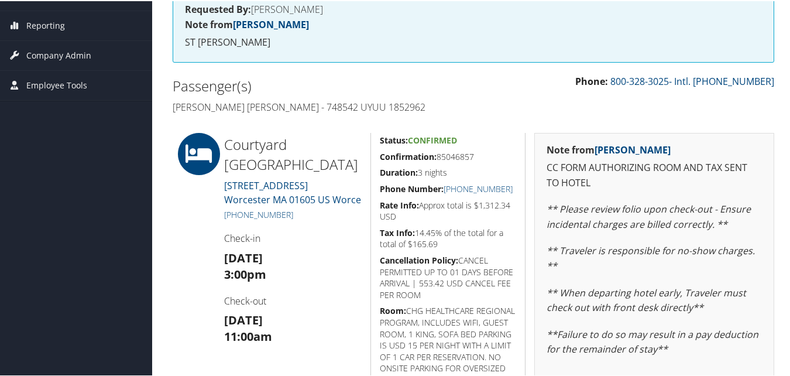
drag, startPoint x: 377, startPoint y: 159, endPoint x: 478, endPoint y: 154, distance: 101.3
click at [478, 154] on div "Status: Confirmed Confirmation: 85046857 Duration: 3 nights Phone Number: [PHON…" at bounding box center [447, 309] width 155 height 355
copy h5 "Confirmation: 85046857"
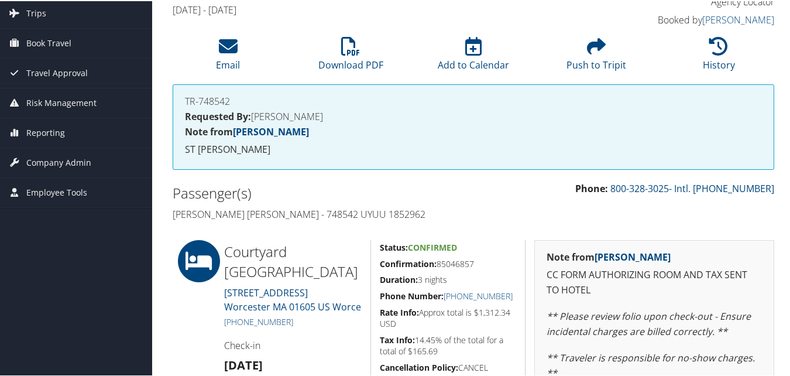
scroll to position [0, 0]
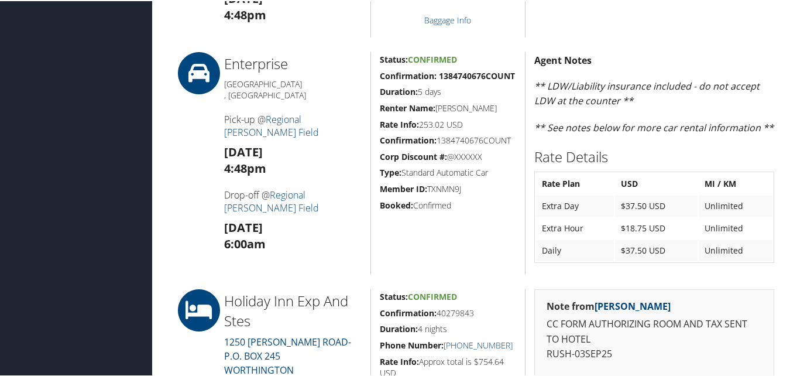
scroll to position [644, 0]
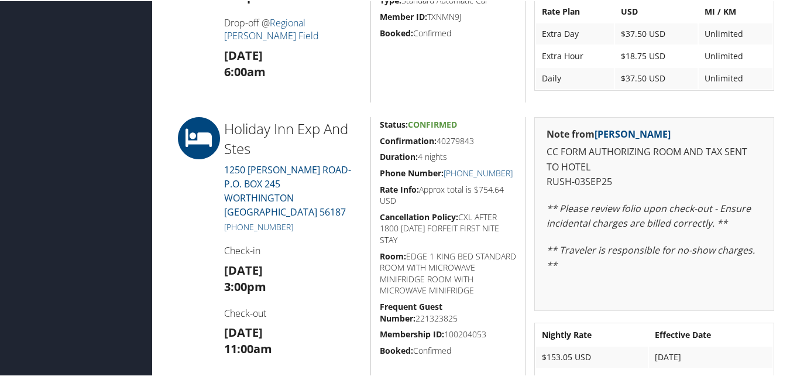
drag, startPoint x: 406, startPoint y: 141, endPoint x: 475, endPoint y: 141, distance: 68.5
click at [475, 141] on h5 "Confirmation: 40279843" at bounding box center [448, 140] width 137 height 12
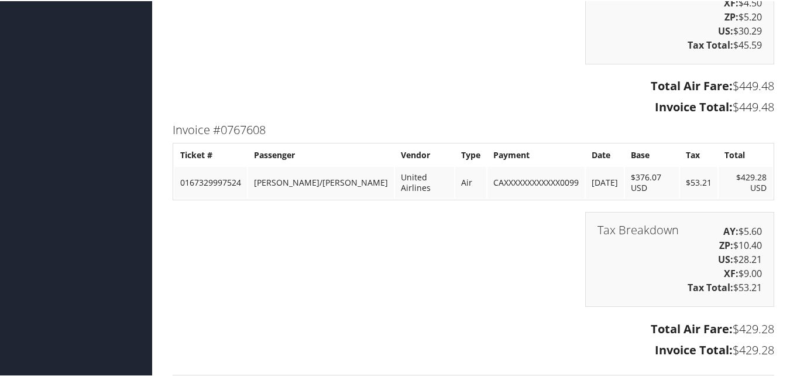
scroll to position [1873, 0]
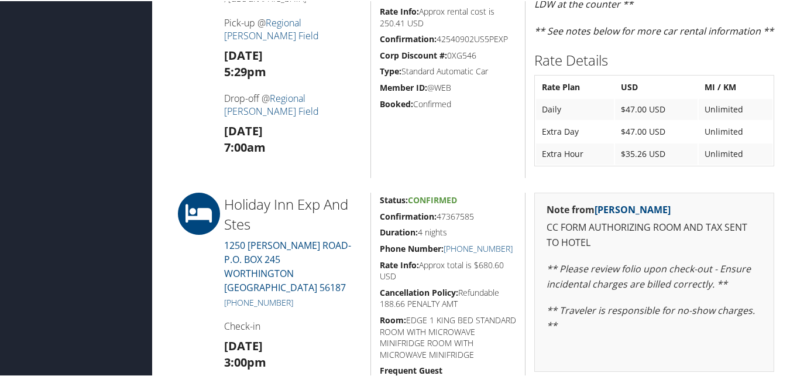
scroll to position [878, 0]
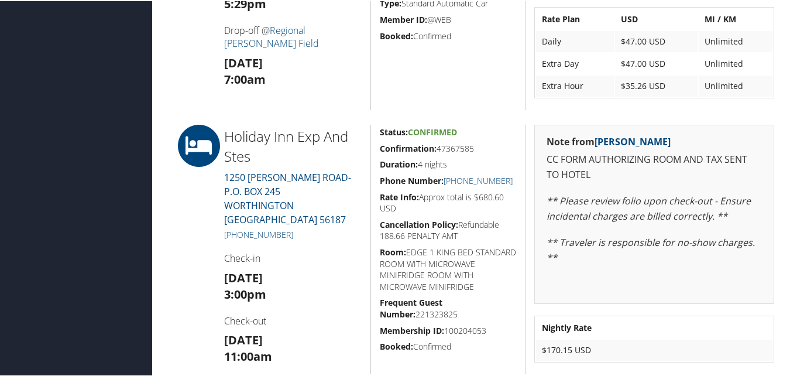
drag, startPoint x: 373, startPoint y: 145, endPoint x: 488, endPoint y: 144, distance: 114.7
click at [488, 144] on div "Status: Confirmed Confirmation: 47367585 Duration: 4 nights Phone Number: [PHON…" at bounding box center [447, 247] width 155 height 249
copy h5 "Confirmation: 47367585"
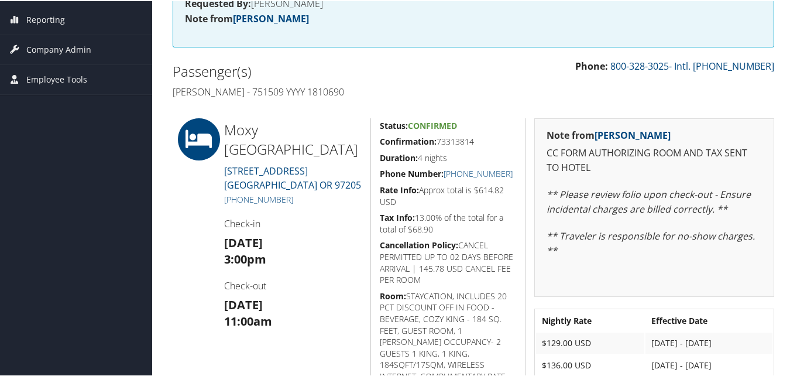
scroll to position [234, 0]
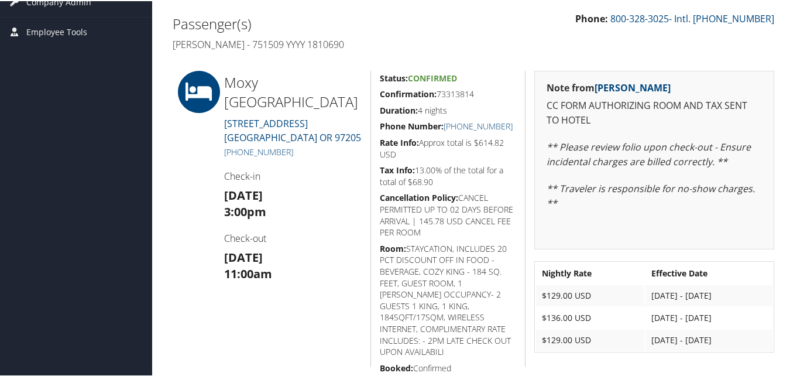
drag, startPoint x: 377, startPoint y: 93, endPoint x: 500, endPoint y: 87, distance: 123.0
click at [500, 87] on div "Status: Confirmed Confirmation: 73313814 Duration: 4 nights Phone Number: [PHON…" at bounding box center [447, 218] width 155 height 296
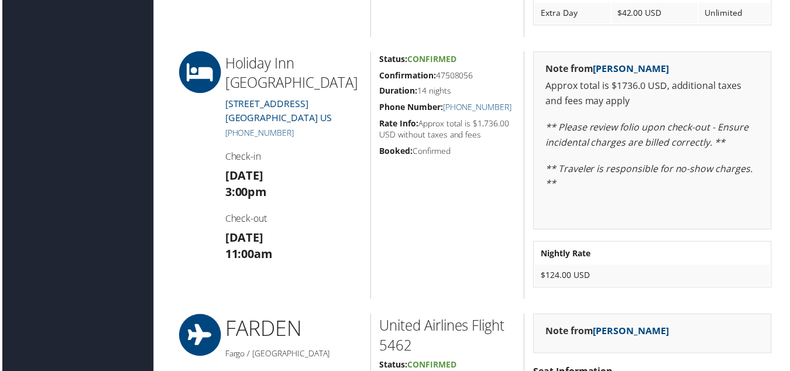
scroll to position [1229, 0]
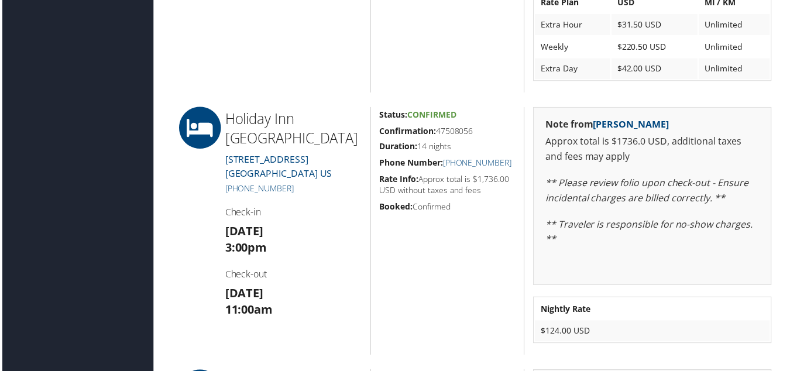
drag, startPoint x: 378, startPoint y: 129, endPoint x: 475, endPoint y: 132, distance: 96.6
click at [475, 132] on h5 "Confirmation: 47508056" at bounding box center [448, 132] width 137 height 12
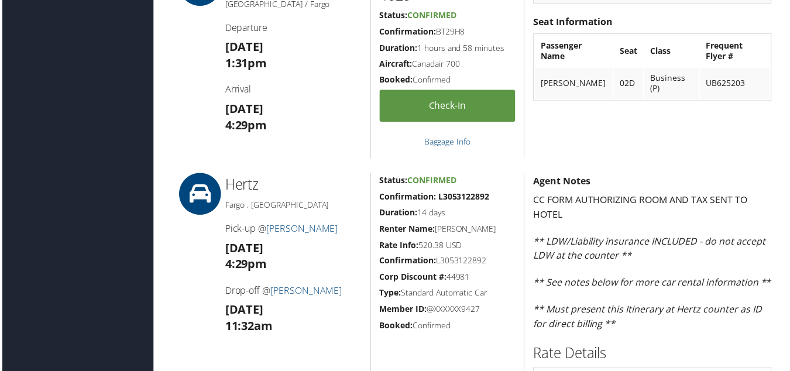
scroll to position [761, 0]
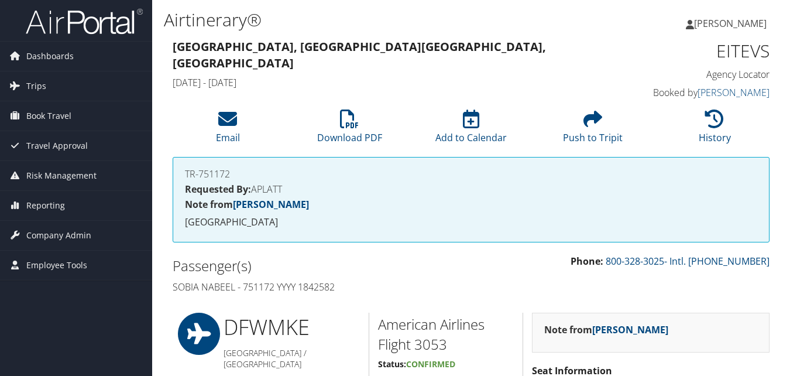
scroll to position [644, 0]
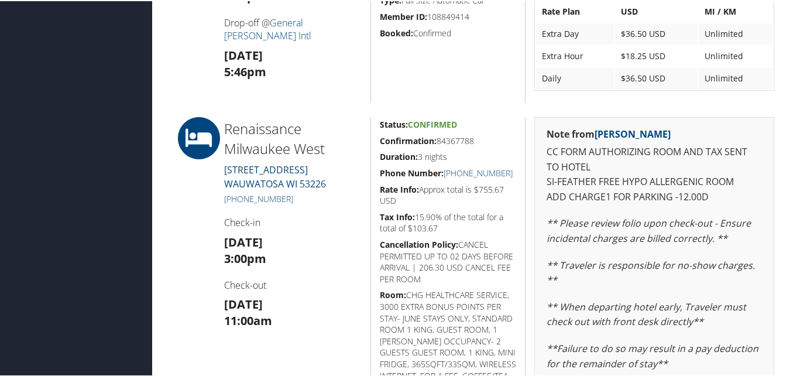
drag, startPoint x: 377, startPoint y: 142, endPoint x: 477, endPoint y: 139, distance: 100.1
click at [479, 139] on div "Status: Confirmed Confirmation: 84367788 Duration: 3 nights Phone Number: [PHON…" at bounding box center [447, 308] width 155 height 384
copy h5 "Confirmation: 84367788"
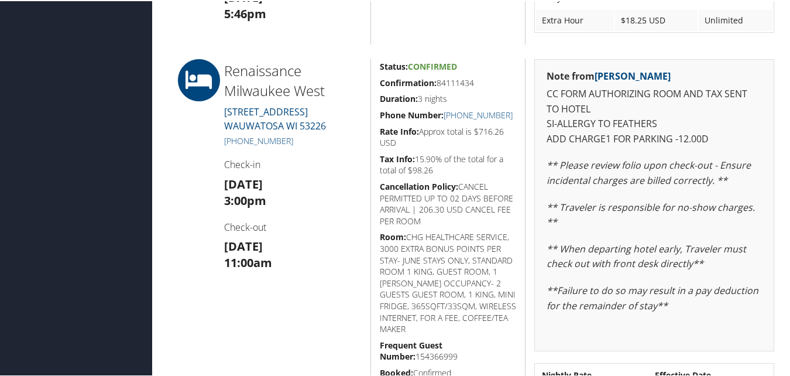
scroll to position [702, 0]
drag, startPoint x: 376, startPoint y: 78, endPoint x: 480, endPoint y: 76, distance: 104.2
click at [480, 76] on div "Status: Confirmed Confirmation: 84111434 Duration: 3 nights Phone Number: (414)…" at bounding box center [447, 260] width 155 height 407
copy h5 "Confirmation: 84111434"
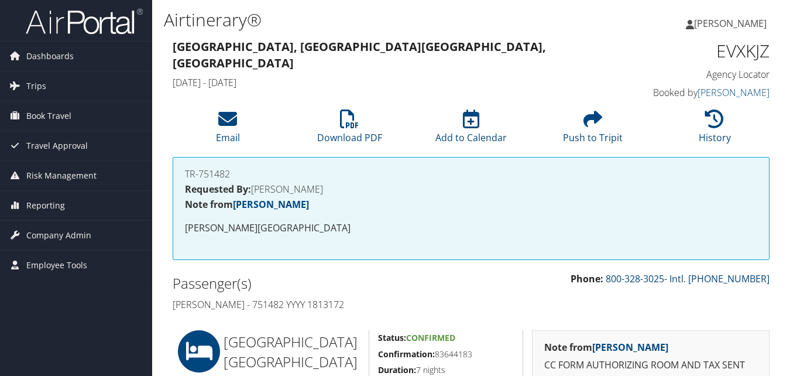
scroll to position [234, 0]
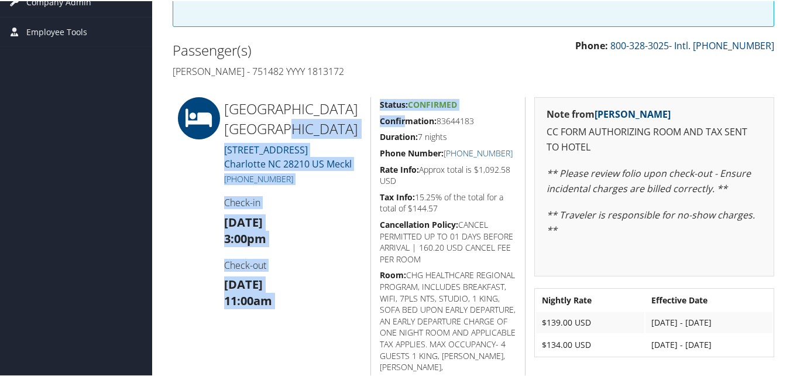
drag, startPoint x: 0, startPoint y: 0, endPoint x: 401, endPoint y: 123, distance: 420.0
click at [406, 123] on strong "Confirmation:" at bounding box center [408, 119] width 57 height 11
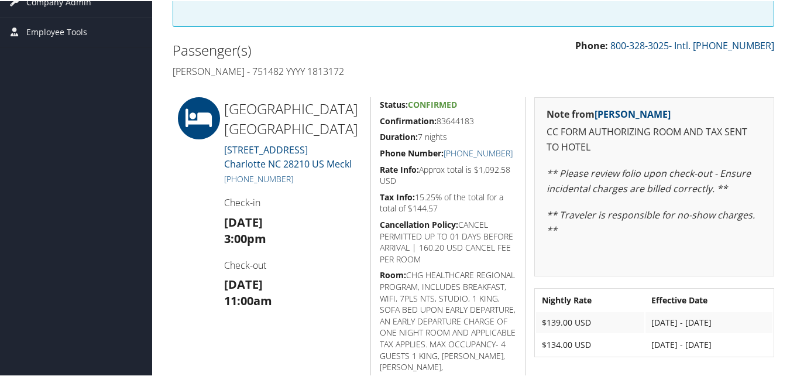
drag, startPoint x: 394, startPoint y: 121, endPoint x: 475, endPoint y: 121, distance: 80.8
click at [475, 121] on h5 "Confirmation: 83644183" at bounding box center [448, 120] width 137 height 12
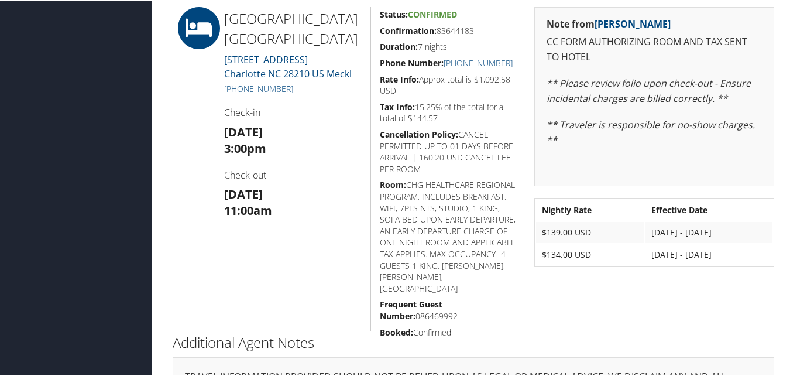
scroll to position [253, 0]
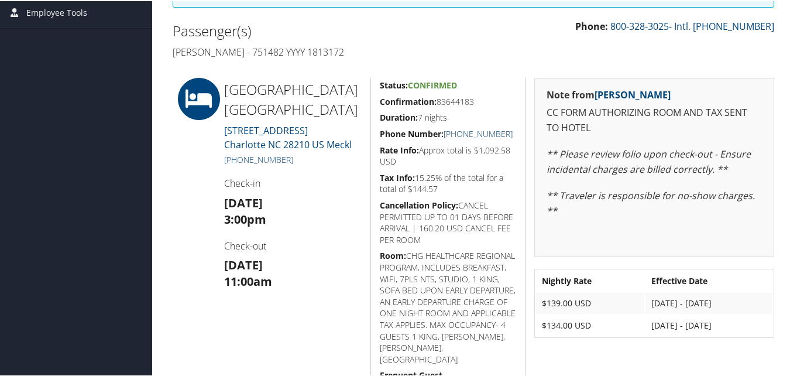
drag, startPoint x: 489, startPoint y: 128, endPoint x: 456, endPoint y: 127, distance: 32.8
click at [456, 127] on div "Status: Confirmed Confirmation: 83644183 Duration: 7 nights Phone Number: +1 (7…" at bounding box center [447, 239] width 155 height 324
copy link "(704) 554-7001"
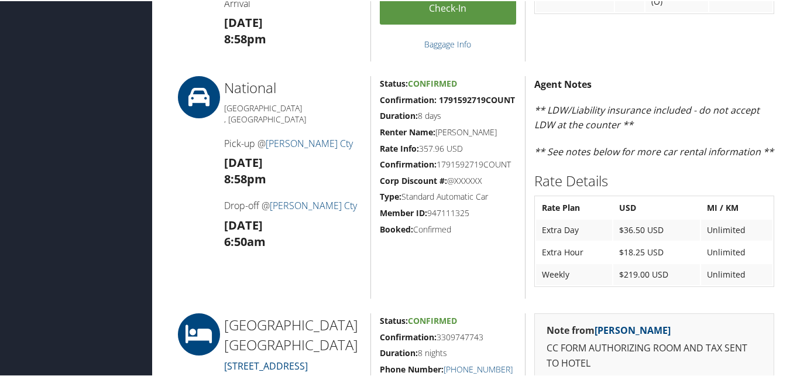
scroll to position [1125, 0]
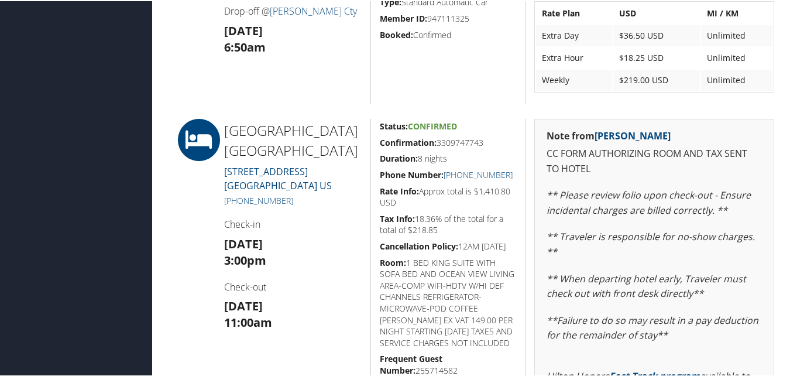
drag, startPoint x: 385, startPoint y: 145, endPoint x: 485, endPoint y: 145, distance: 99.5
click at [485, 145] on div "Status: Confirmed Confirmation: 3309747743 Duration: 8 nights Phone Number: [PH…" at bounding box center [447, 312] width 155 height 388
copy h5 "Confirmation: 3309747743"
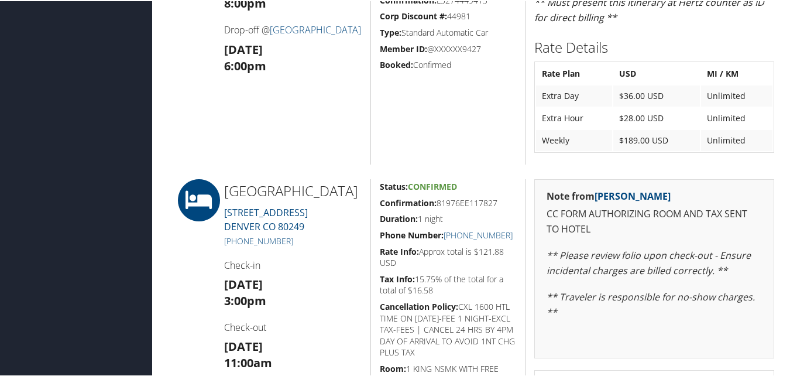
scroll to position [585, 0]
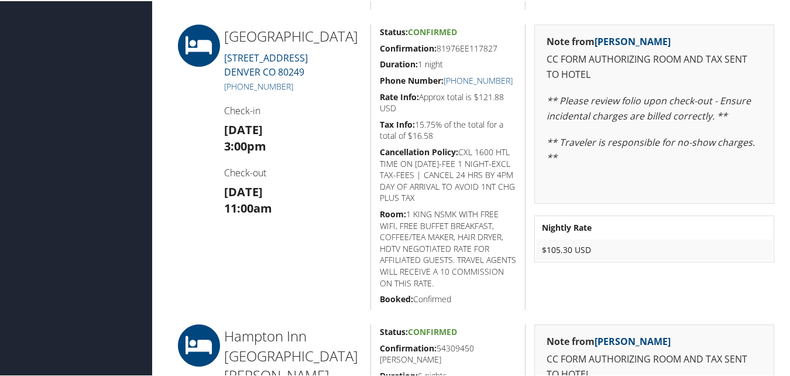
drag, startPoint x: 375, startPoint y: 49, endPoint x: 499, endPoint y: 45, distance: 124.1
click at [499, 45] on div "Status: Confirmed Confirmation: 81976EE117827 Duration: 1 night Phone Number: (…" at bounding box center [447, 165] width 155 height 285
copy h5 "Confirmation: 81976EE117827"
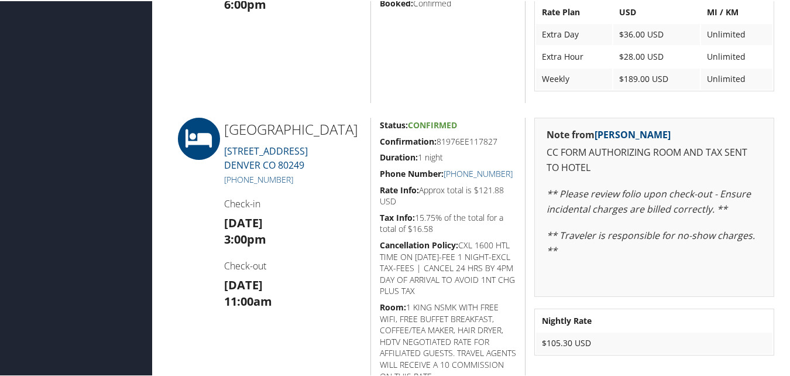
scroll to position [527, 0]
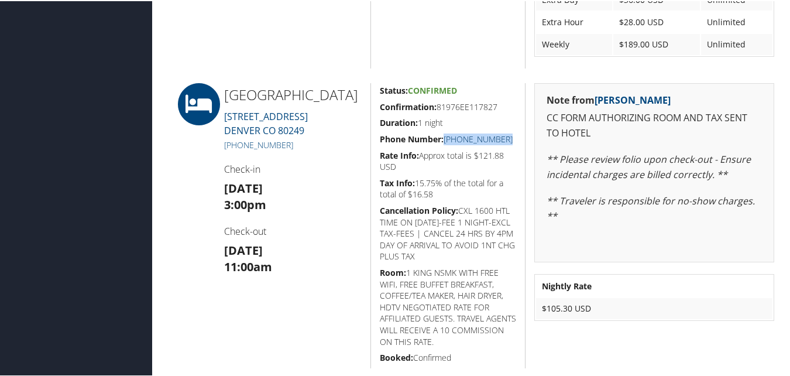
drag, startPoint x: 508, startPoint y: 139, endPoint x: 445, endPoint y: 137, distance: 62.6
click at [445, 137] on h5 "Phone Number: (303) 373-5400" at bounding box center [448, 138] width 137 height 12
copy link "(303) 373-5400"
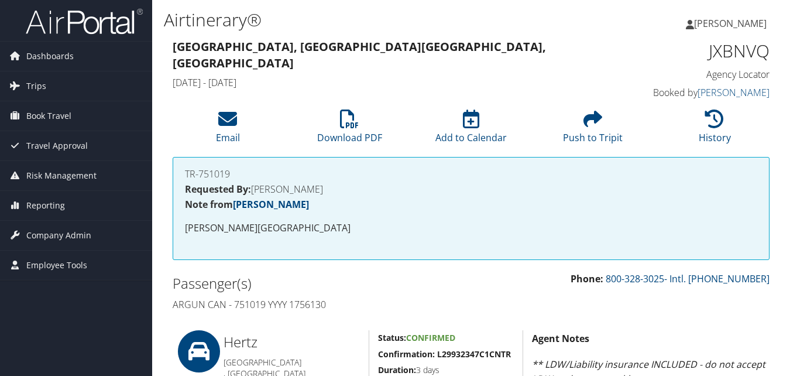
scroll to position [410, 0]
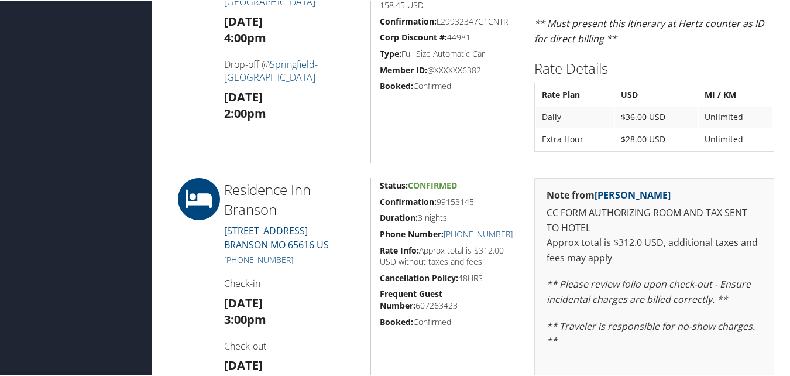
drag, startPoint x: 368, startPoint y: 201, endPoint x: 476, endPoint y: 201, distance: 107.7
click at [476, 201] on div "Status: Confirmed Confirmation: 99153145 Duration: 3 nights Phone Number: [PHON…" at bounding box center [447, 316] width 155 height 279
copy h5 "Confirmation: 99153145"
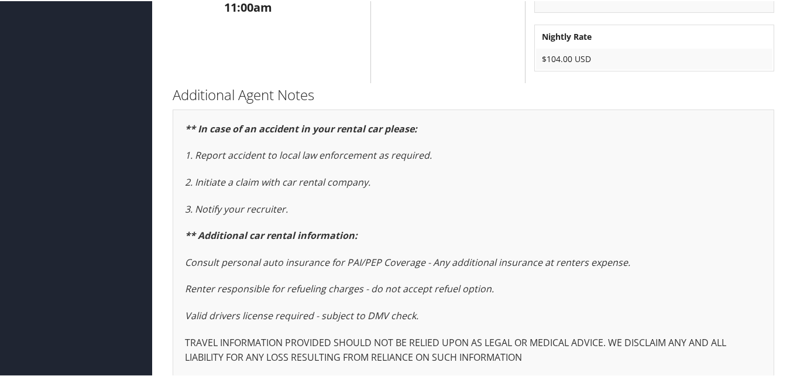
scroll to position [796, 0]
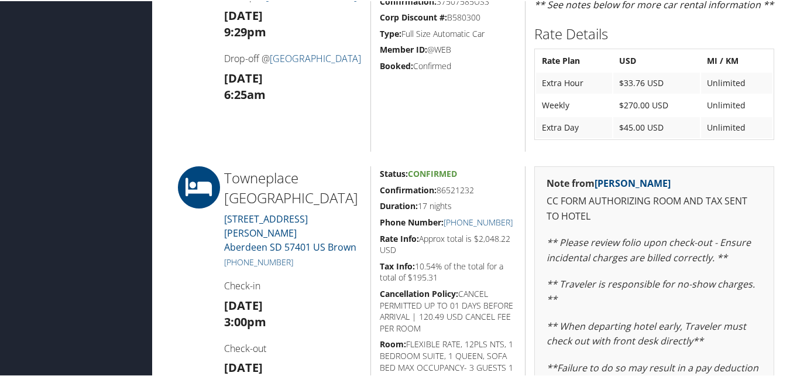
scroll to position [819, 0]
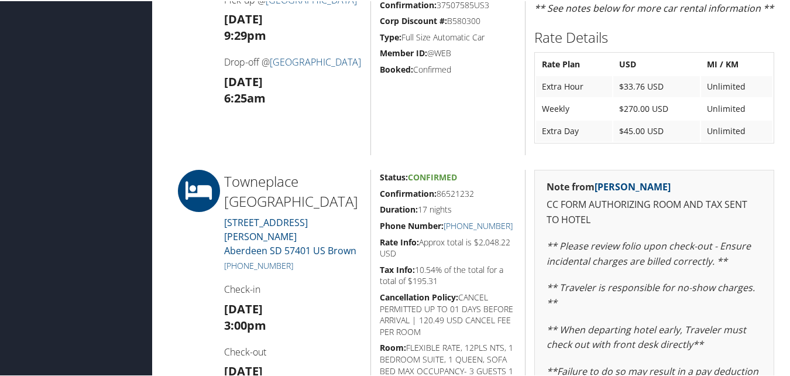
drag, startPoint x: 418, startPoint y: 191, endPoint x: 517, endPoint y: 191, distance: 98.9
click at [517, 191] on div "Status: Confirmed Confirmation: 86521232 Duration: 17 nights Phone Number: [PHO…" at bounding box center [447, 335] width 155 height 332
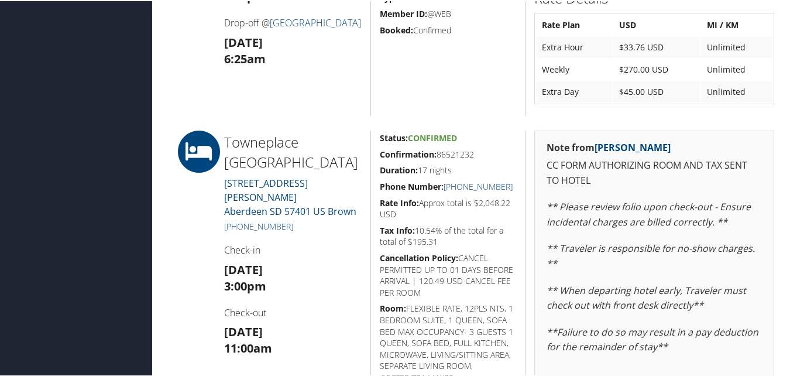
scroll to position [878, 0]
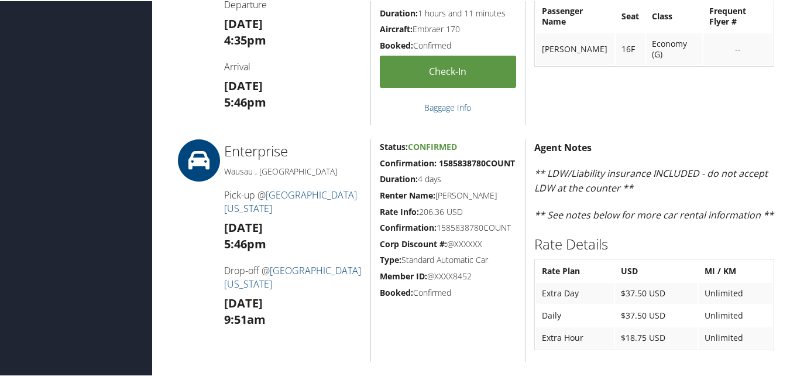
scroll to position [936, 0]
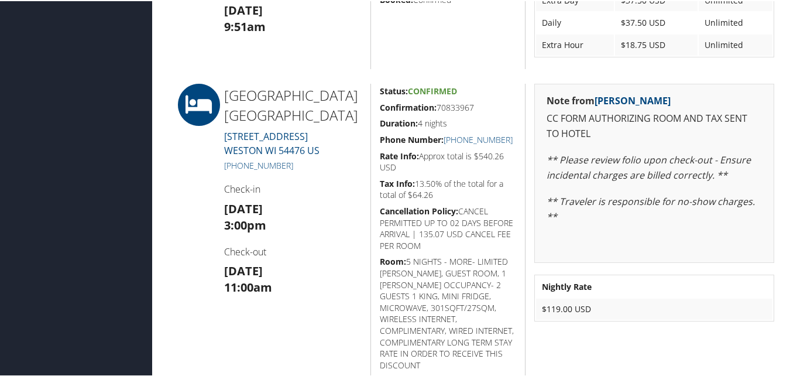
drag, startPoint x: 377, startPoint y: 104, endPoint x: 475, endPoint y: 99, distance: 98.4
click at [475, 99] on div "Status: Confirmed Confirmation: 70833967 Duration: 4 nights Phone Number: [PHON…" at bounding box center [447, 231] width 155 height 296
copy h5 "Confirmation: 70833967"
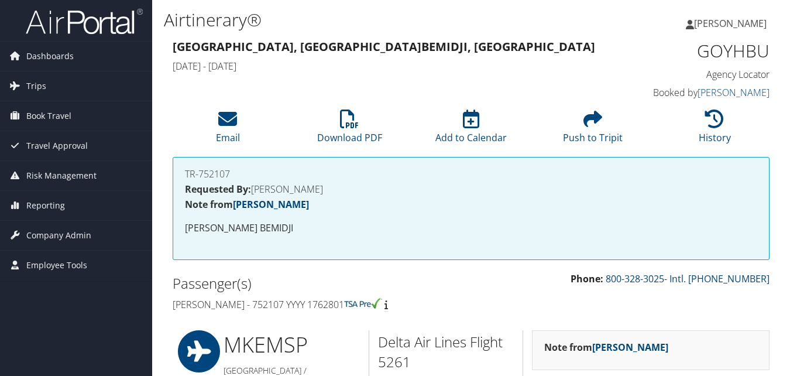
scroll to position [858, 0]
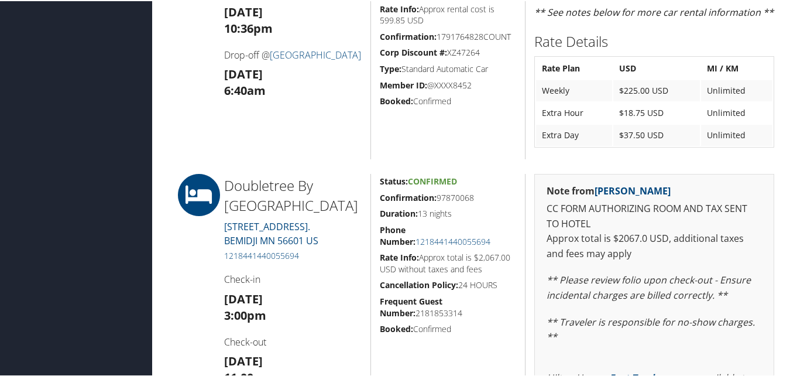
drag, startPoint x: 376, startPoint y: 193, endPoint x: 486, endPoint y: 194, distance: 109.4
click at [486, 194] on div "Status: Confirmed Confirmation: 97870068 Duration: 13 nights Phone Number: [PHO…" at bounding box center [447, 340] width 155 height 335
copy h5 "Confirmation: 97870068"
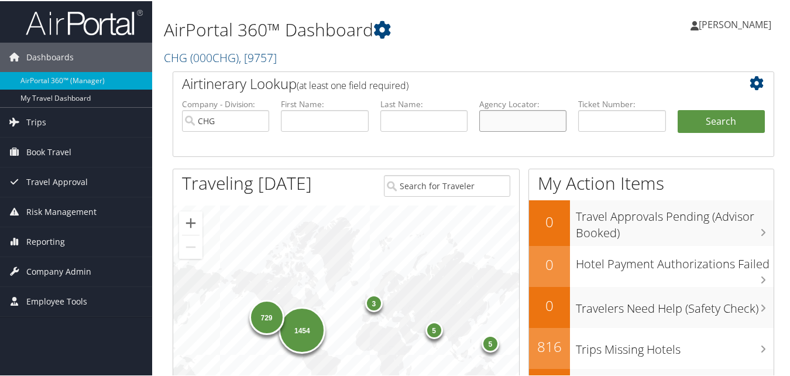
click at [539, 122] on input "text" at bounding box center [522, 120] width 87 height 22
paste input "SUAWUY"
type input "SUAWUY"
click at [705, 113] on button "Search" at bounding box center [721, 120] width 87 height 23
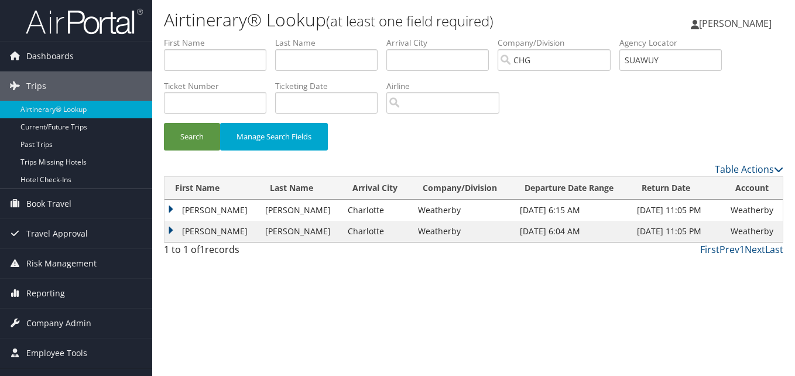
click at [178, 228] on td "Harvey" at bounding box center [211, 231] width 95 height 21
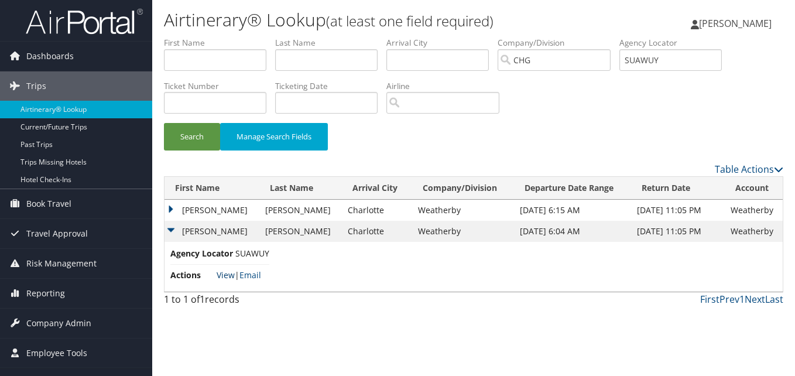
click at [224, 273] on link "View" at bounding box center [226, 274] width 18 height 11
click at [230, 67] on input "text" at bounding box center [215, 60] width 102 height 22
click at [255, 65] on input "text" at bounding box center [215, 60] width 102 height 22
paste input "Ricardo"
type input "Ricardo"
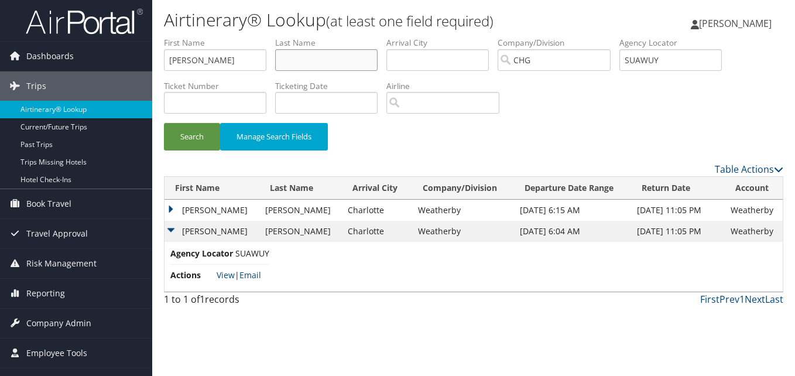
click at [328, 59] on input "text" at bounding box center [326, 60] width 102 height 22
paste input "Quintero"
type input "Quintero"
click at [606, 60] on input "CHG" at bounding box center [553, 60] width 113 height 22
click at [668, 51] on input "SUAWUY" at bounding box center [670, 60] width 102 height 22
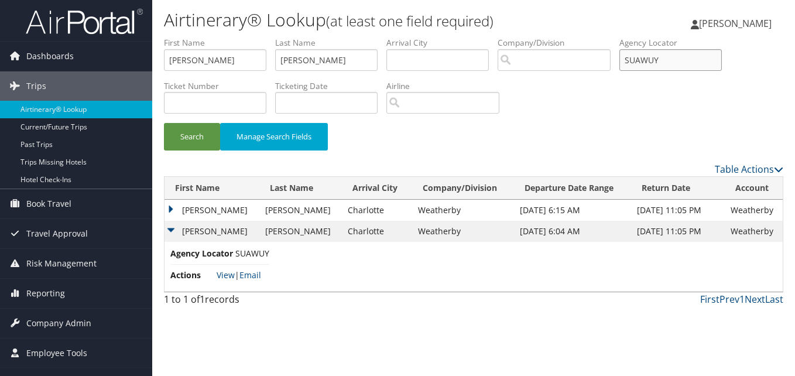
click at [668, 51] on input "SUAWUY" at bounding box center [670, 60] width 102 height 22
click at [205, 128] on button "Search" at bounding box center [192, 137] width 56 height 28
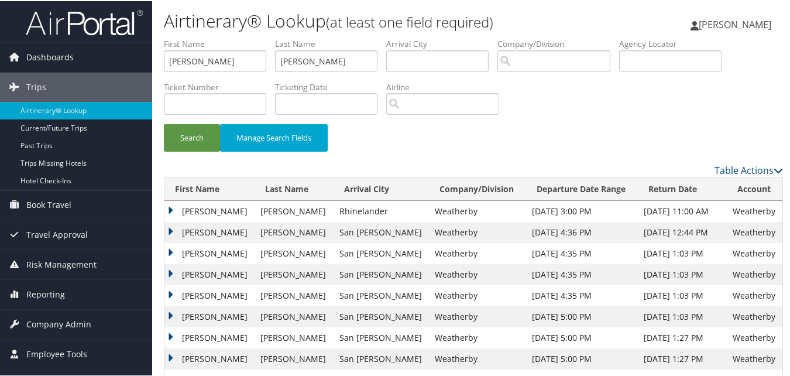
click at [171, 273] on td "Ricardo" at bounding box center [209, 273] width 90 height 21
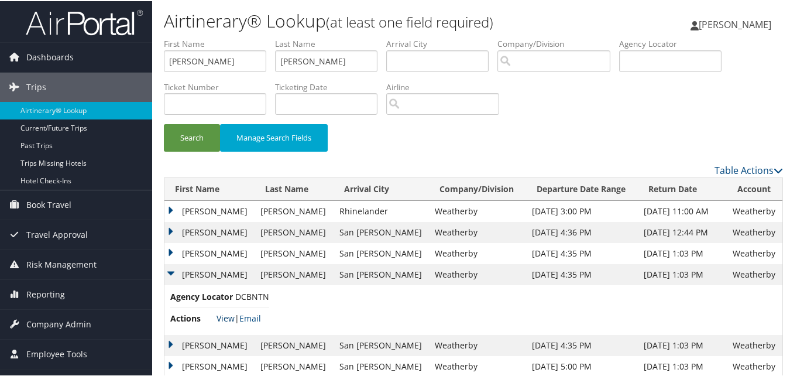
click at [228, 315] on link "View" at bounding box center [226, 316] width 18 height 11
click at [213, 57] on input "Ricardo" at bounding box center [215, 60] width 102 height 22
paste input "Faisal"
click at [245, 57] on input "Faisal" at bounding box center [215, 60] width 102 height 22
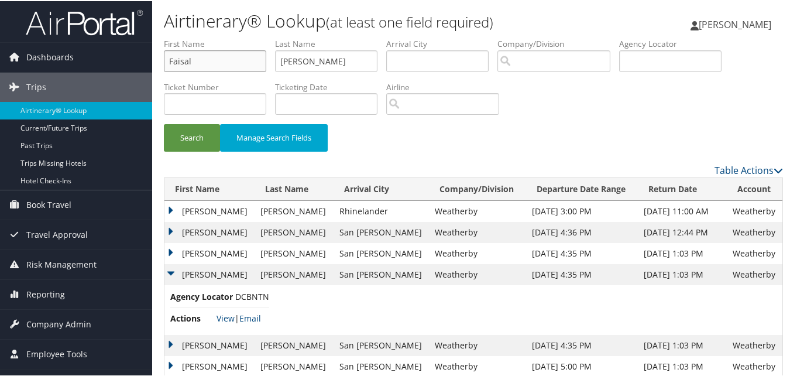
type input "Faisal"
click at [301, 57] on input "Quintero" at bounding box center [326, 60] width 102 height 22
paste input "Siddiqui"
type input "Siddiqui"
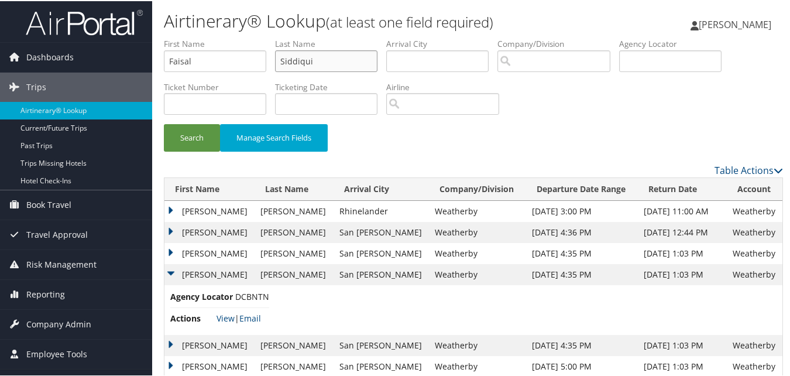
click at [164, 123] on button "Search" at bounding box center [192, 137] width 56 height 28
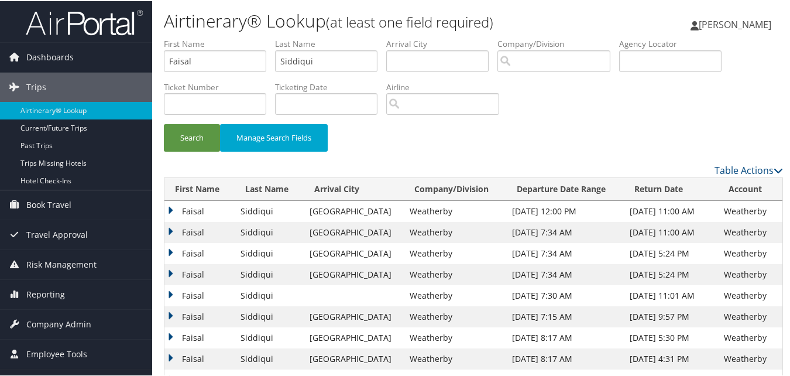
click at [170, 294] on td "Faisal" at bounding box center [199, 294] width 70 height 21
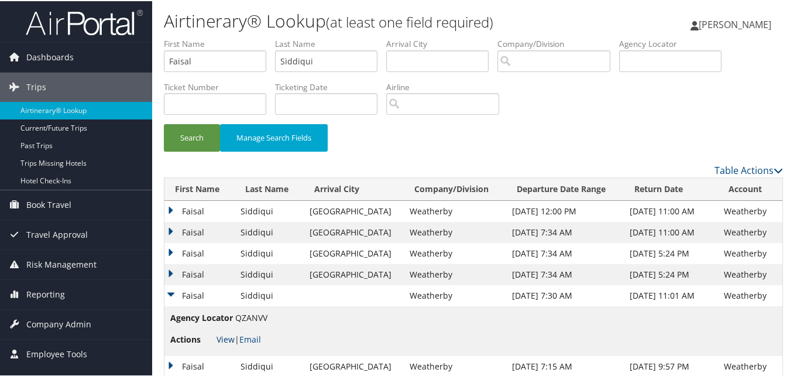
click at [221, 335] on link "View" at bounding box center [226, 337] width 18 height 11
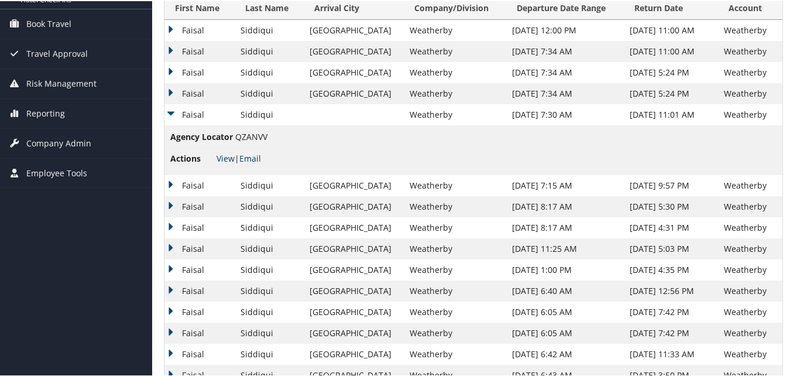
scroll to position [59, 0]
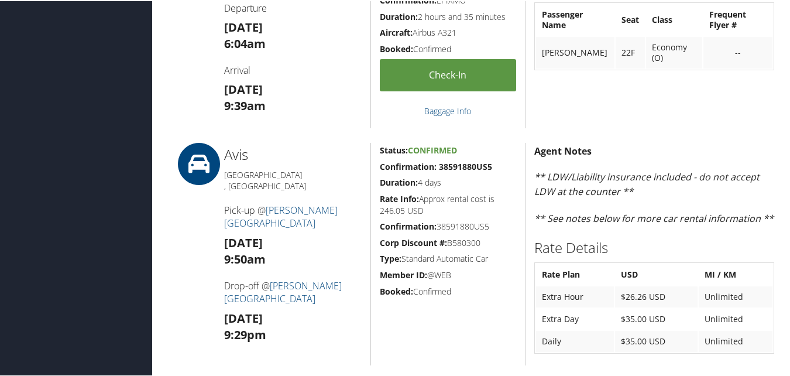
scroll to position [644, 0]
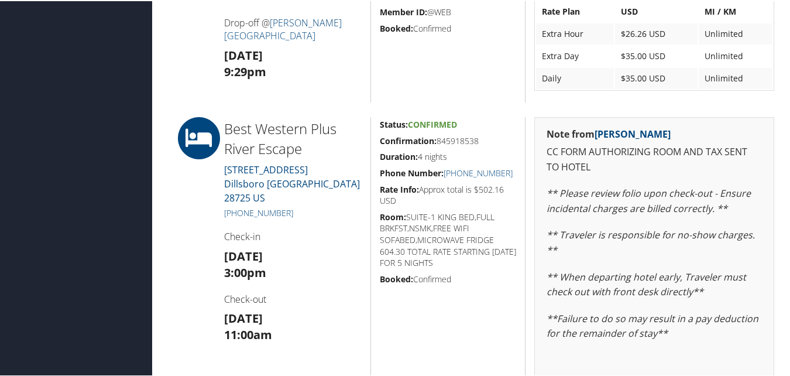
drag, startPoint x: 377, startPoint y: 134, endPoint x: 480, endPoint y: 139, distance: 102.5
click at [480, 139] on h5 "Confirmation: 845918538" at bounding box center [448, 140] width 137 height 12
copy h5 "Confirmation: 845918538"
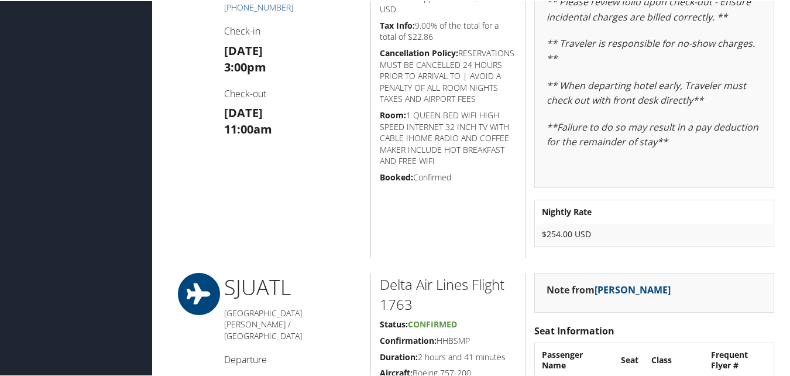
scroll to position [468, 0]
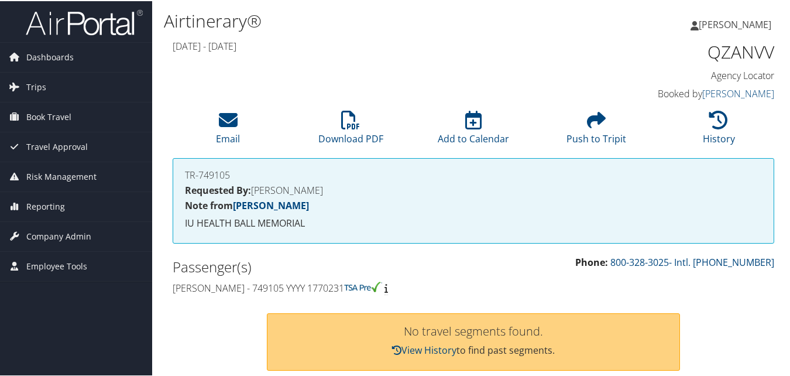
click at [702, 53] on h1 "QZANVV" at bounding box center [706, 51] width 138 height 25
copy h1 "QZANVV"
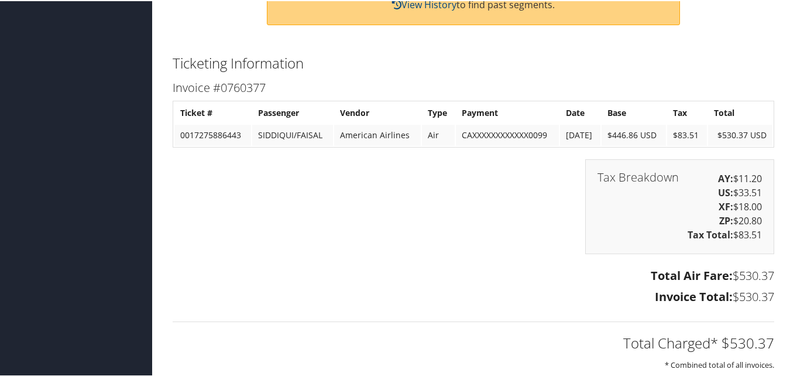
scroll to position [167, 0]
